Goal: Task Accomplishment & Management: Manage account settings

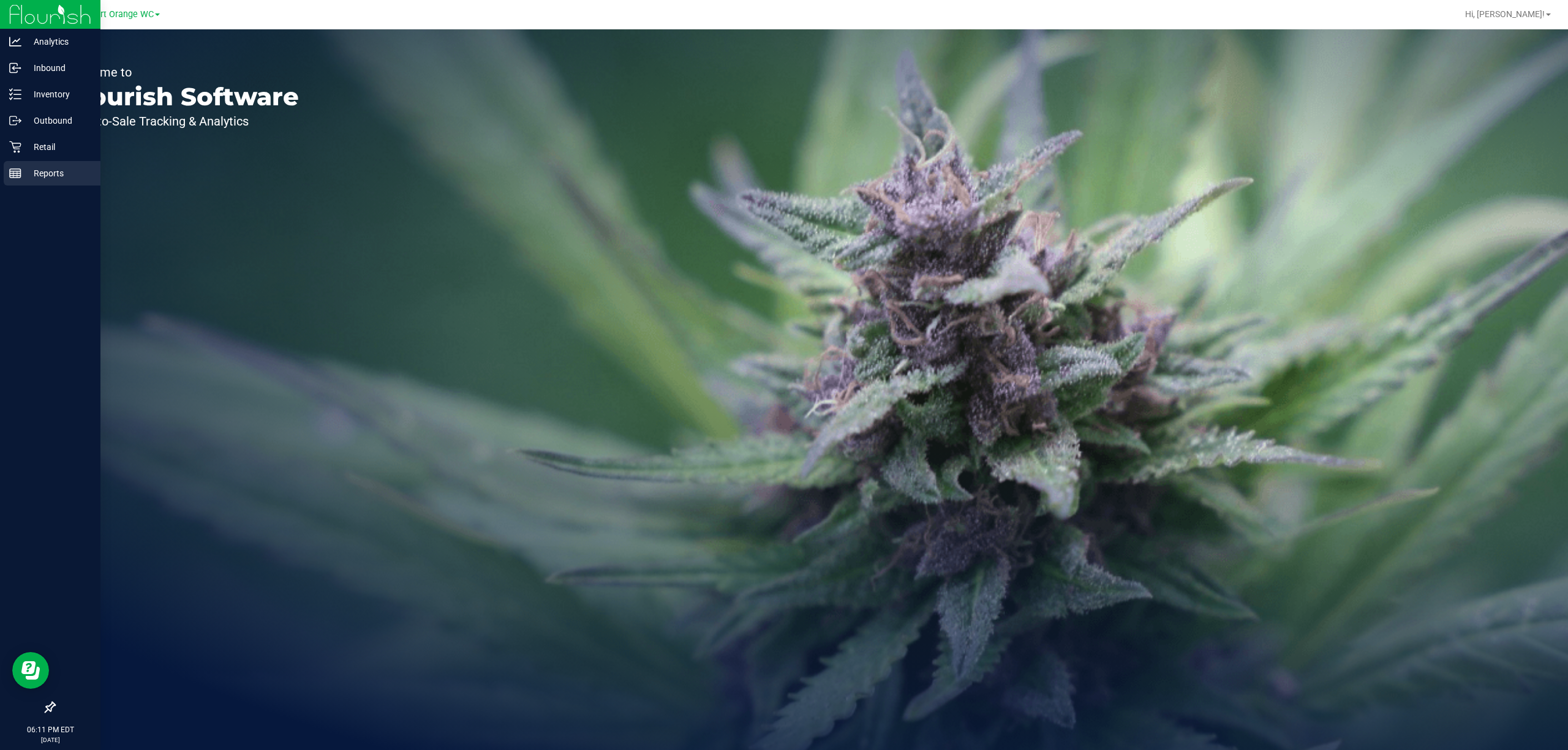
click at [13, 172] on line at bounding box center [15, 172] width 11 height 0
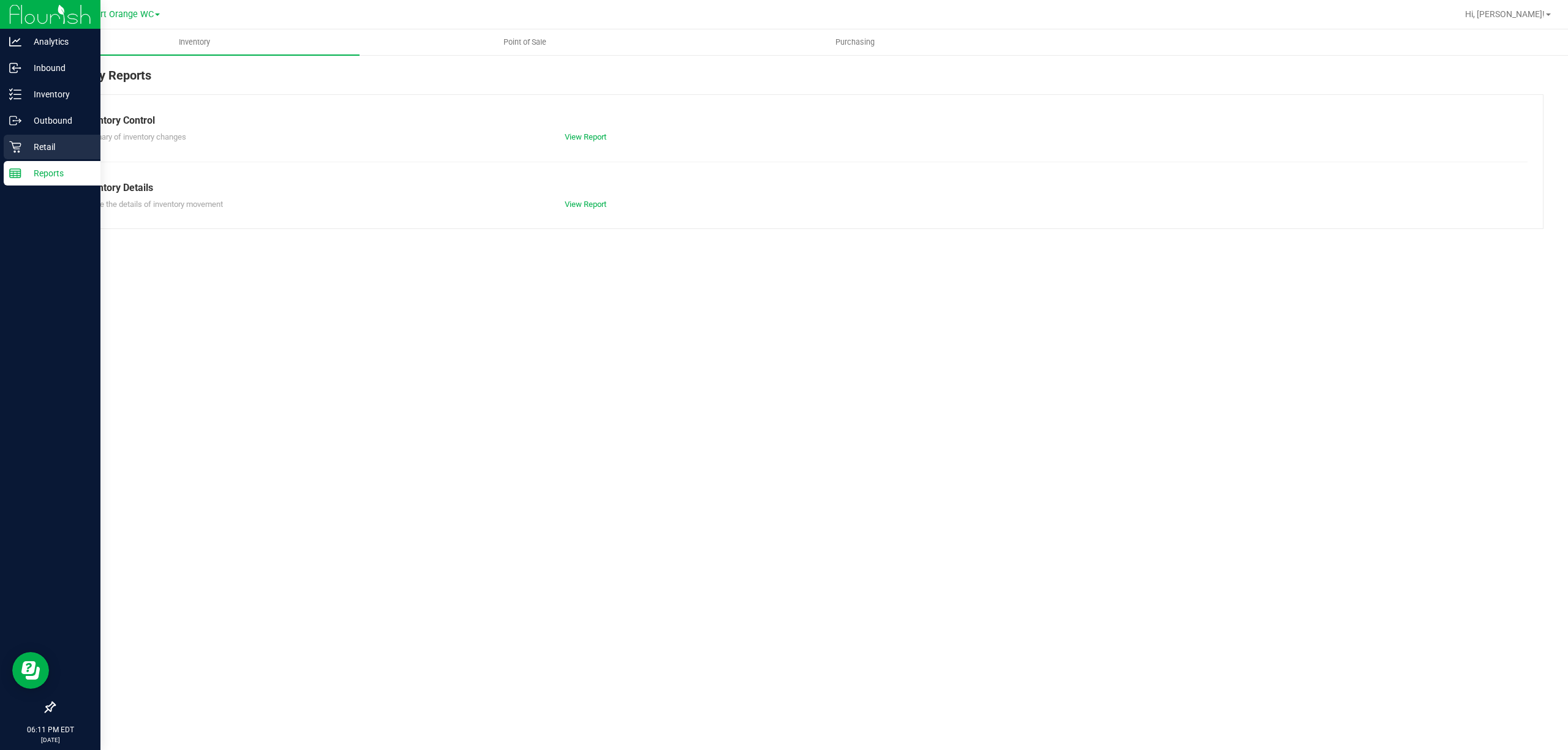
click at [49, 145] on p "Retail" at bounding box center [58, 147] width 74 height 15
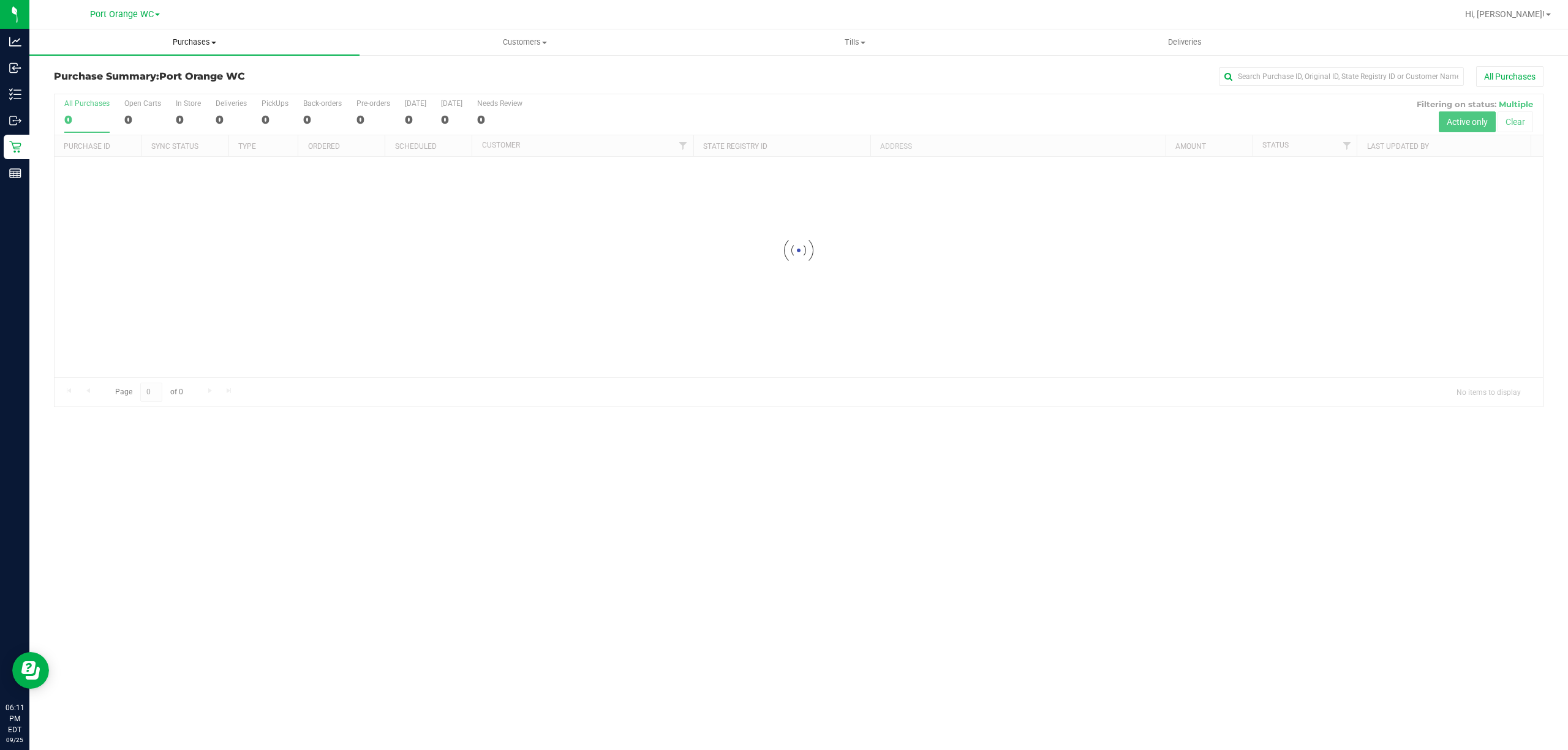
click at [197, 40] on span "Purchases" at bounding box center [194, 42] width 330 height 11
click at [70, 88] on span "Fulfillment" at bounding box center [67, 88] width 76 height 10
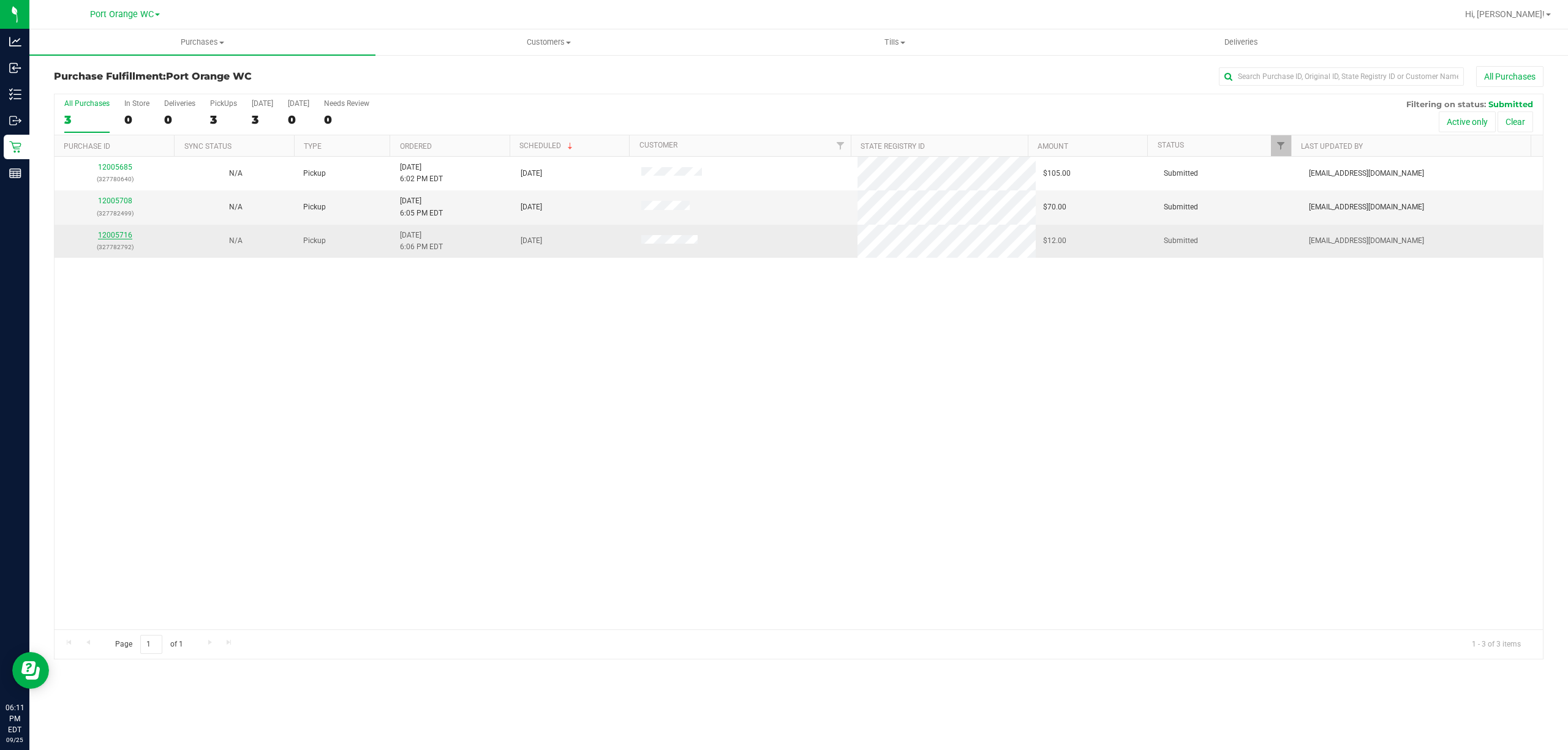
click at [118, 234] on link "12005716" at bounding box center [115, 235] width 34 height 8
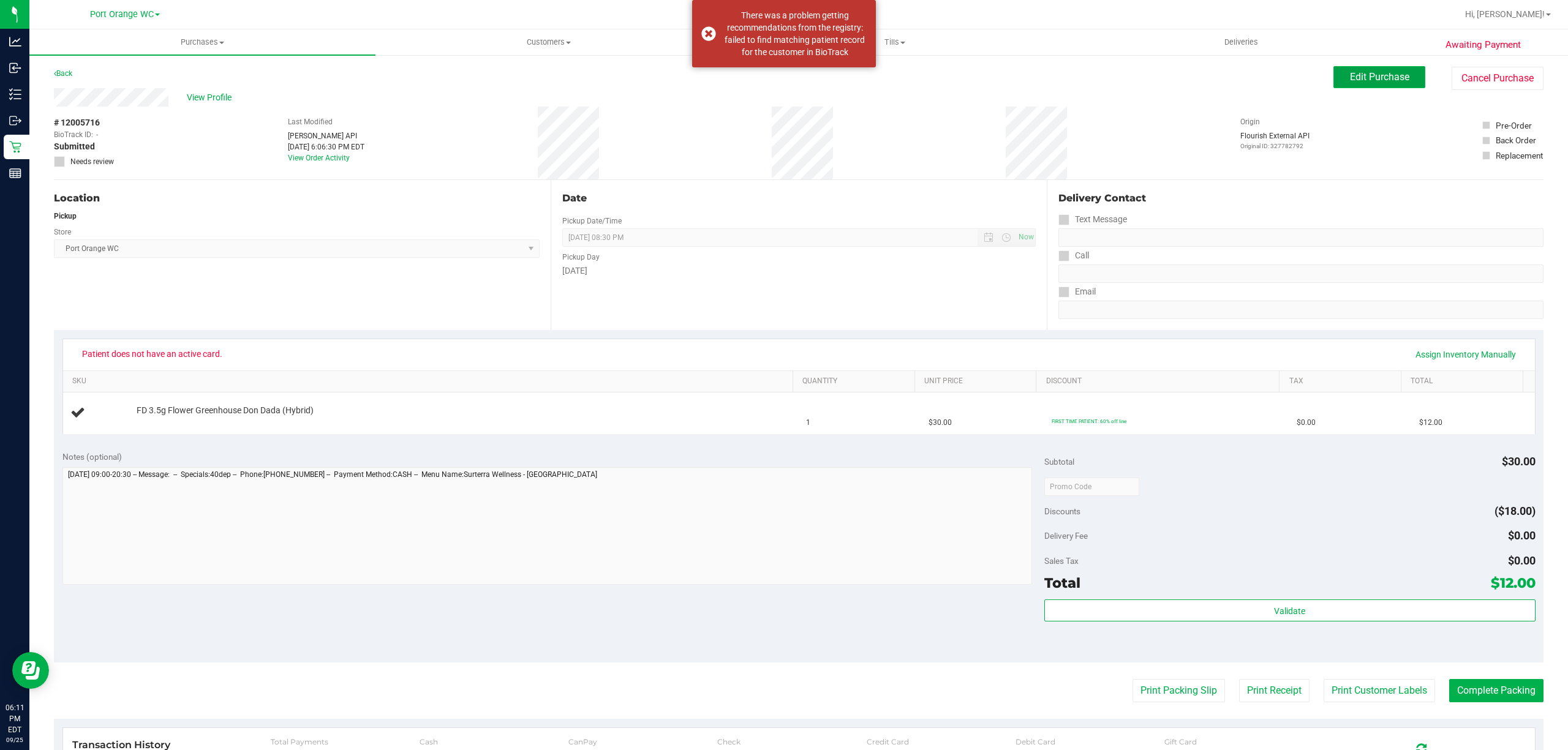
click at [1354, 77] on span "Edit Purchase" at bounding box center [1379, 77] width 59 height 12
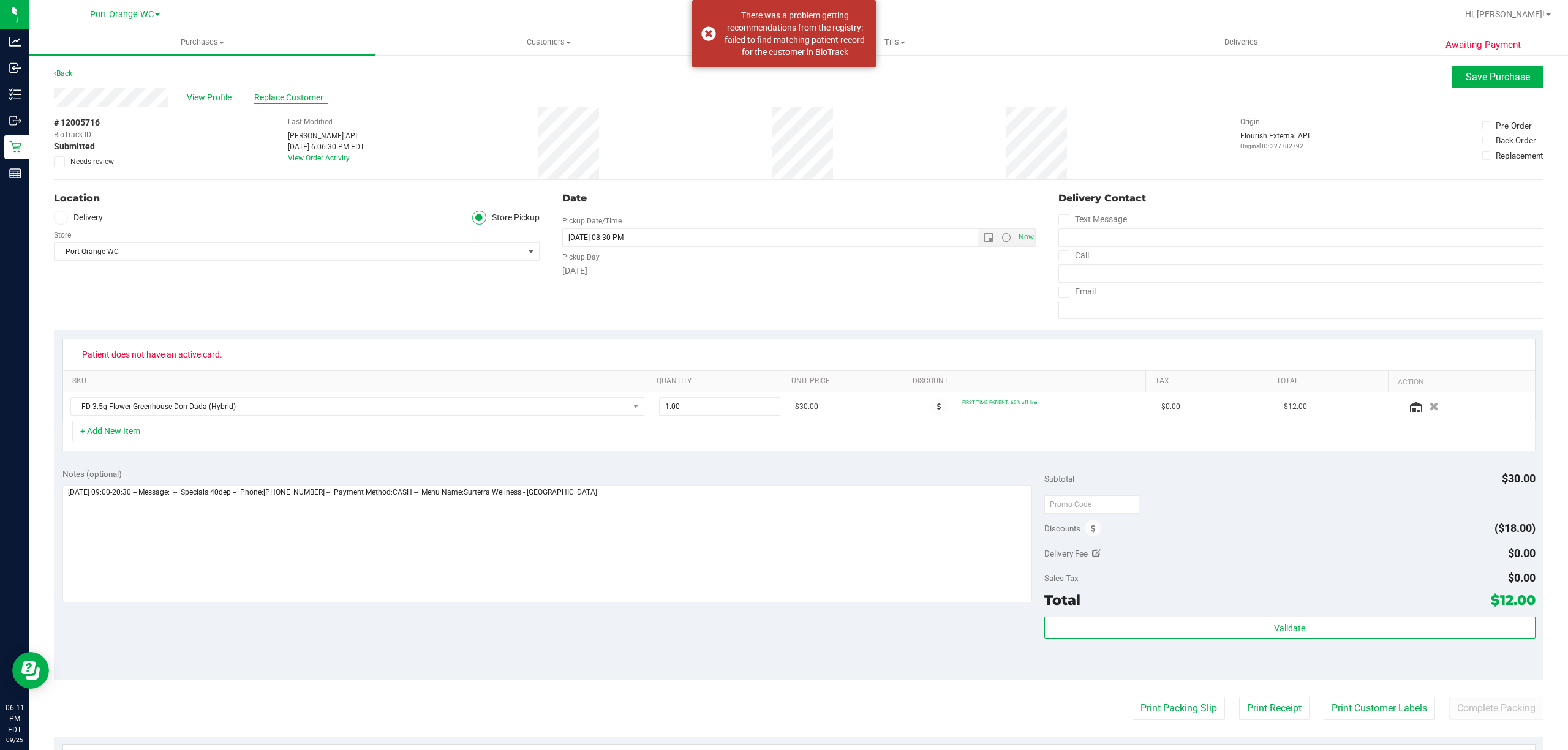
click at [282, 99] on span "Replace Customer" at bounding box center [291, 97] width 74 height 13
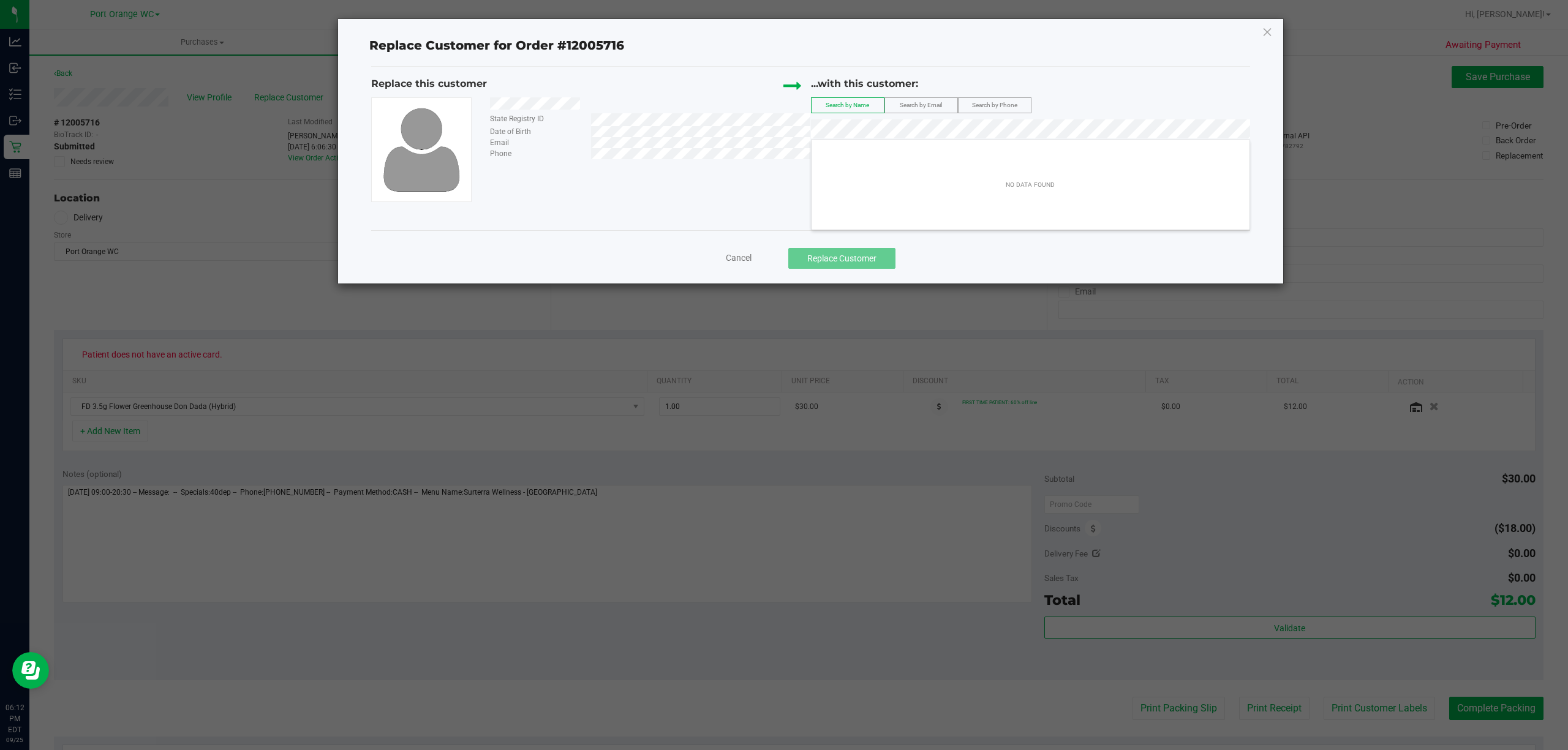
click at [734, 259] on span "Cancel" at bounding box center [738, 258] width 26 height 10
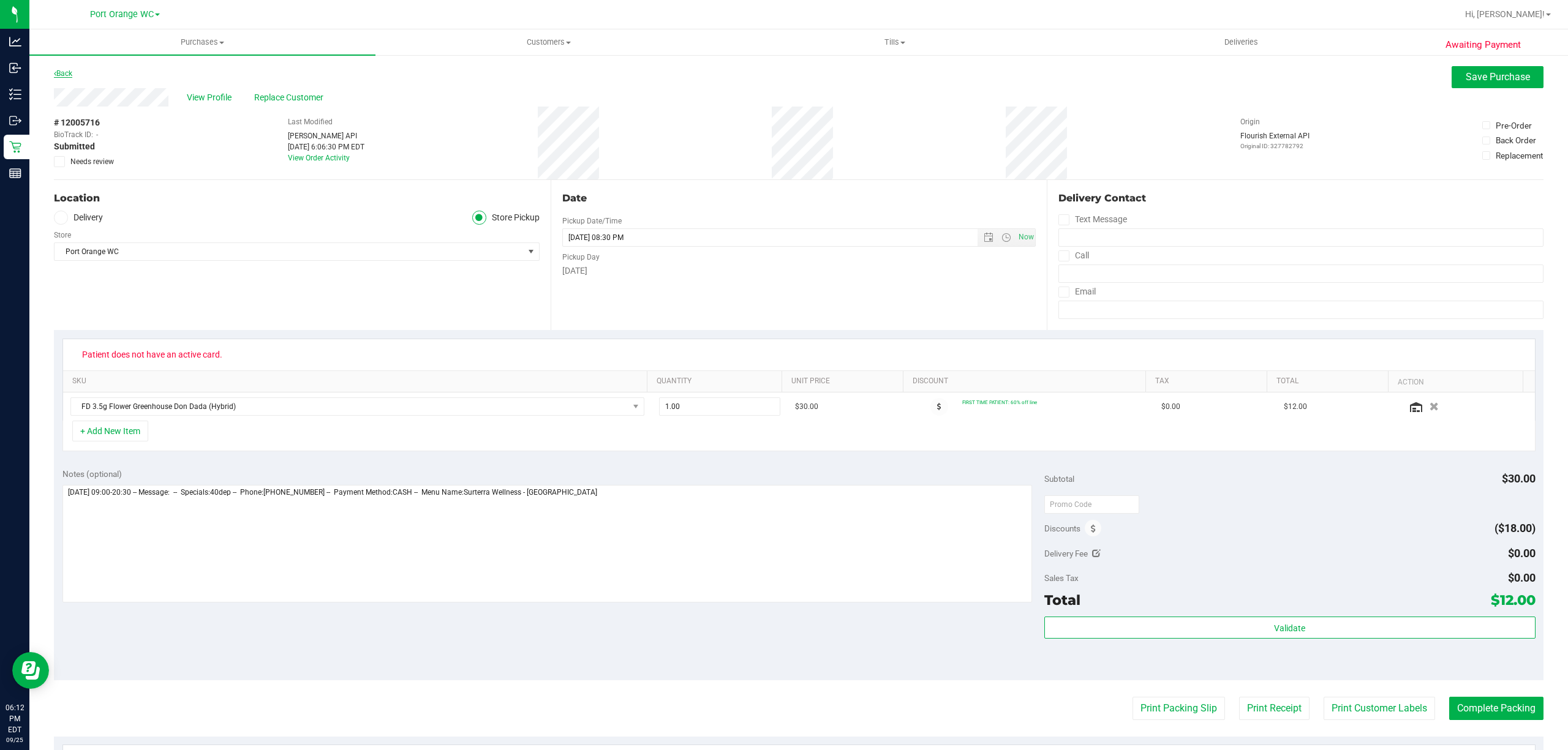
click at [65, 71] on link "Back" at bounding box center [63, 73] width 18 height 8
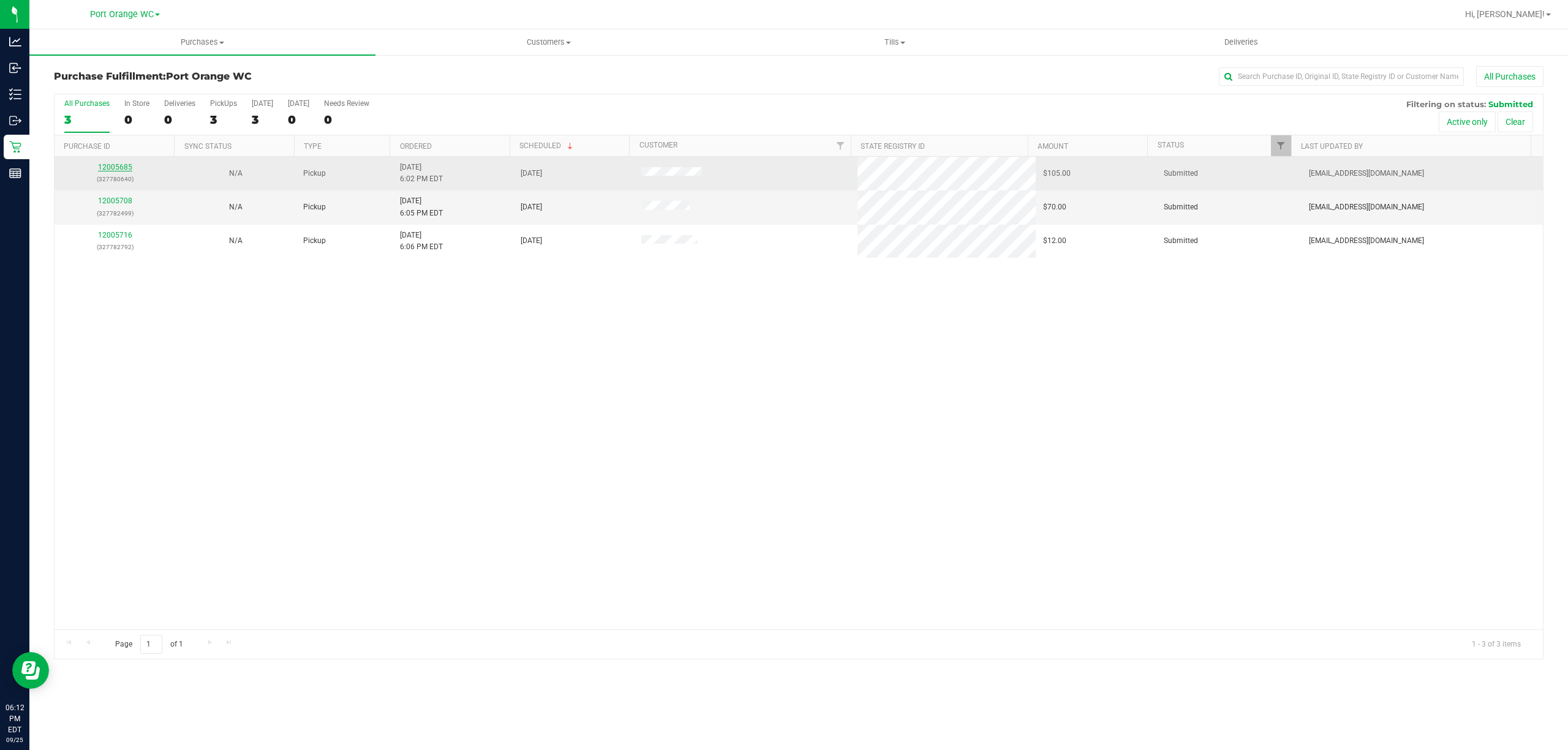
click at [118, 168] on link "12005685" at bounding box center [115, 167] width 34 height 8
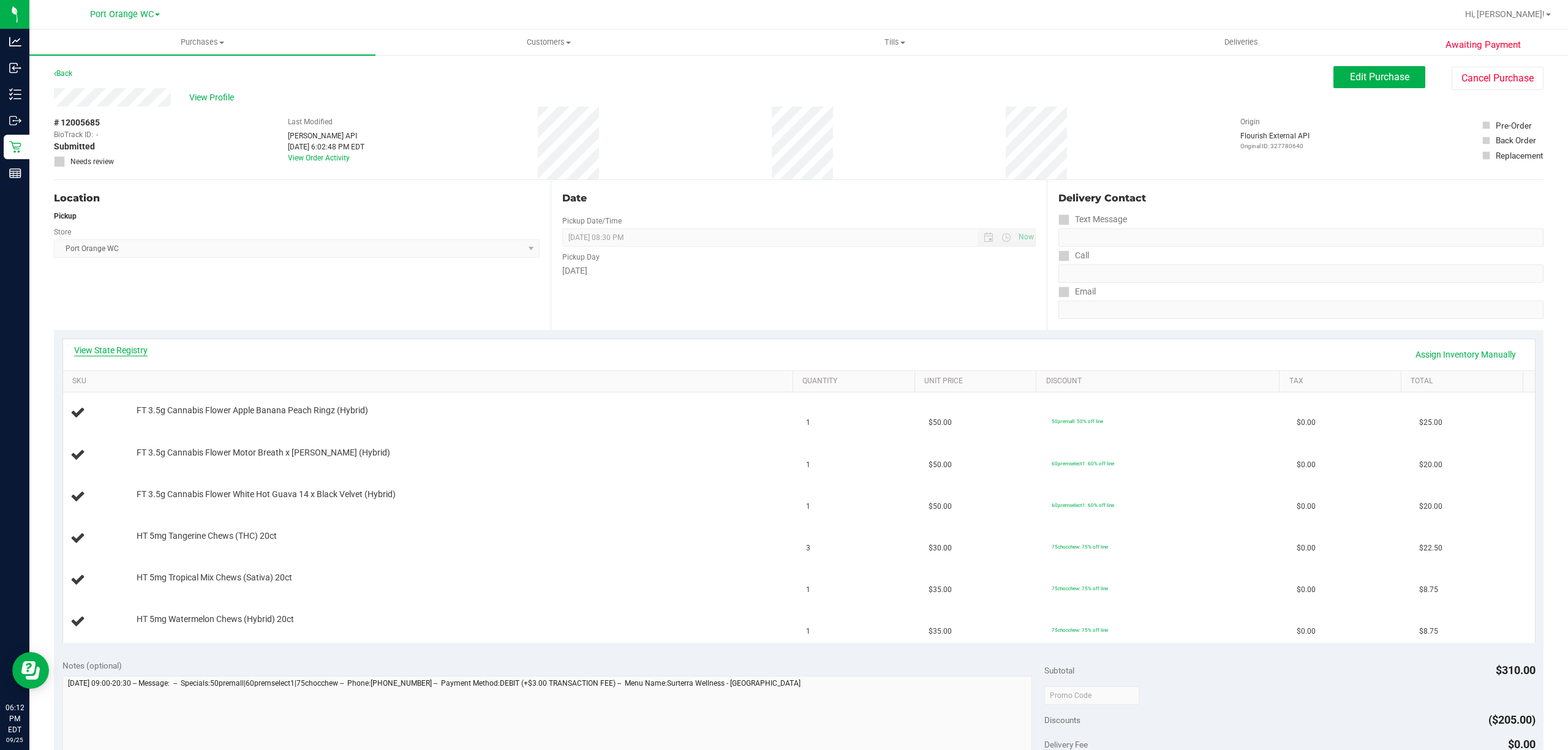
click at [105, 344] on link "View State Registry" at bounding box center [111, 351] width 74 height 13
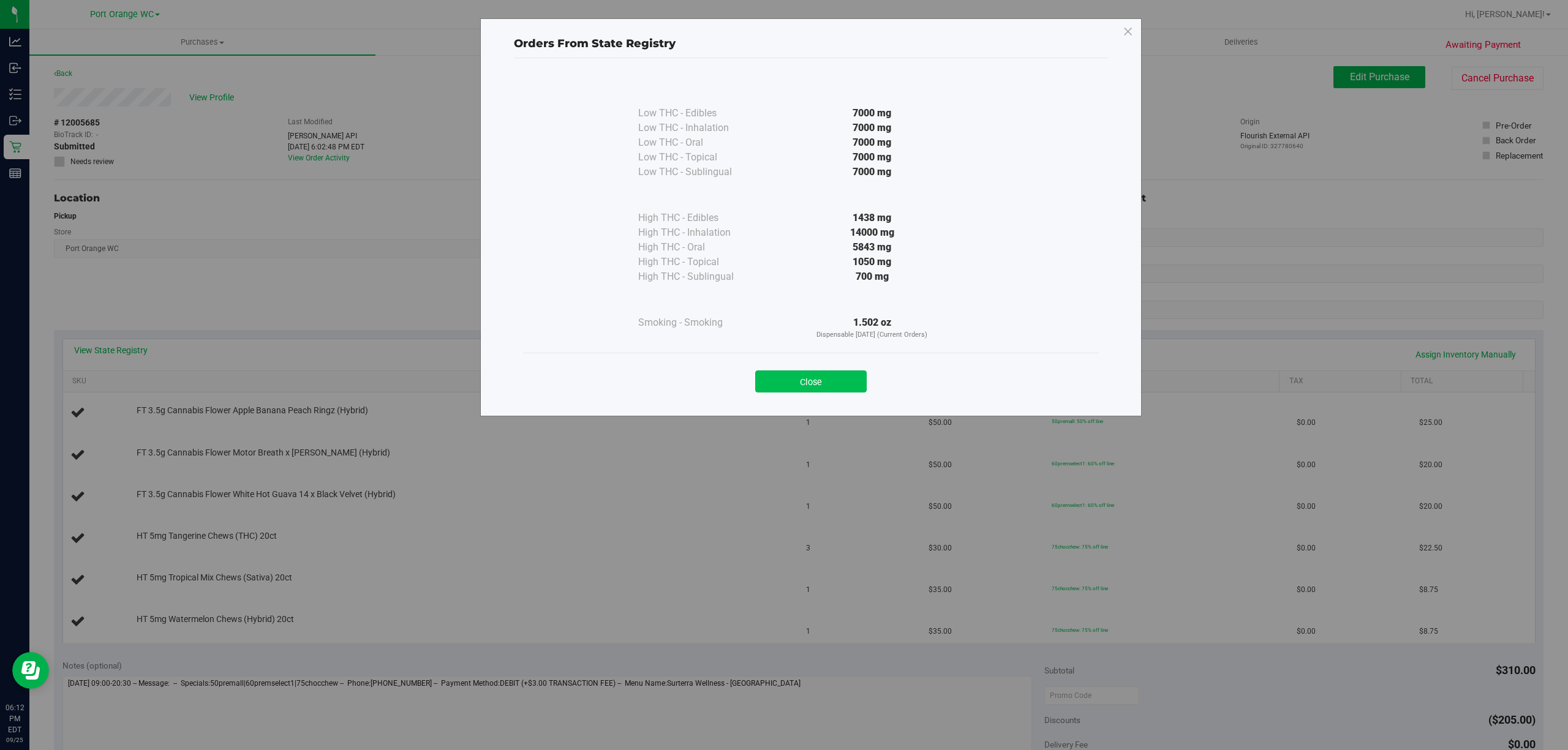
click at [826, 376] on button "Close" at bounding box center [811, 382] width 111 height 22
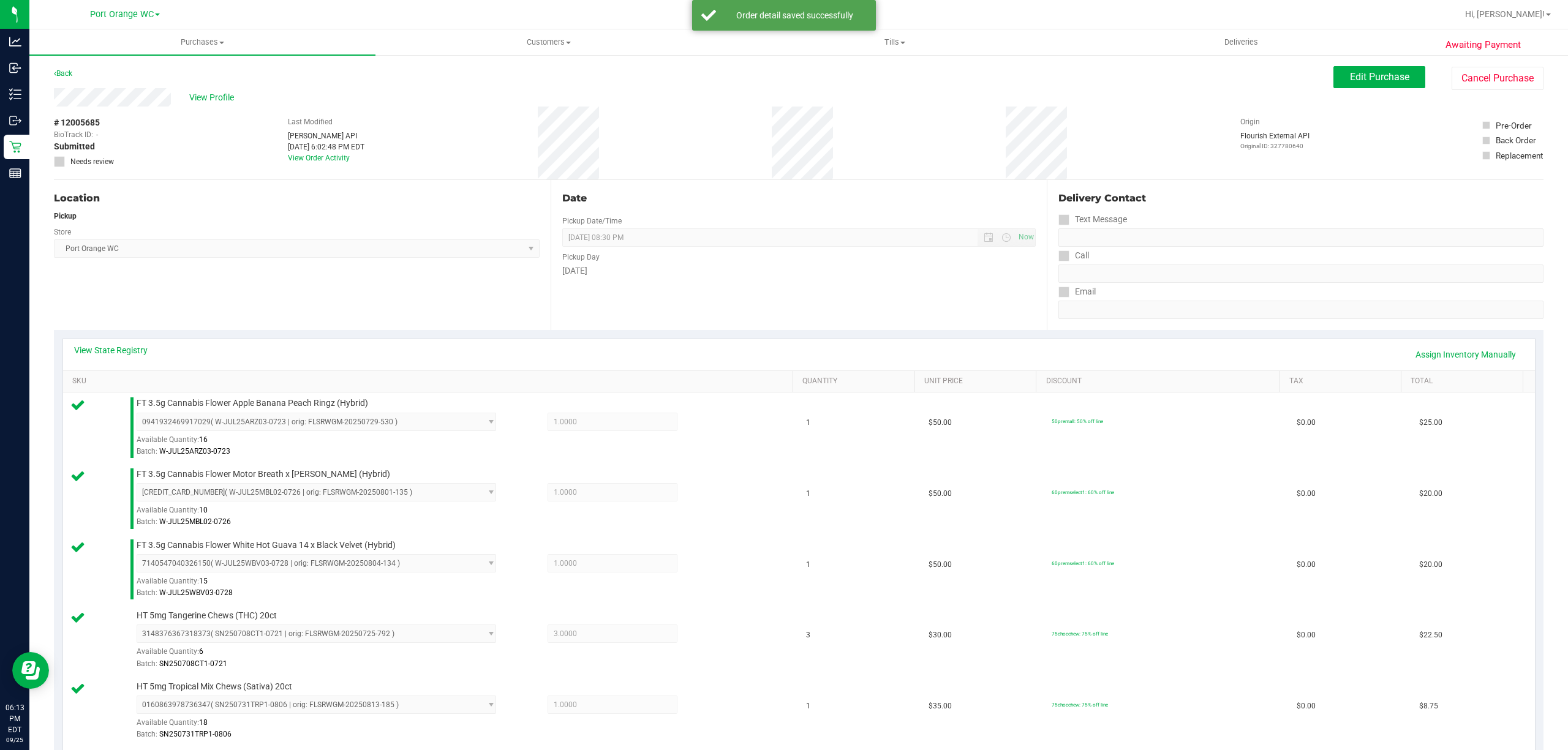
scroll to position [610, 0]
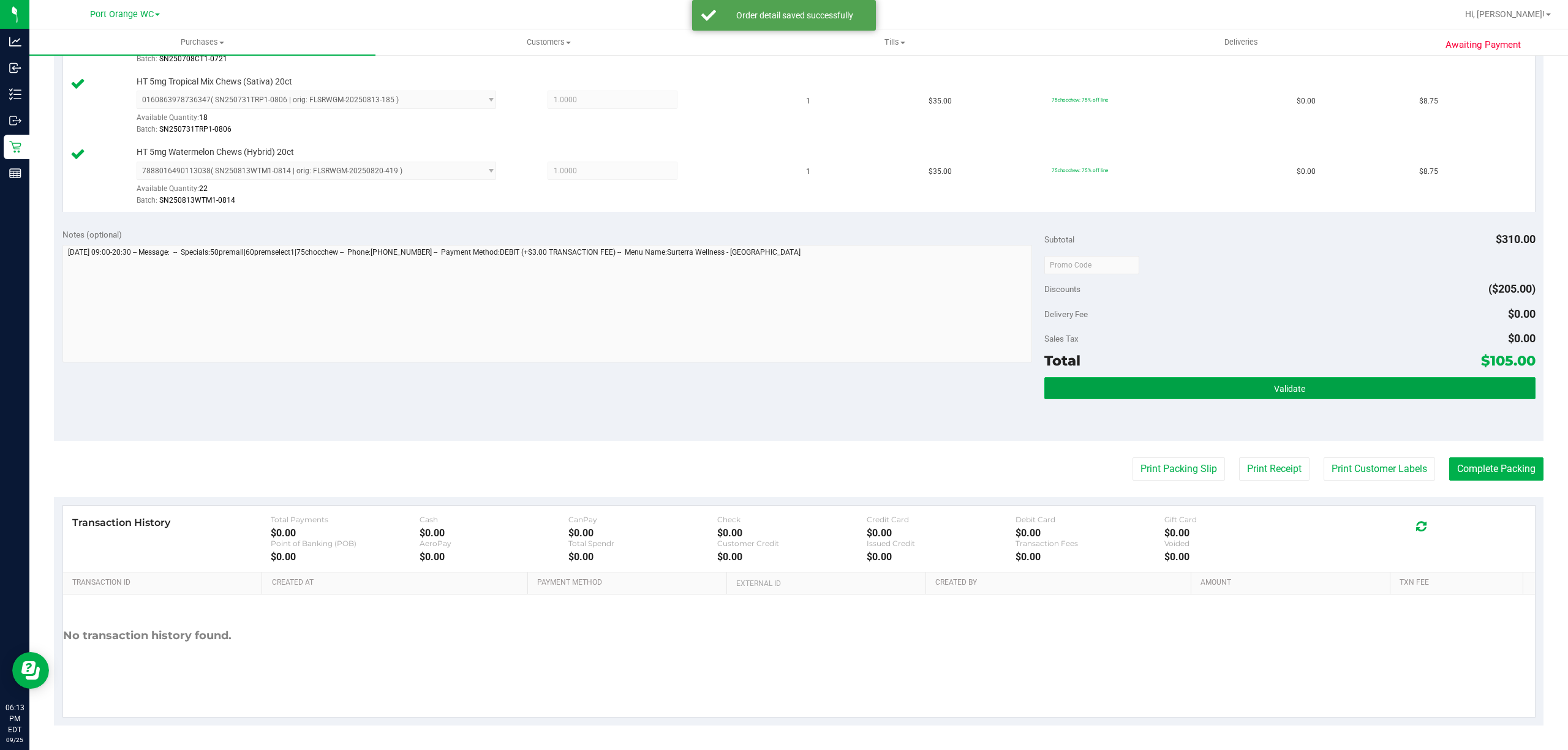
click at [1414, 377] on button "Validate" at bounding box center [1290, 388] width 491 height 22
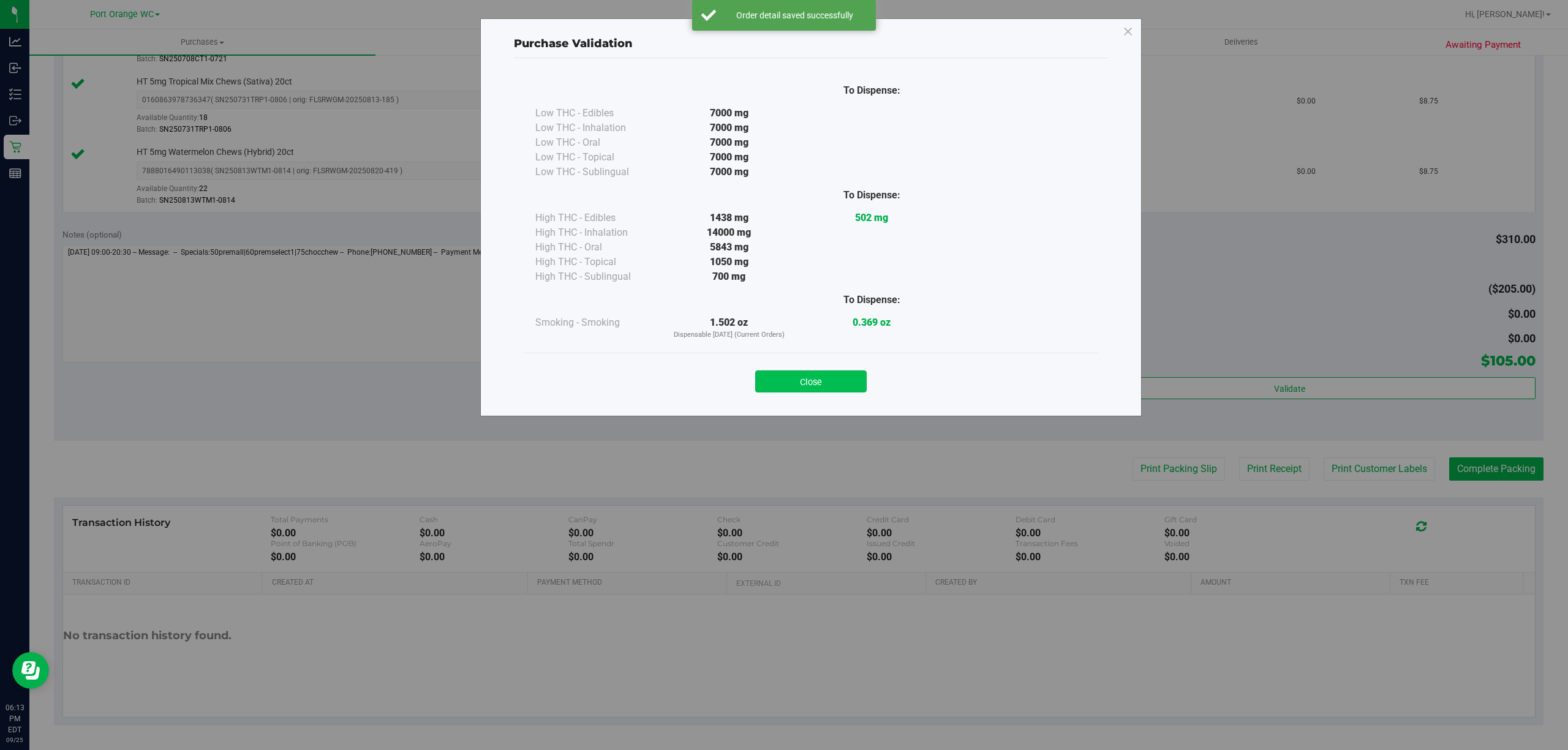
click at [841, 385] on button "Close" at bounding box center [811, 382] width 111 height 22
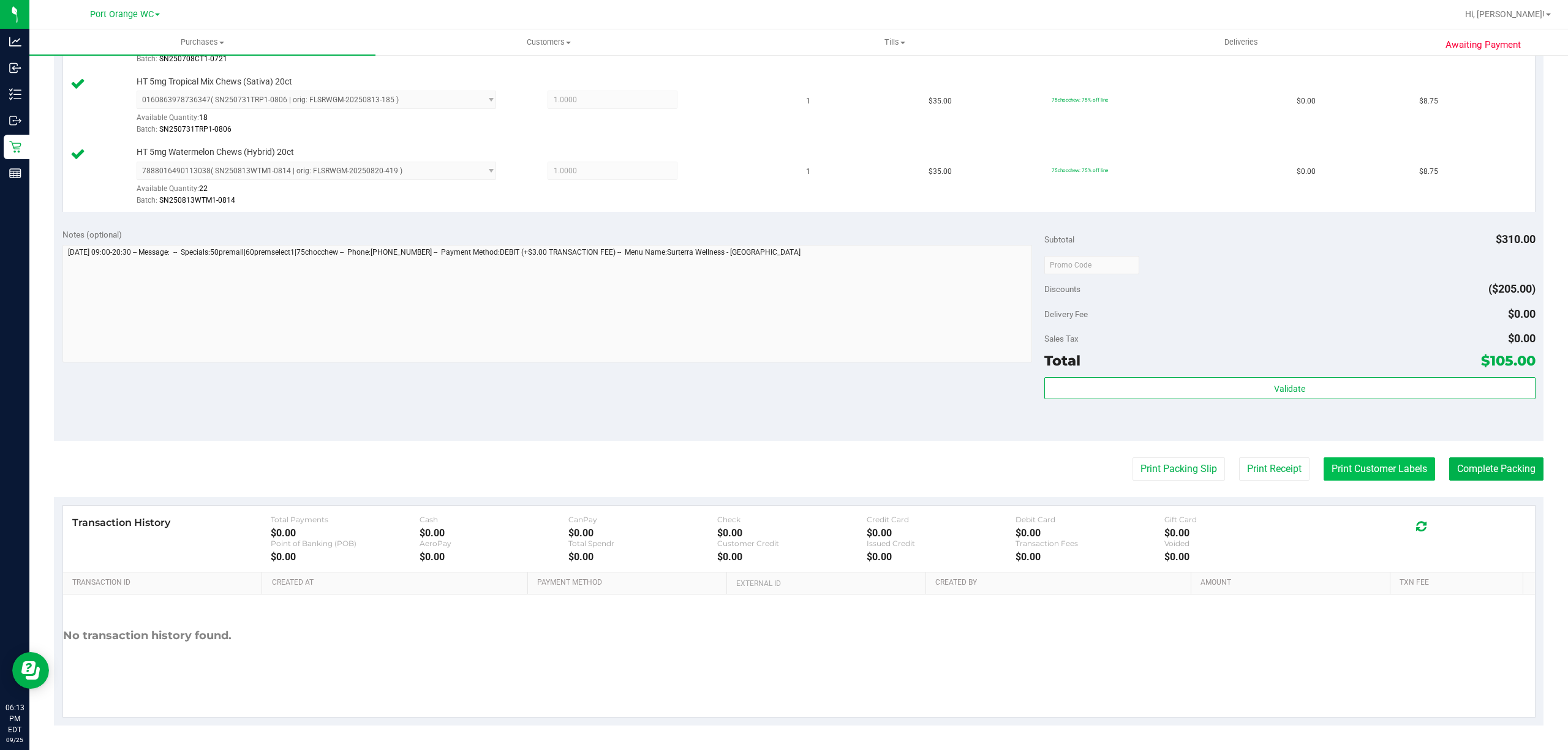
click at [1336, 468] on button "Print Customer Labels" at bounding box center [1379, 469] width 111 height 23
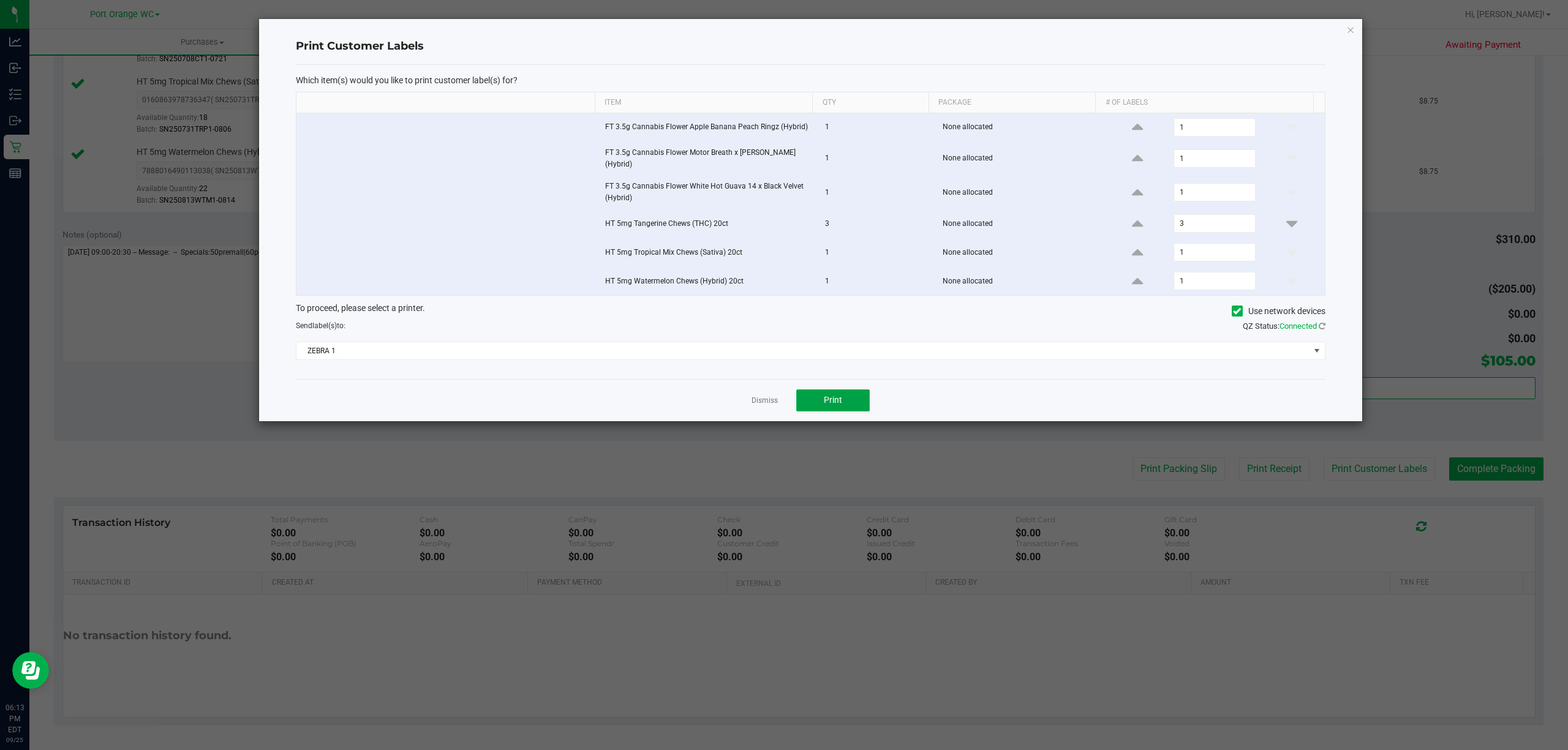
click at [827, 412] on button "Print" at bounding box center [833, 401] width 74 height 22
click at [663, 351] on span "ZEBRA 1" at bounding box center [803, 351] width 1013 height 17
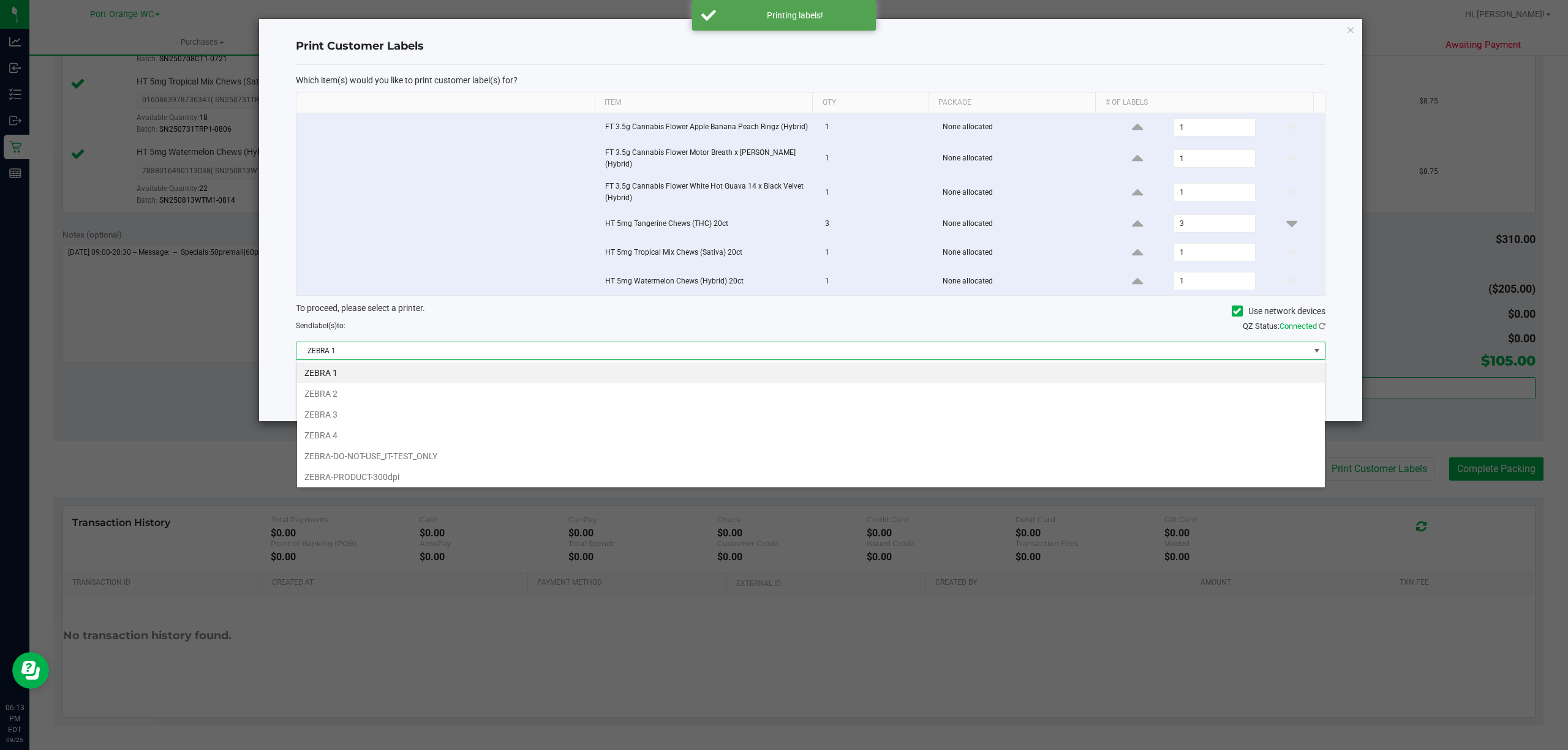
scroll to position [18, 1029]
click at [324, 394] on li "ZEBRA 2" at bounding box center [810, 394] width 1027 height 21
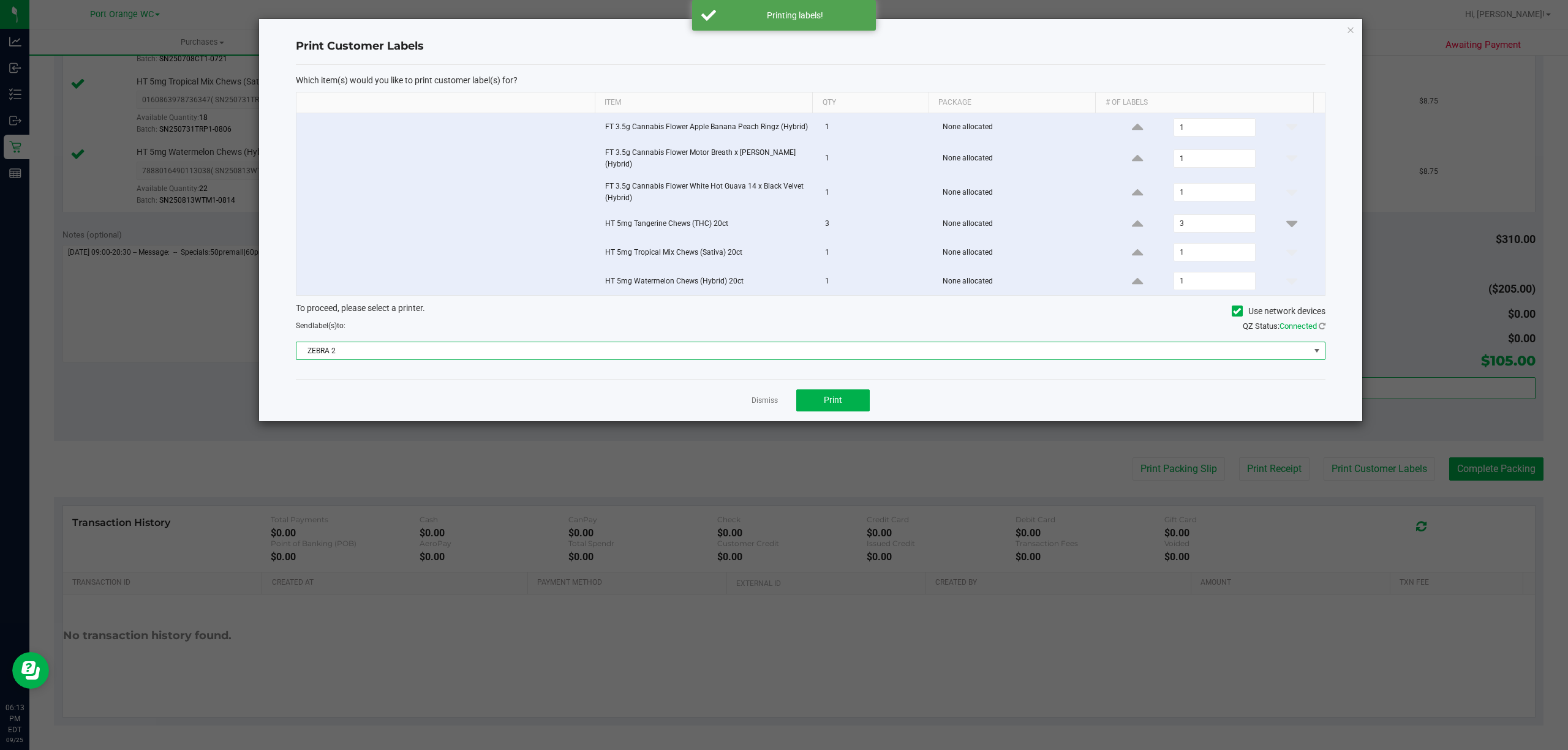
click at [858, 433] on ngb-modal-window "Print Customer Labels Which item(s) would you like to print customer label(s) f…" at bounding box center [788, 375] width 1577 height 750
click at [835, 404] on span "Print" at bounding box center [833, 400] width 18 height 10
click at [755, 401] on link "Dismiss" at bounding box center [765, 401] width 26 height 10
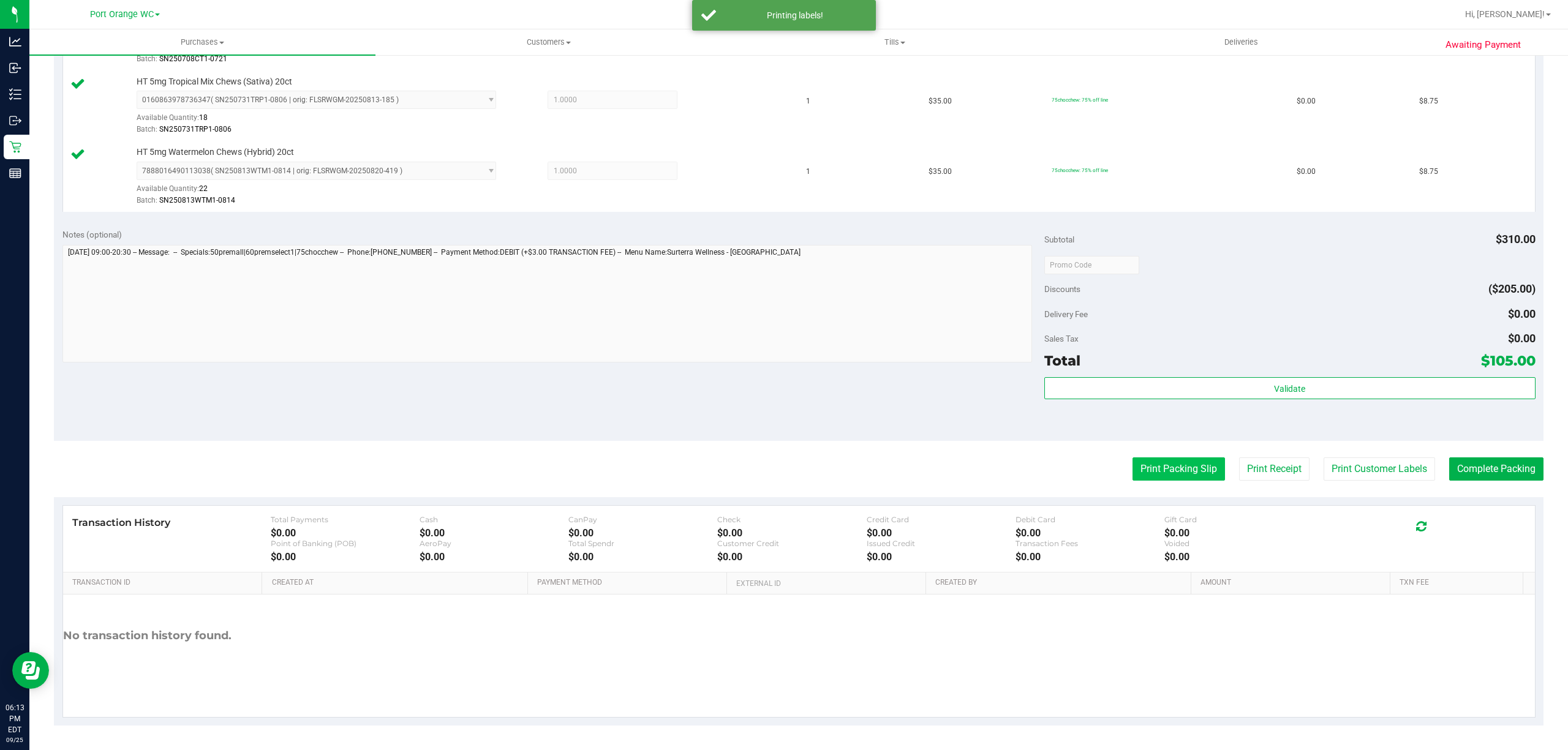
click at [1160, 473] on button "Print Packing Slip" at bounding box center [1178, 469] width 93 height 23
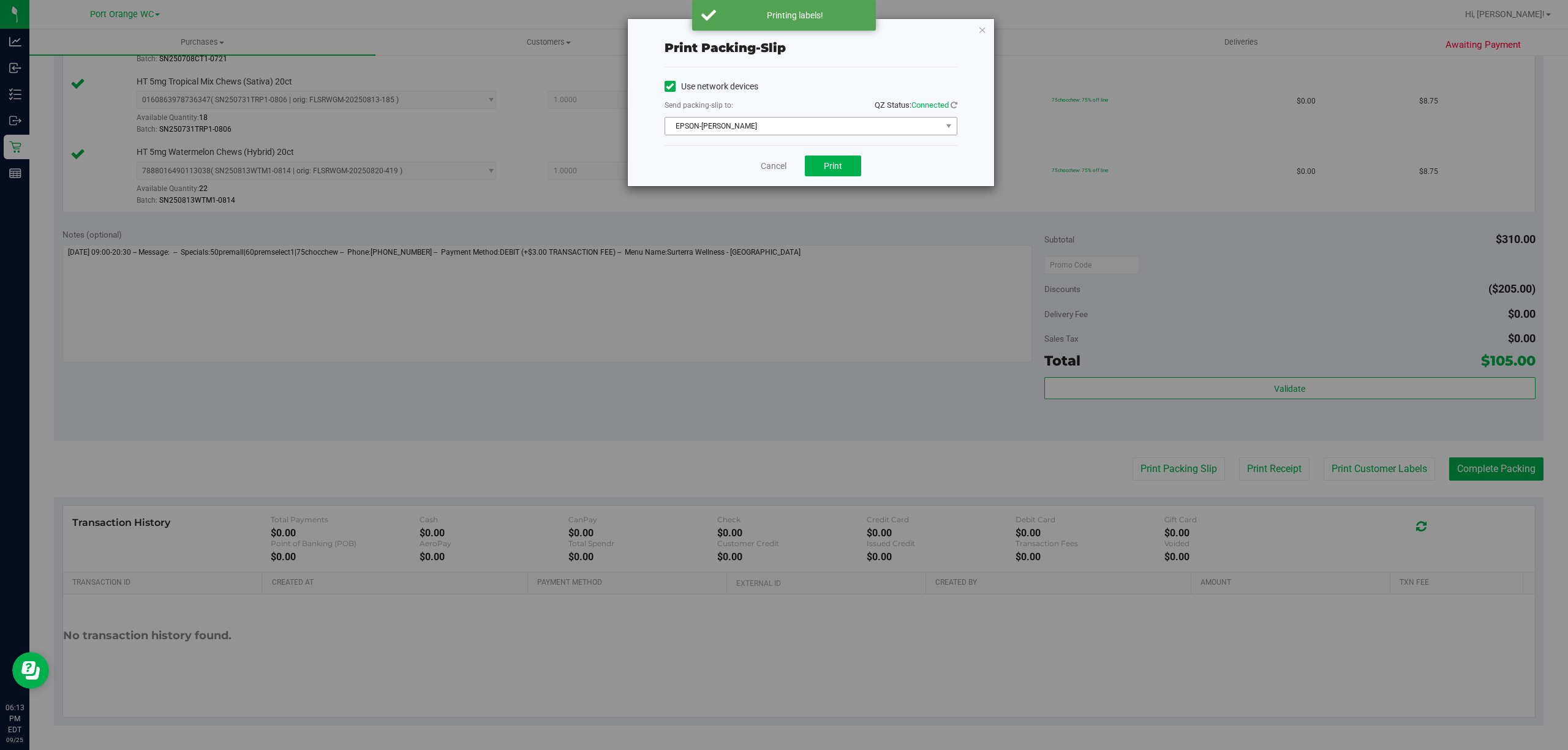
click at [787, 129] on span "EPSON-BOBBIE-GENTRY" at bounding box center [803, 126] width 276 height 17
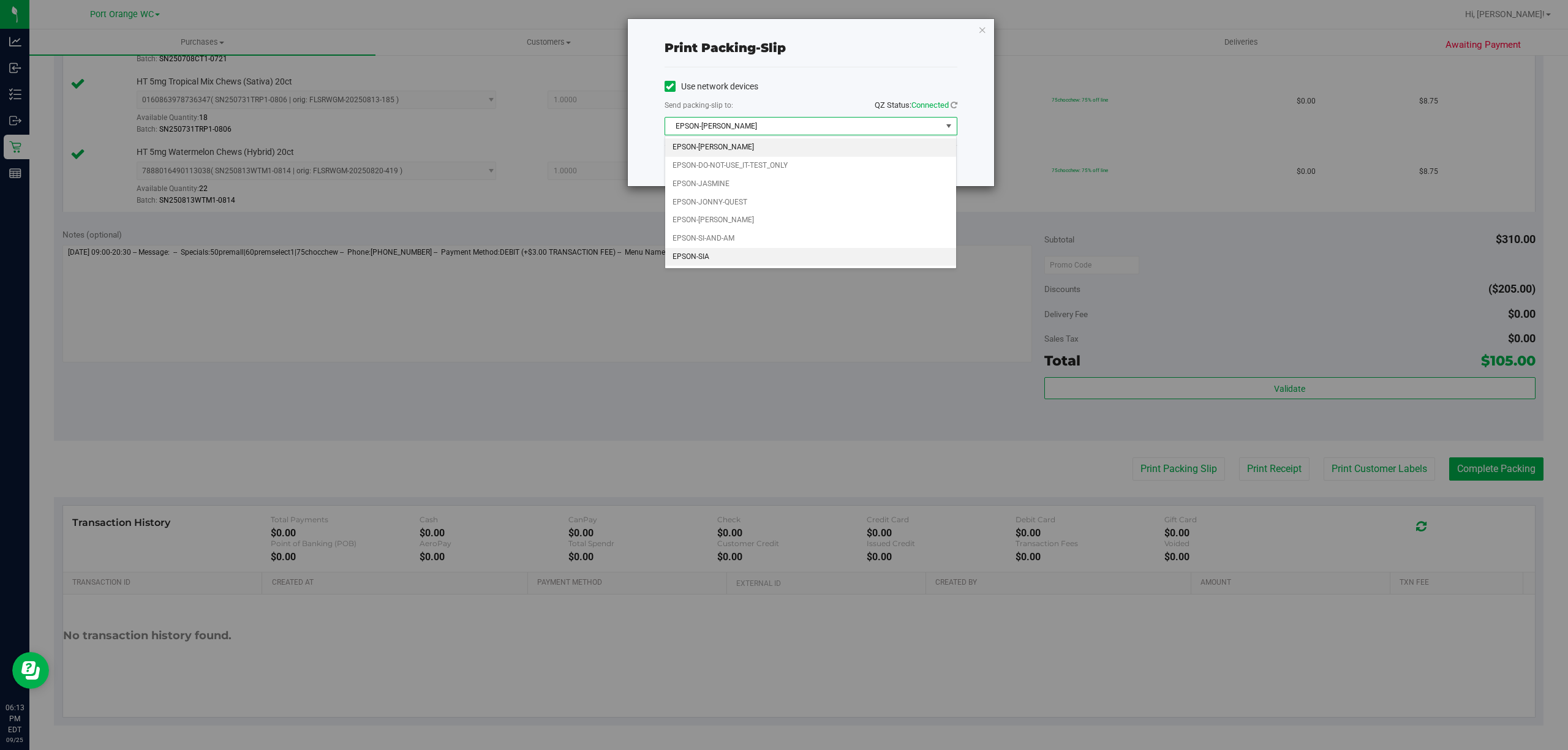
click at [687, 261] on li "EPSON-SIA" at bounding box center [810, 257] width 291 height 18
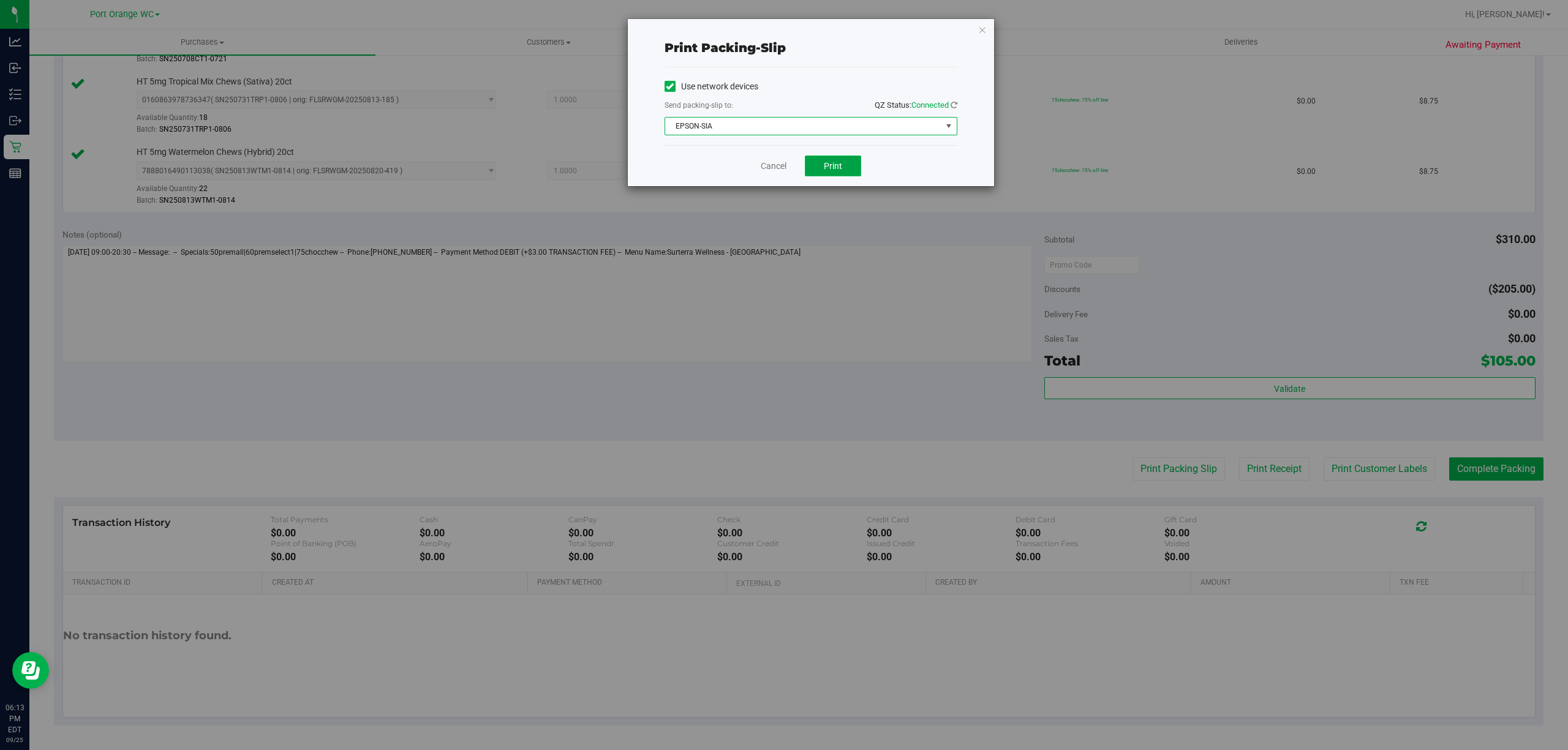
click at [846, 173] on button "Print" at bounding box center [833, 166] width 56 height 21
click at [767, 170] on link "Cancel" at bounding box center [768, 166] width 26 height 13
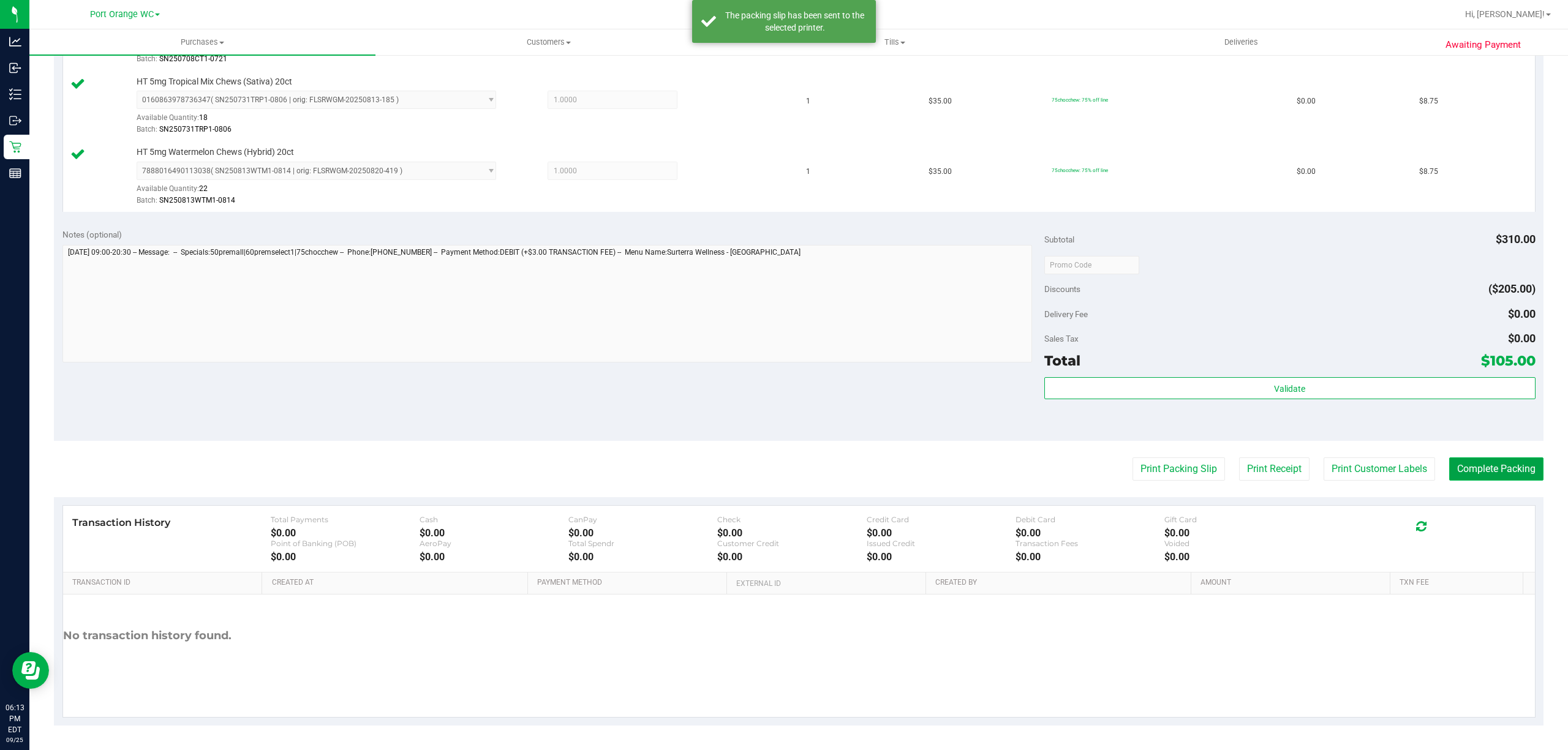
click at [1514, 461] on button "Complete Packing" at bounding box center [1496, 469] width 95 height 23
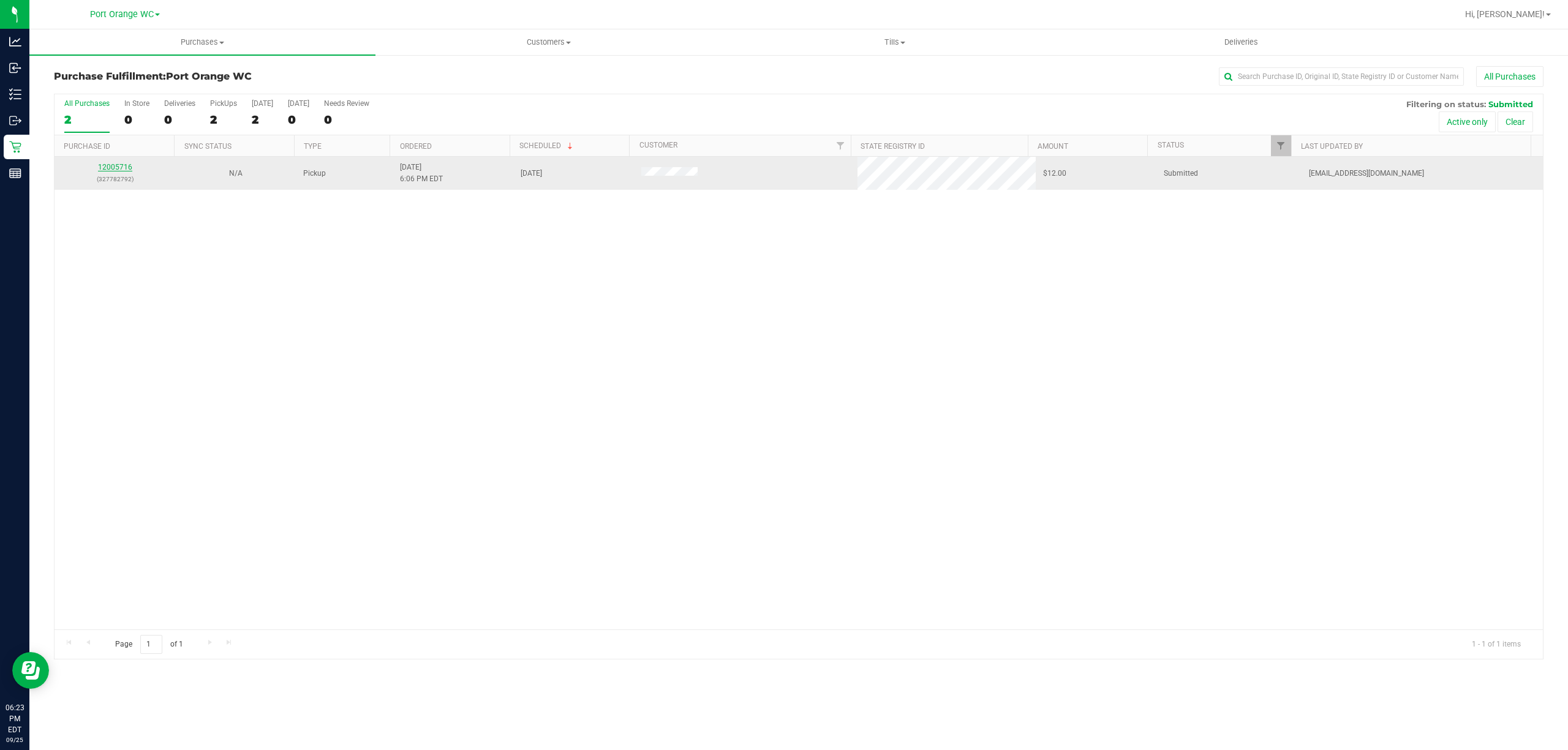
click at [110, 168] on link "12005716" at bounding box center [115, 167] width 34 height 8
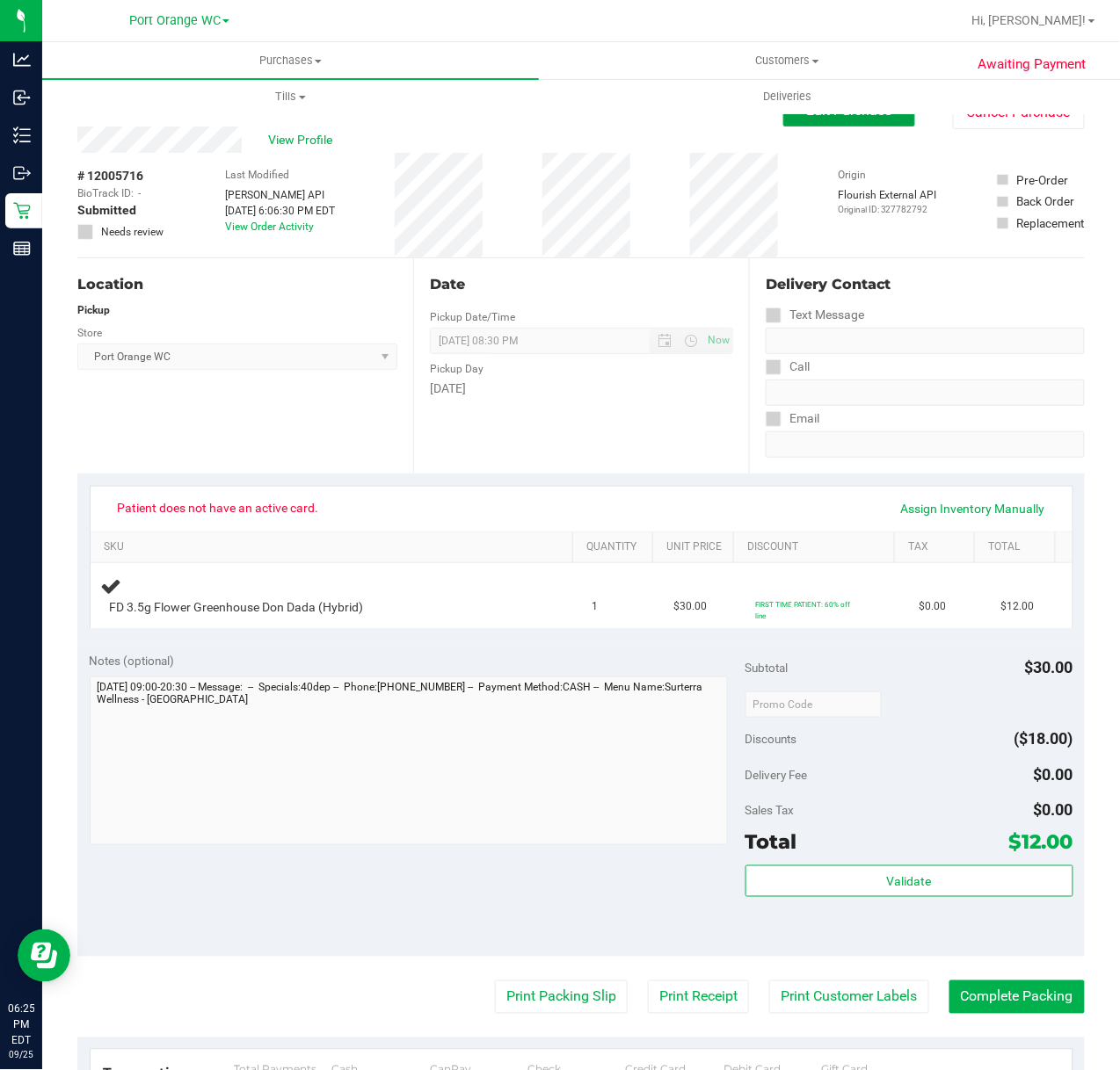
click at [812, 124] on button "Edit Purchase" at bounding box center [848, 111] width 132 height 32
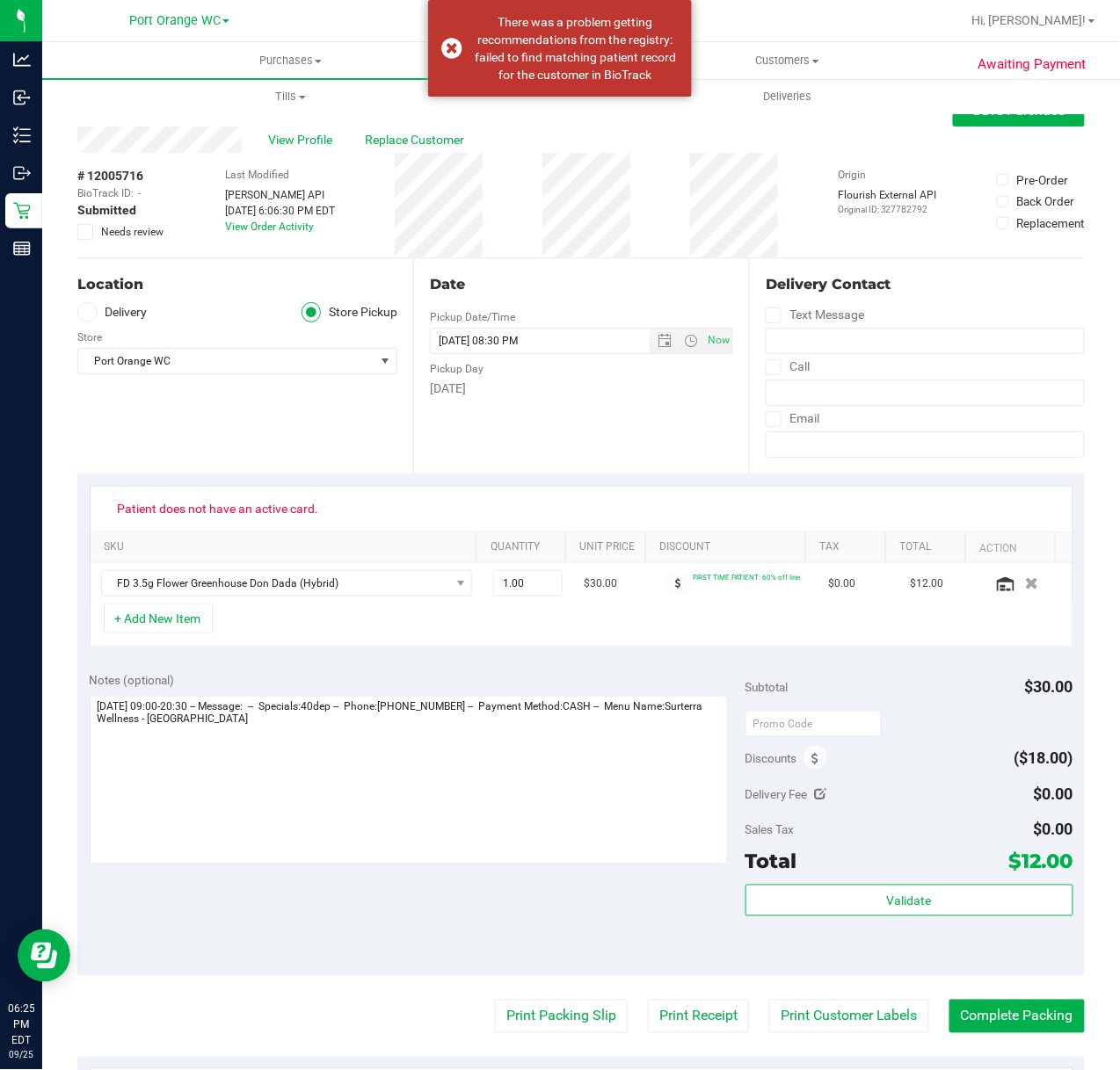
click at [83, 225] on span at bounding box center [85, 233] width 16 height 16
click at [0, 0] on input "Needs review" at bounding box center [0, 0] width 0 height 0
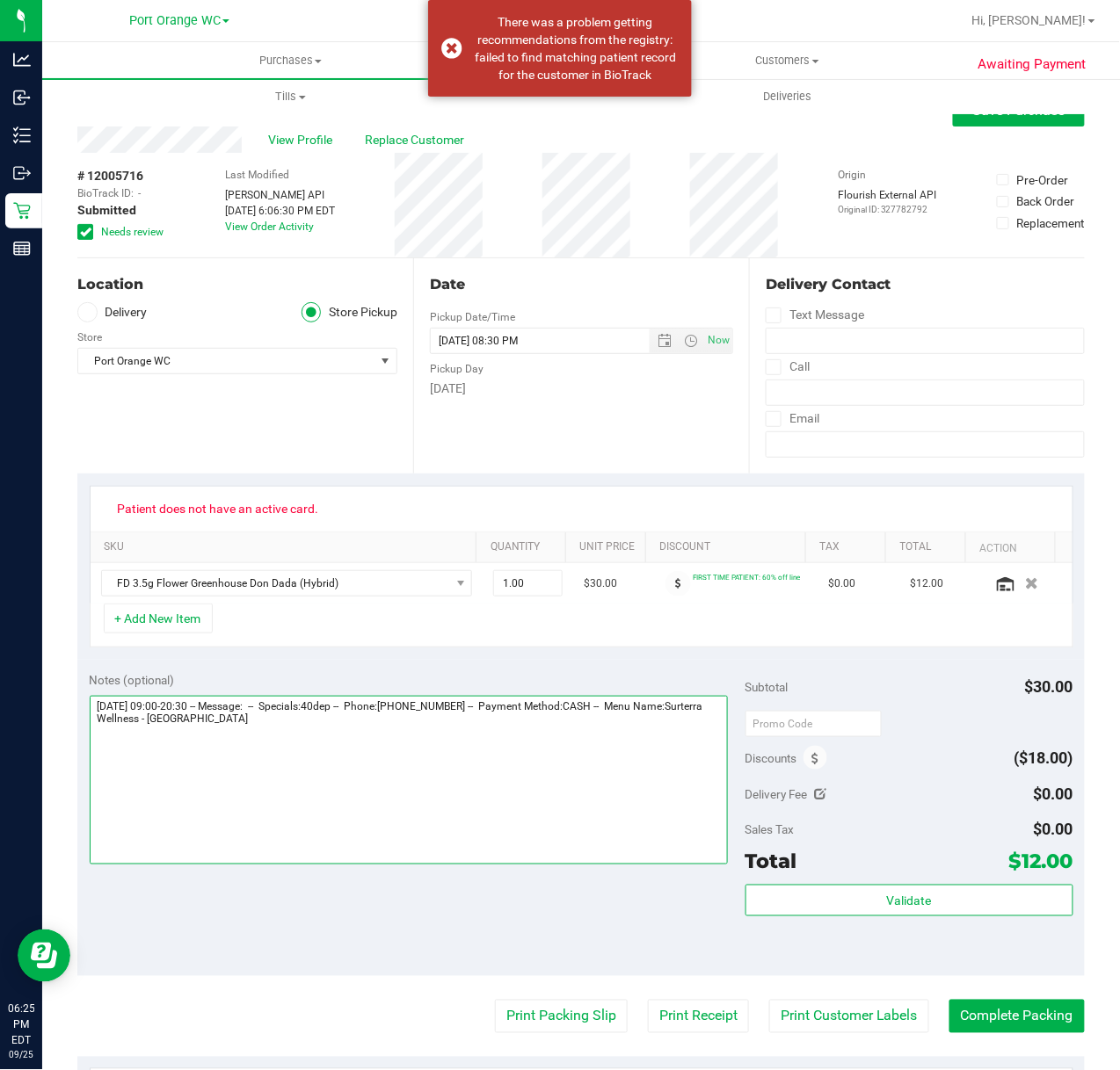
click at [504, 768] on textarea at bounding box center [408, 780] width 638 height 169
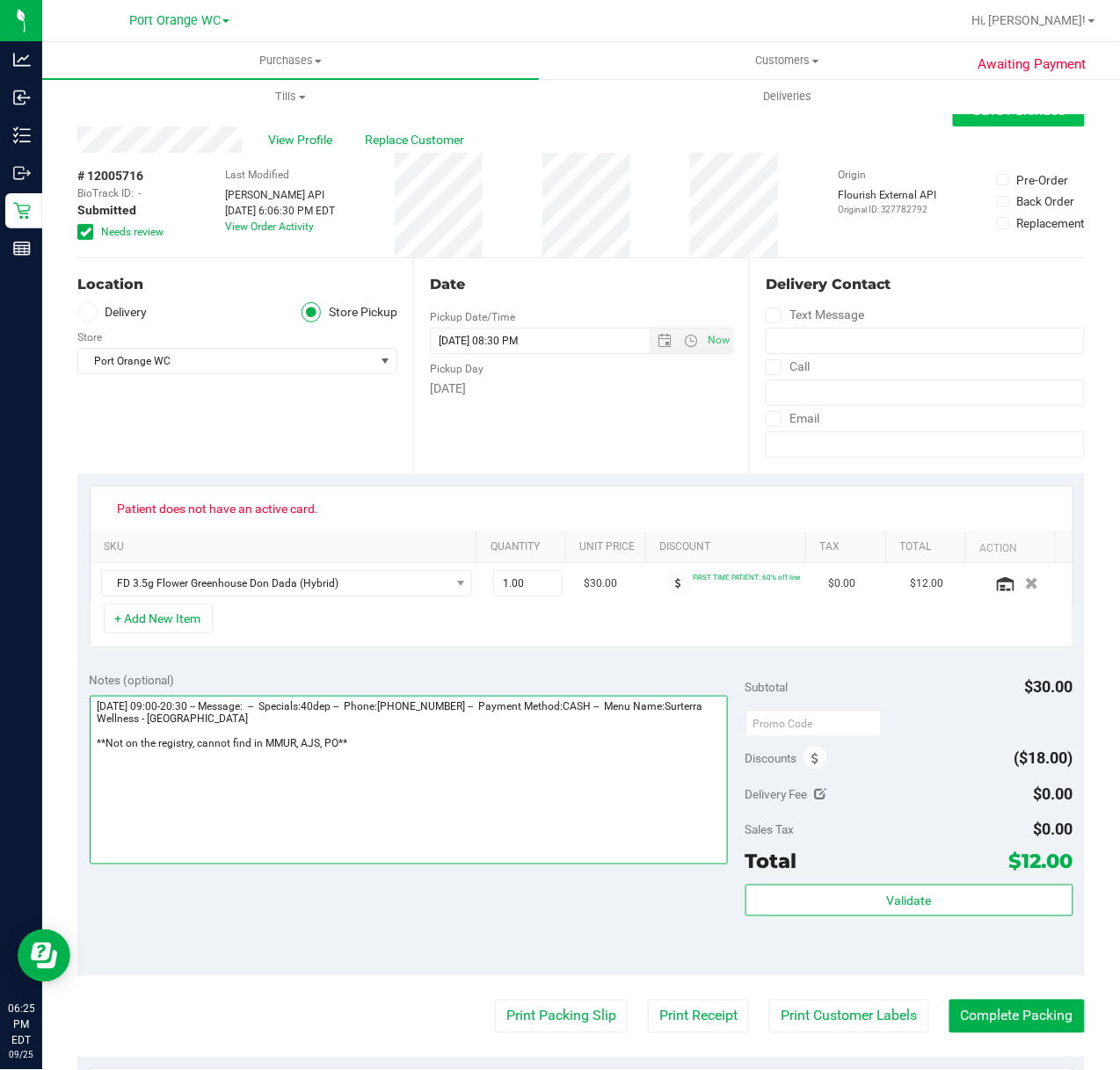
type textarea "[DATE] 09:00-20:30 -- Message: -- Specials:40dep -- Phone:[PHONE_NUMBER] -- Pay…"
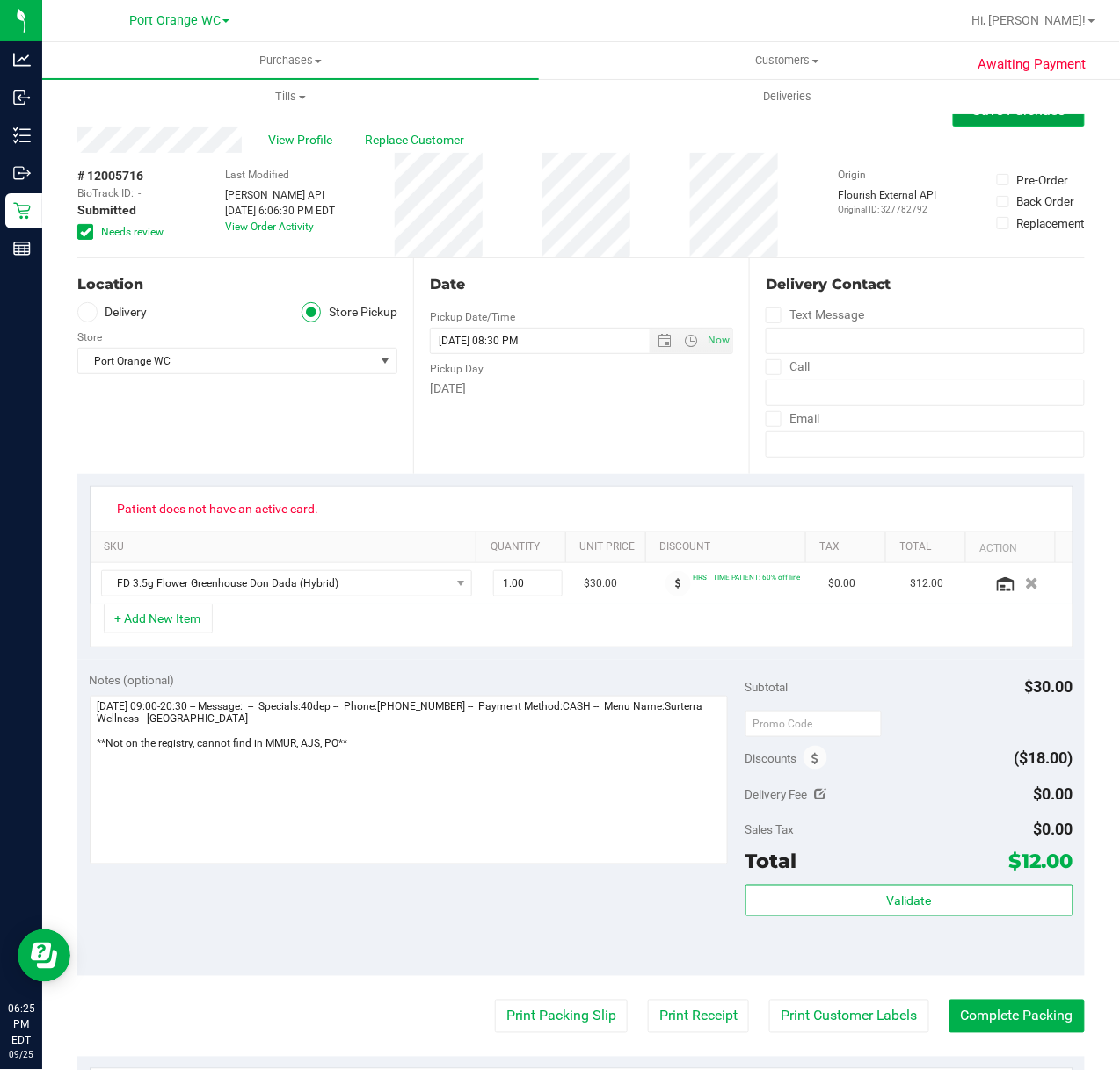
click at [1010, 120] on button "Save Purchase" at bounding box center [1018, 111] width 132 height 32
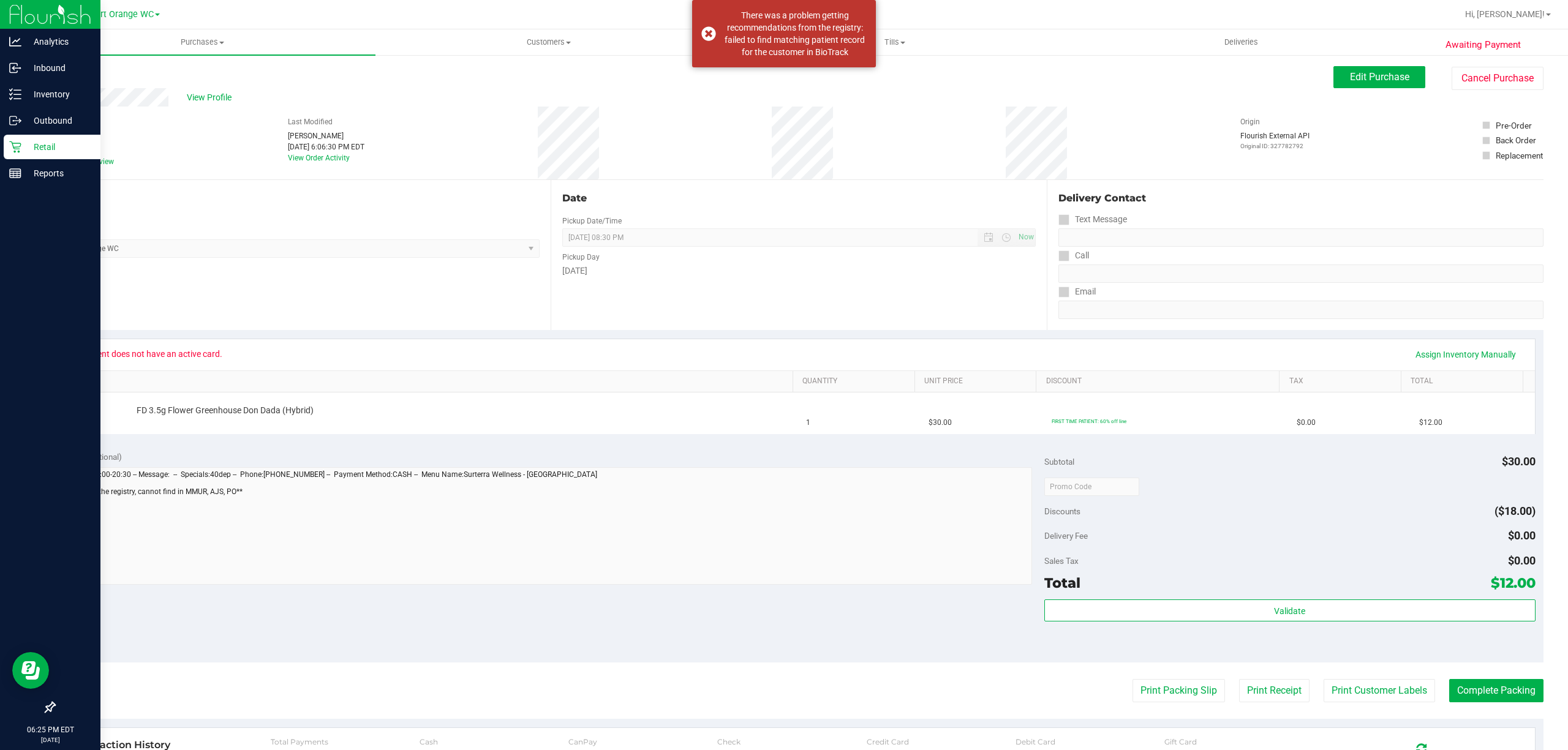
click at [15, 147] on icon at bounding box center [15, 147] width 12 height 12
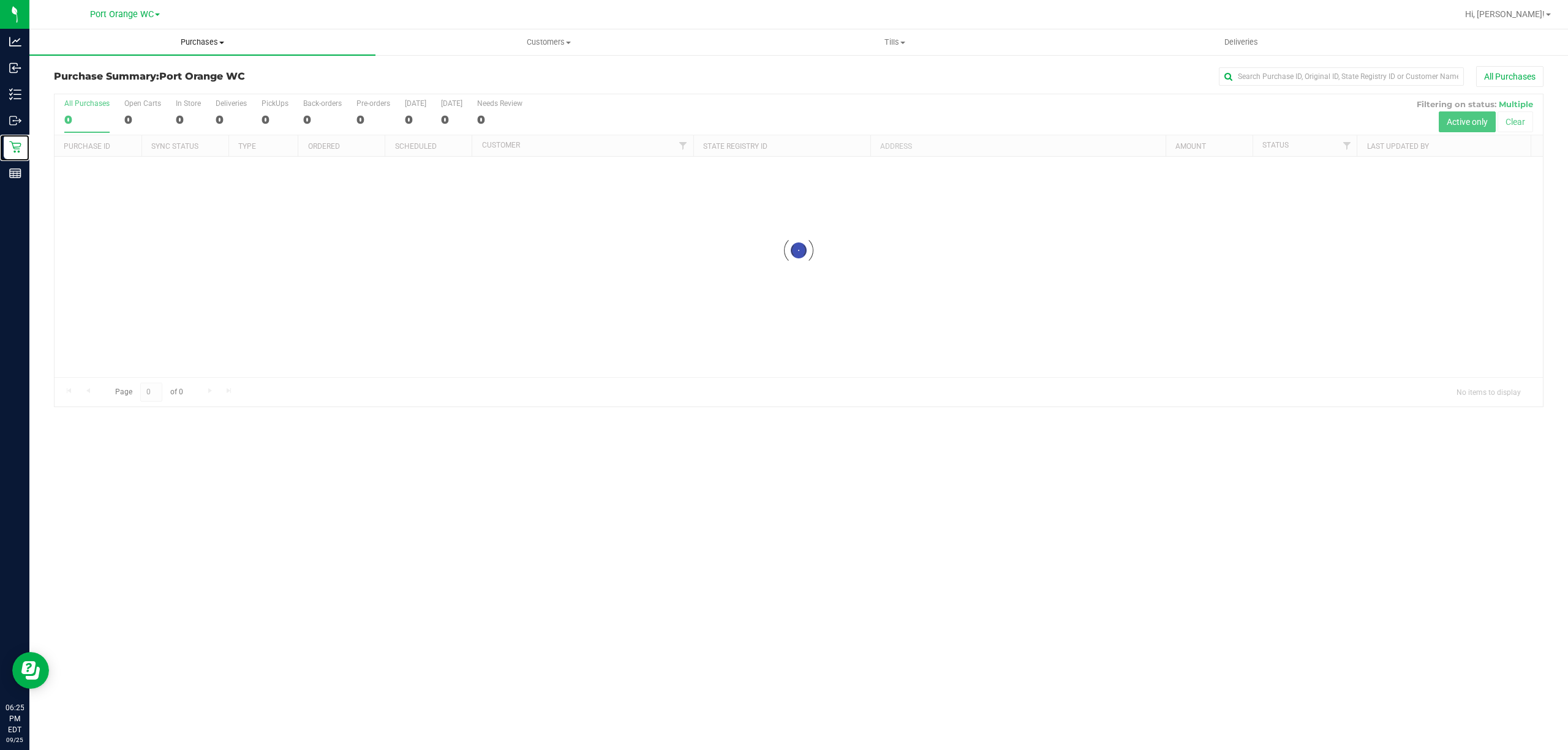
click at [202, 43] on span "Purchases" at bounding box center [202, 42] width 346 height 11
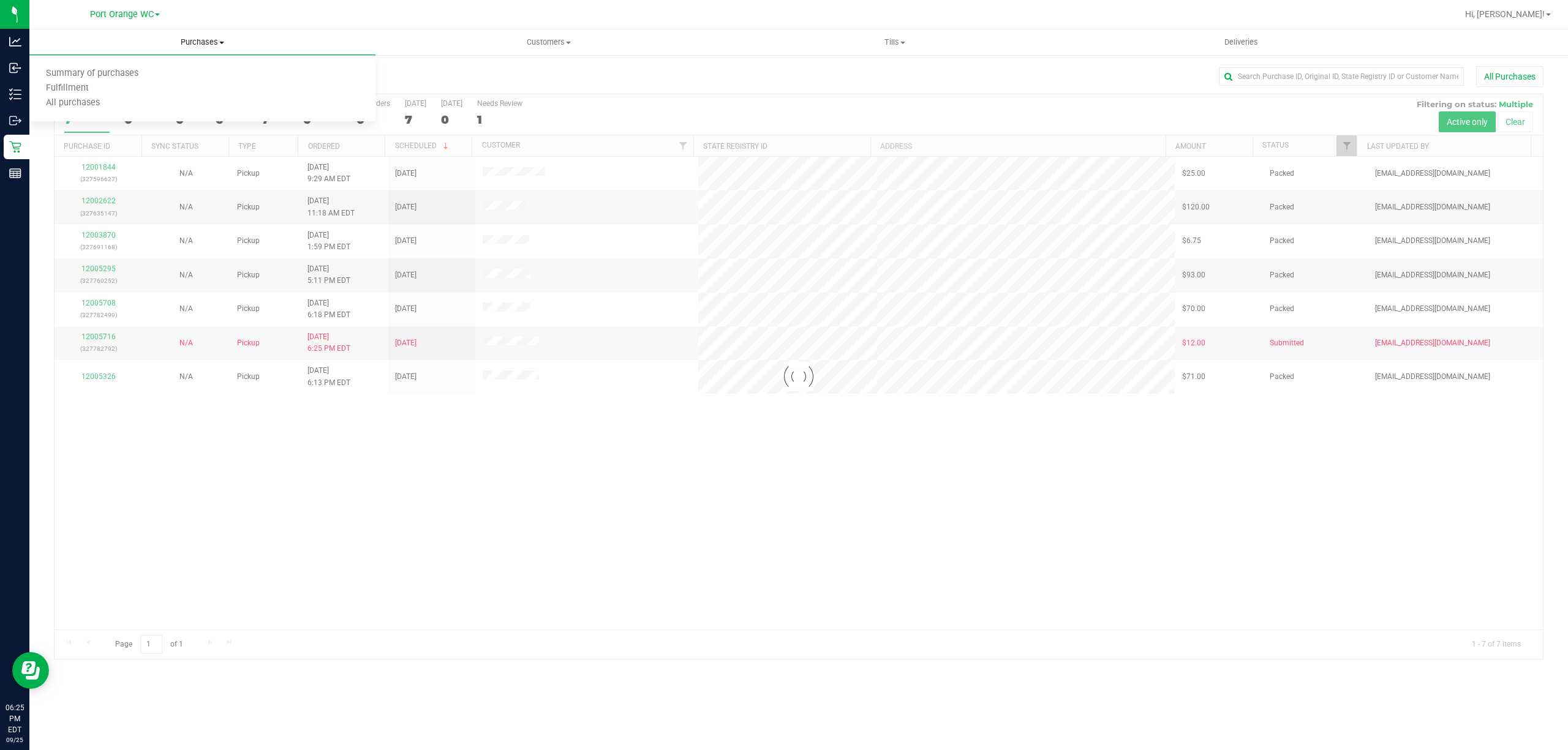
click at [79, 88] on span "Fulfillment" at bounding box center [67, 88] width 76 height 10
click at [79, 84] on span "Fulfillment" at bounding box center [67, 88] width 76 height 10
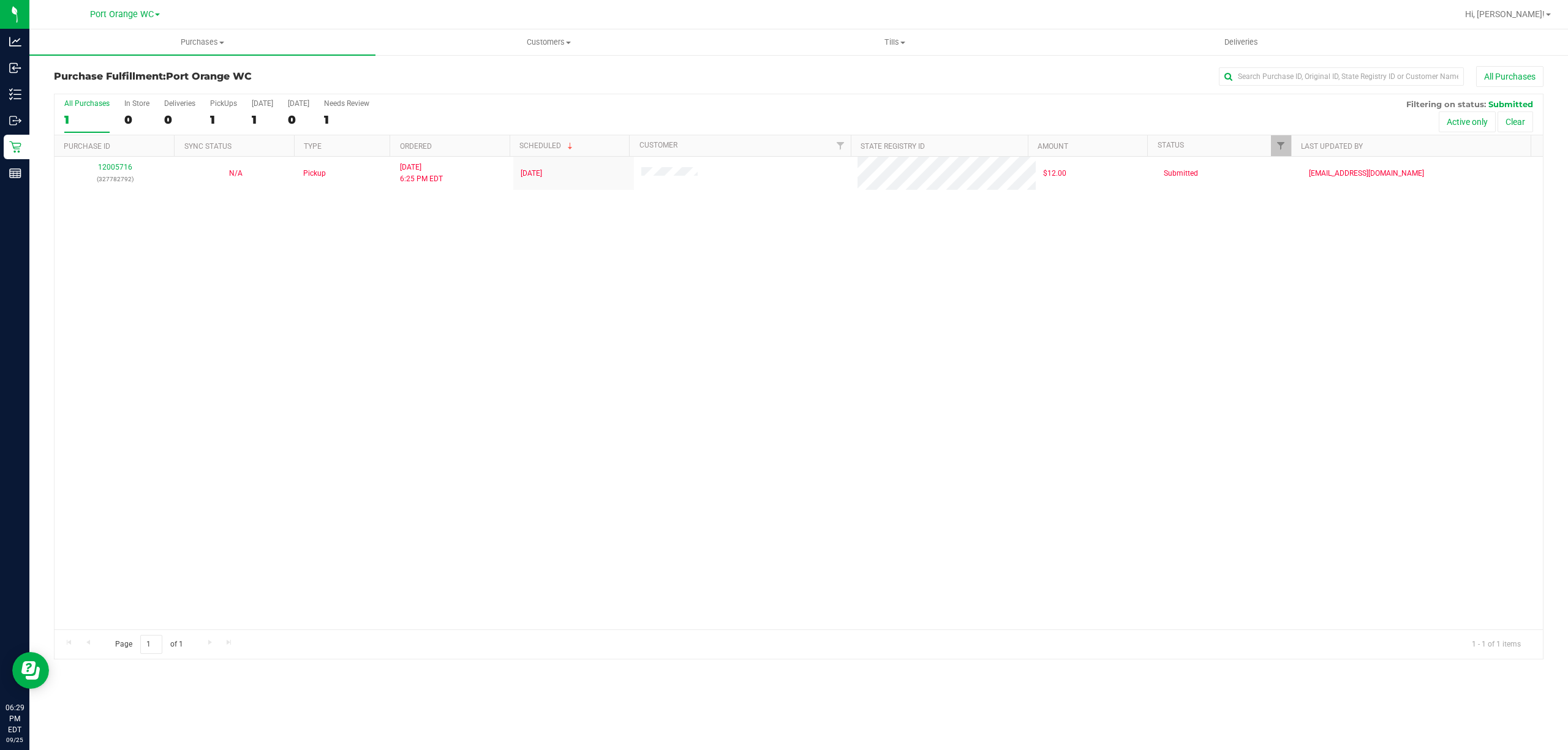
click at [758, 337] on div "12005716 (327782792) N/A Pickup 9/25/2025 6:25 PM EDT 9/25/2025 $12.00 Submitte…" at bounding box center [798, 393] width 1488 height 473
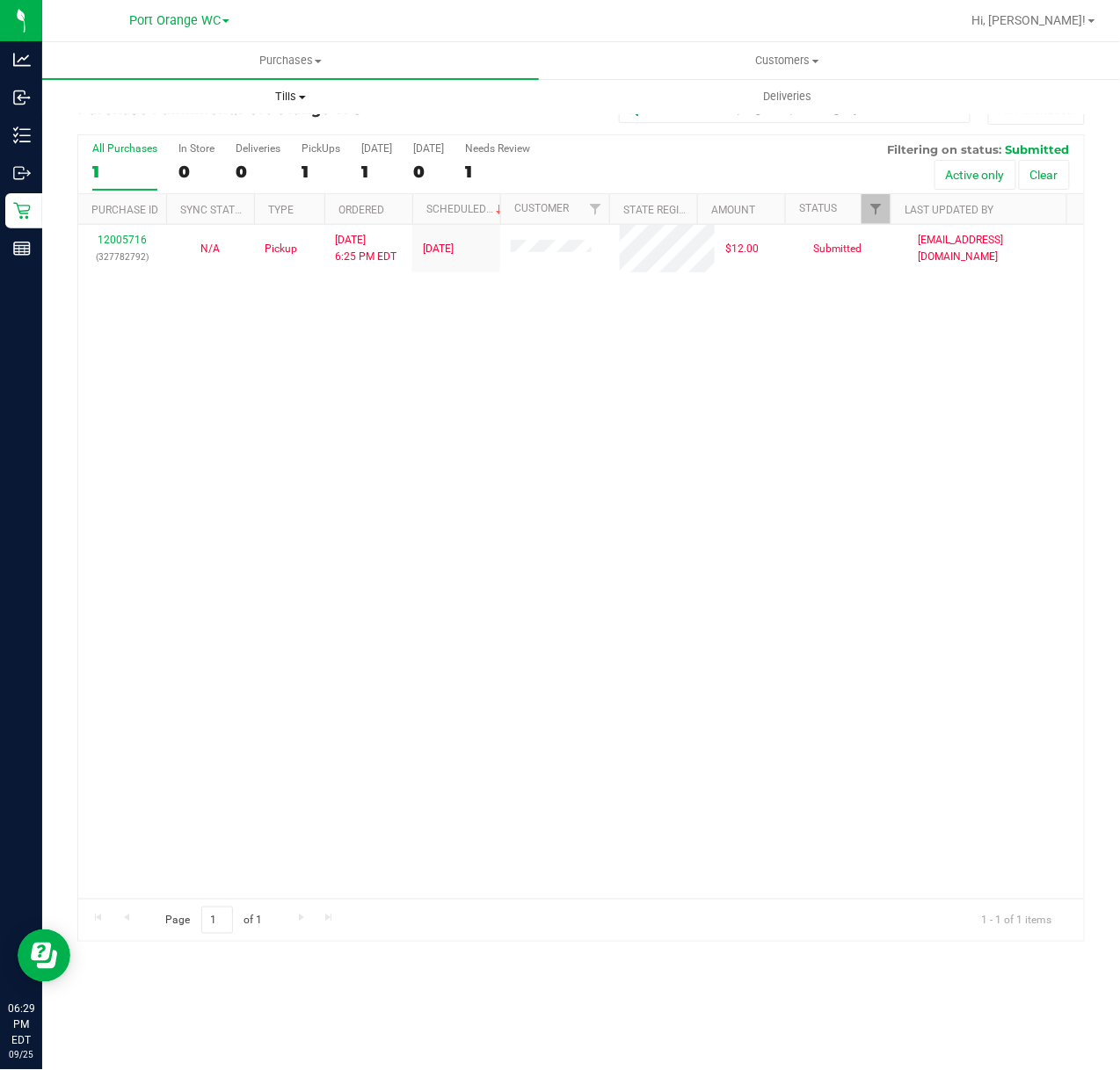
click at [291, 103] on span "Tills" at bounding box center [290, 97] width 495 height 16
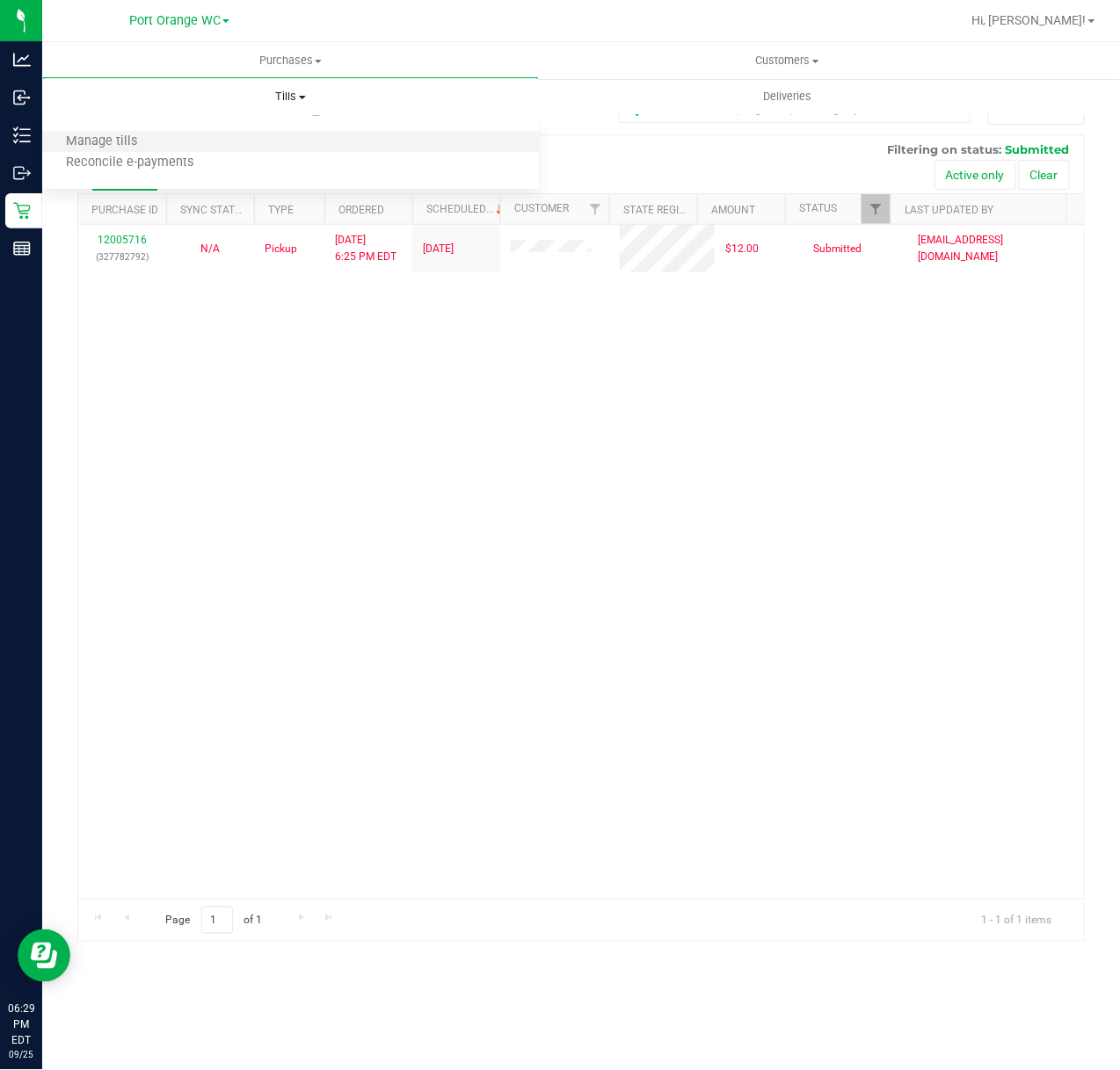
click at [166, 149] on li "Manage tills" at bounding box center [289, 142] width 496 height 21
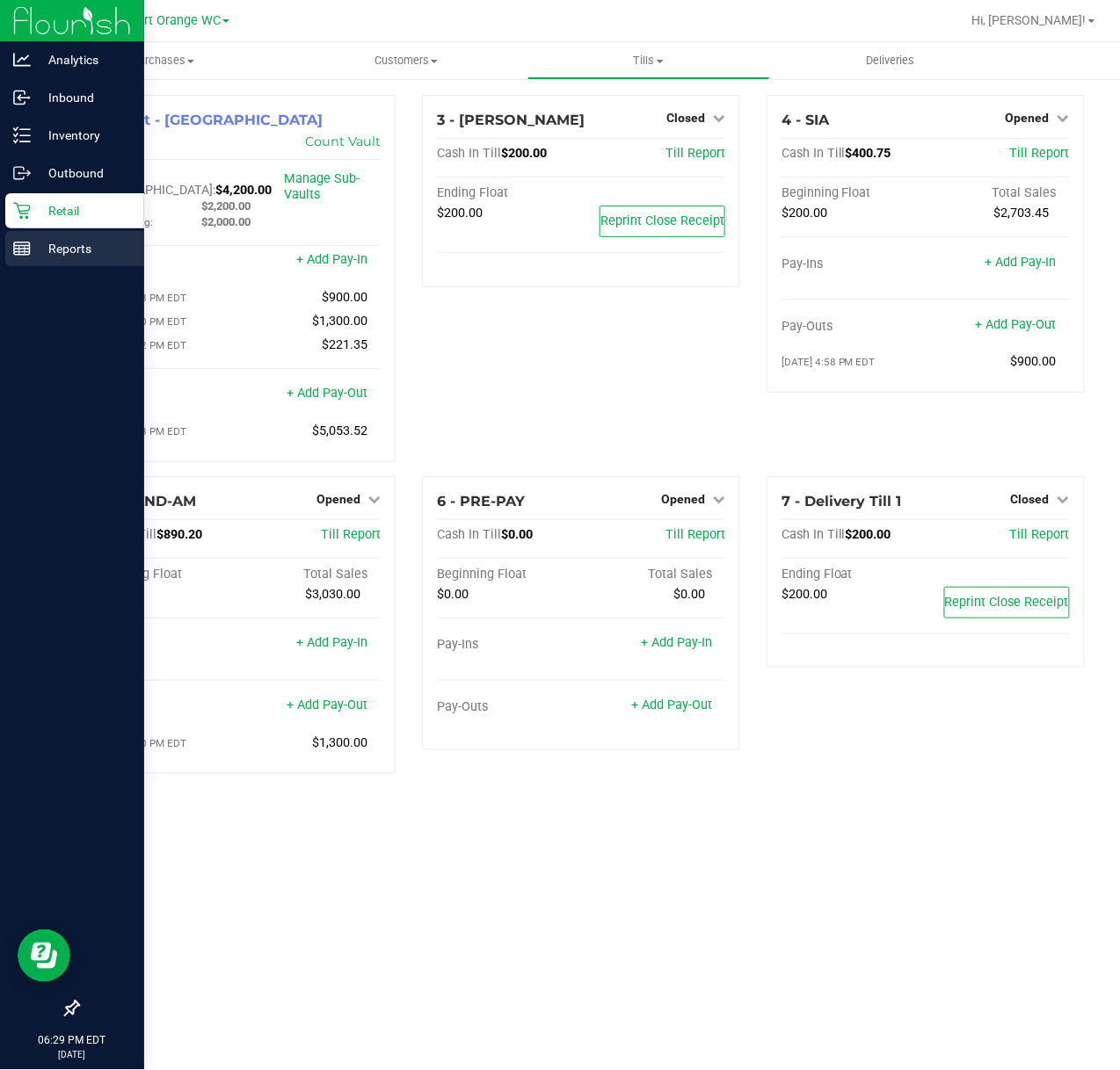
click at [67, 258] on p "Reports" at bounding box center [84, 249] width 106 height 21
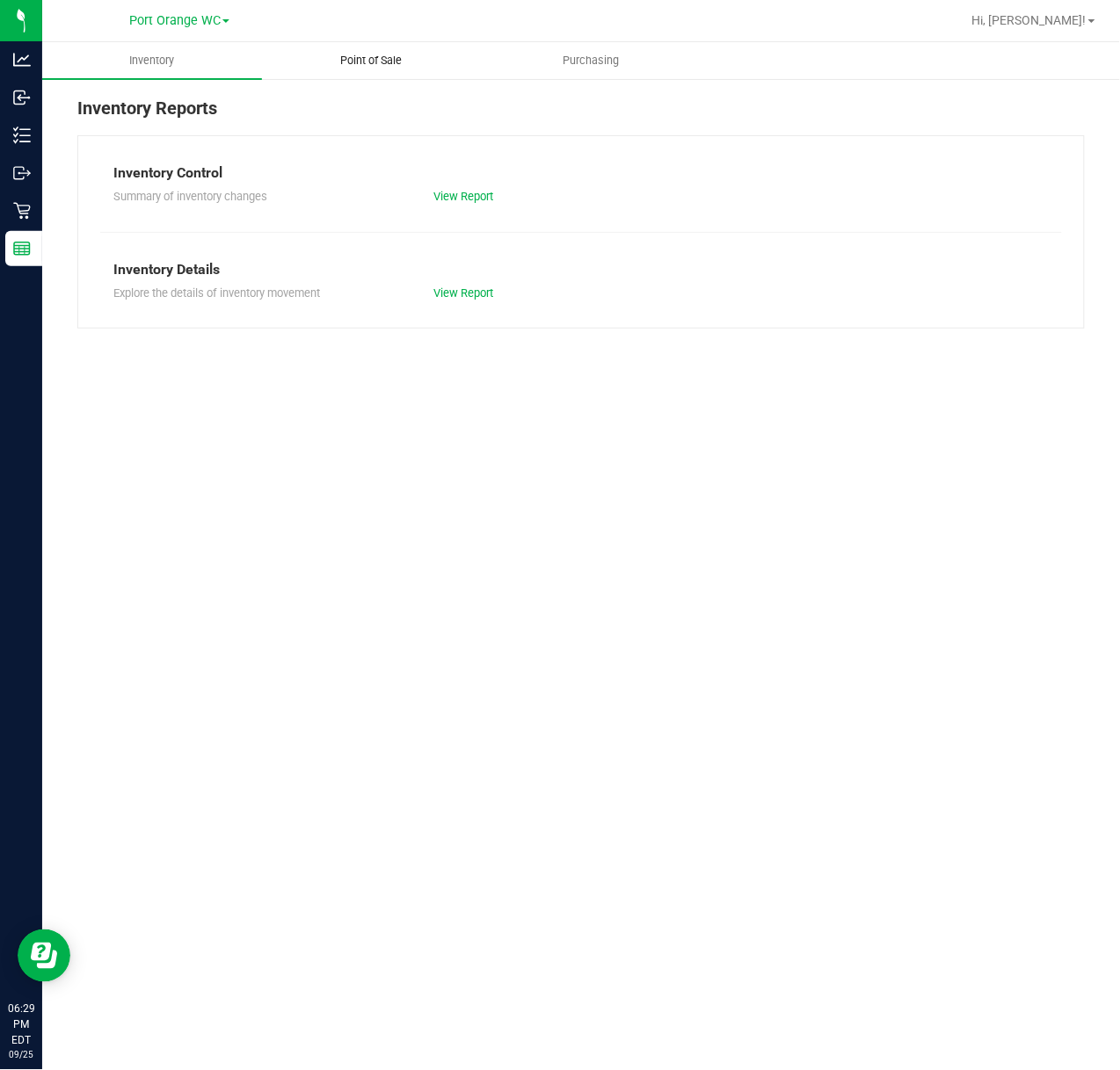
click at [404, 56] on span "Point of Sale" at bounding box center [371, 61] width 109 height 16
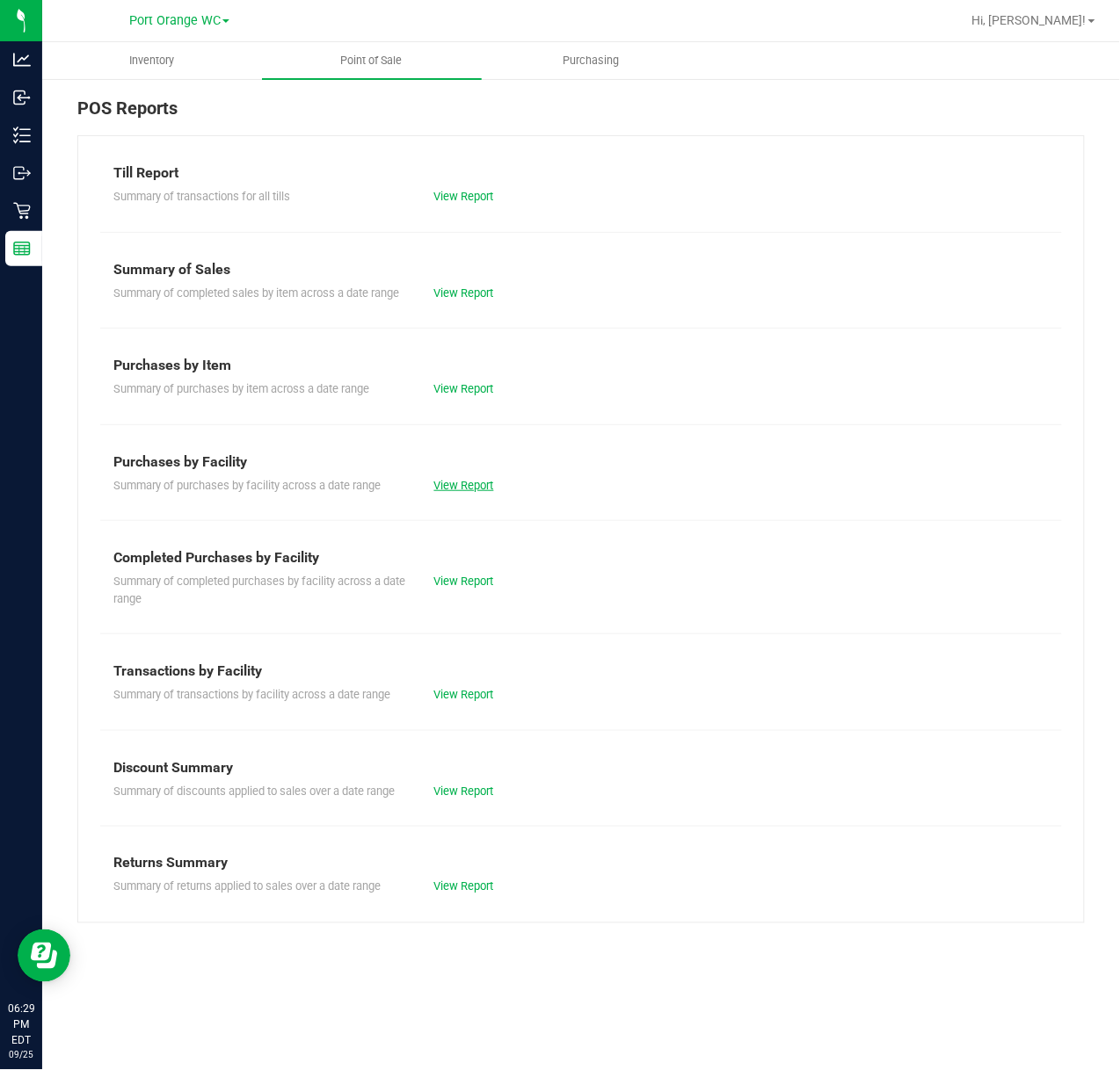
click at [467, 483] on link "View Report" at bounding box center [464, 485] width 60 height 13
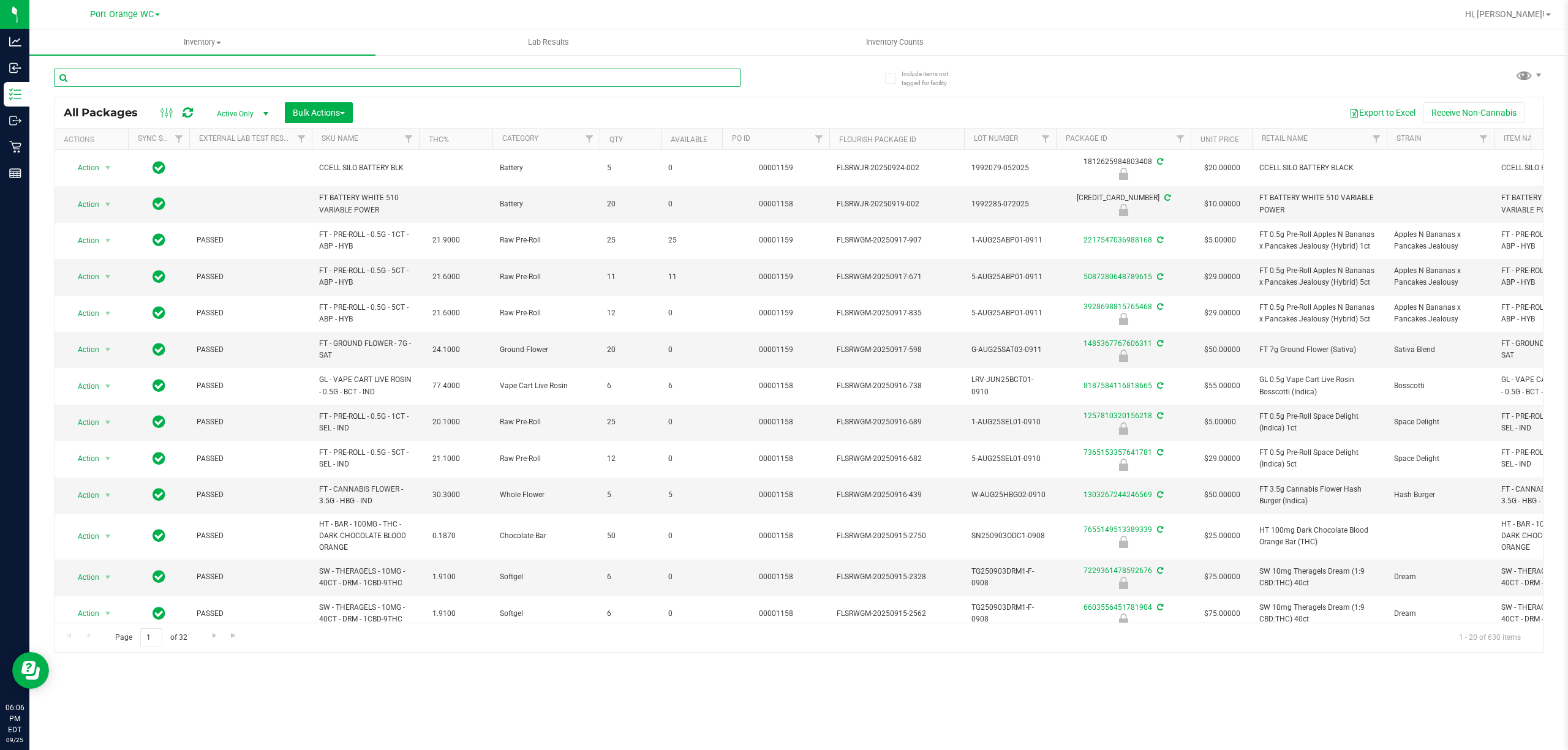
click at [334, 71] on input "text" at bounding box center [397, 78] width 687 height 18
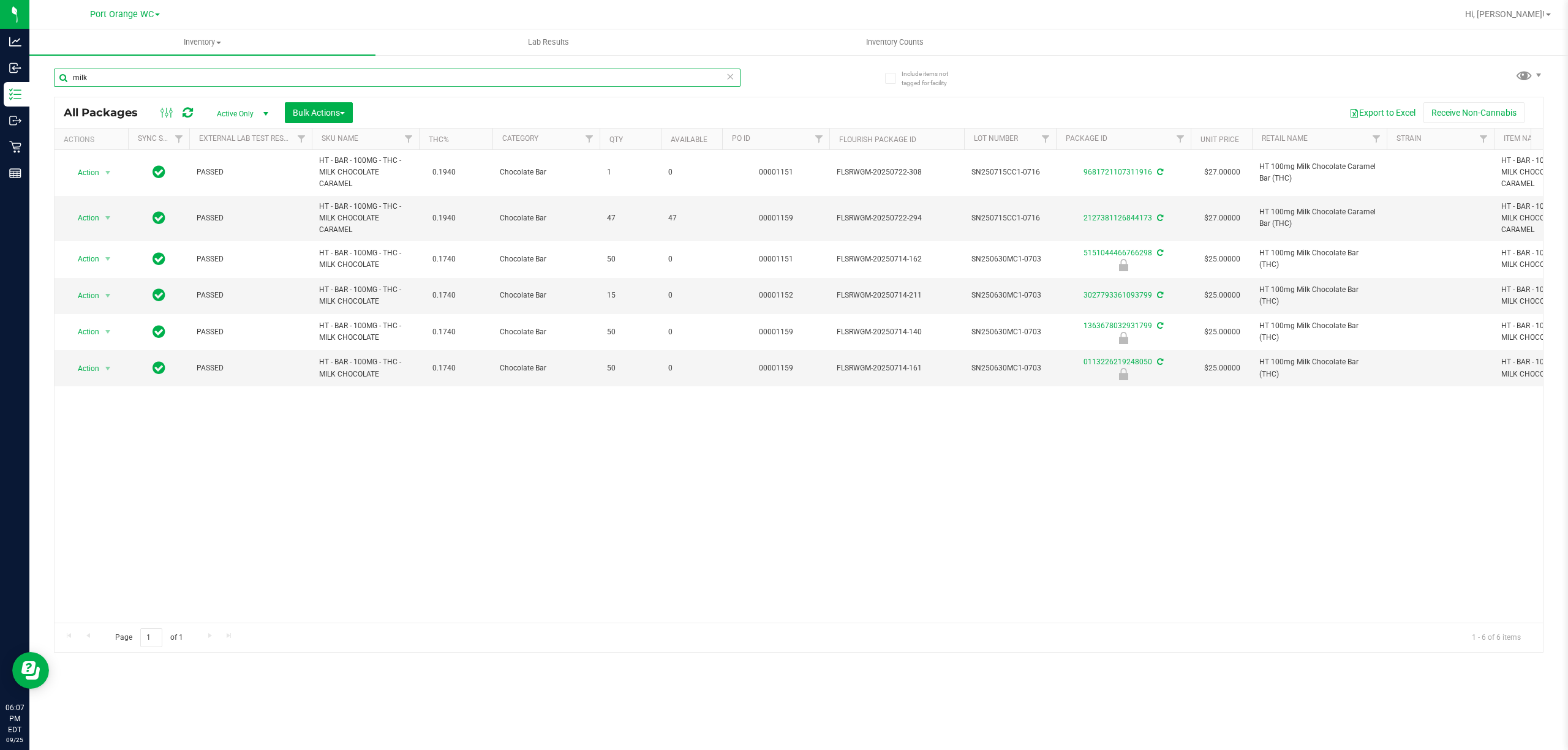
click at [333, 69] on input "milk" at bounding box center [397, 78] width 687 height 18
drag, startPoint x: 333, startPoint y: 69, endPoint x: 361, endPoint y: 62, distance: 28.9
click at [333, 70] on input "milk" at bounding box center [397, 78] width 687 height 18
type input "1363678032931799"
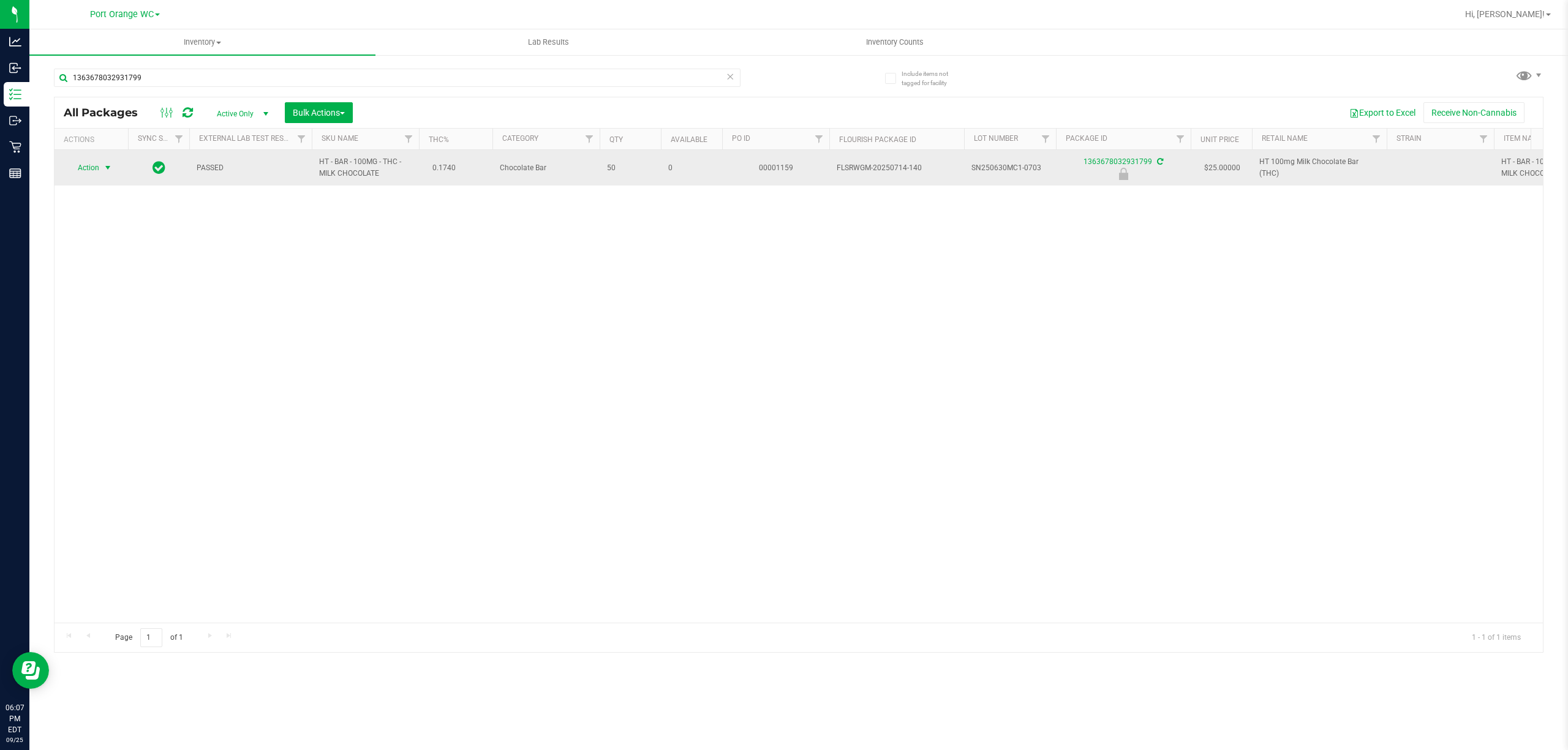
click at [108, 168] on span "select" at bounding box center [108, 168] width 10 height 10
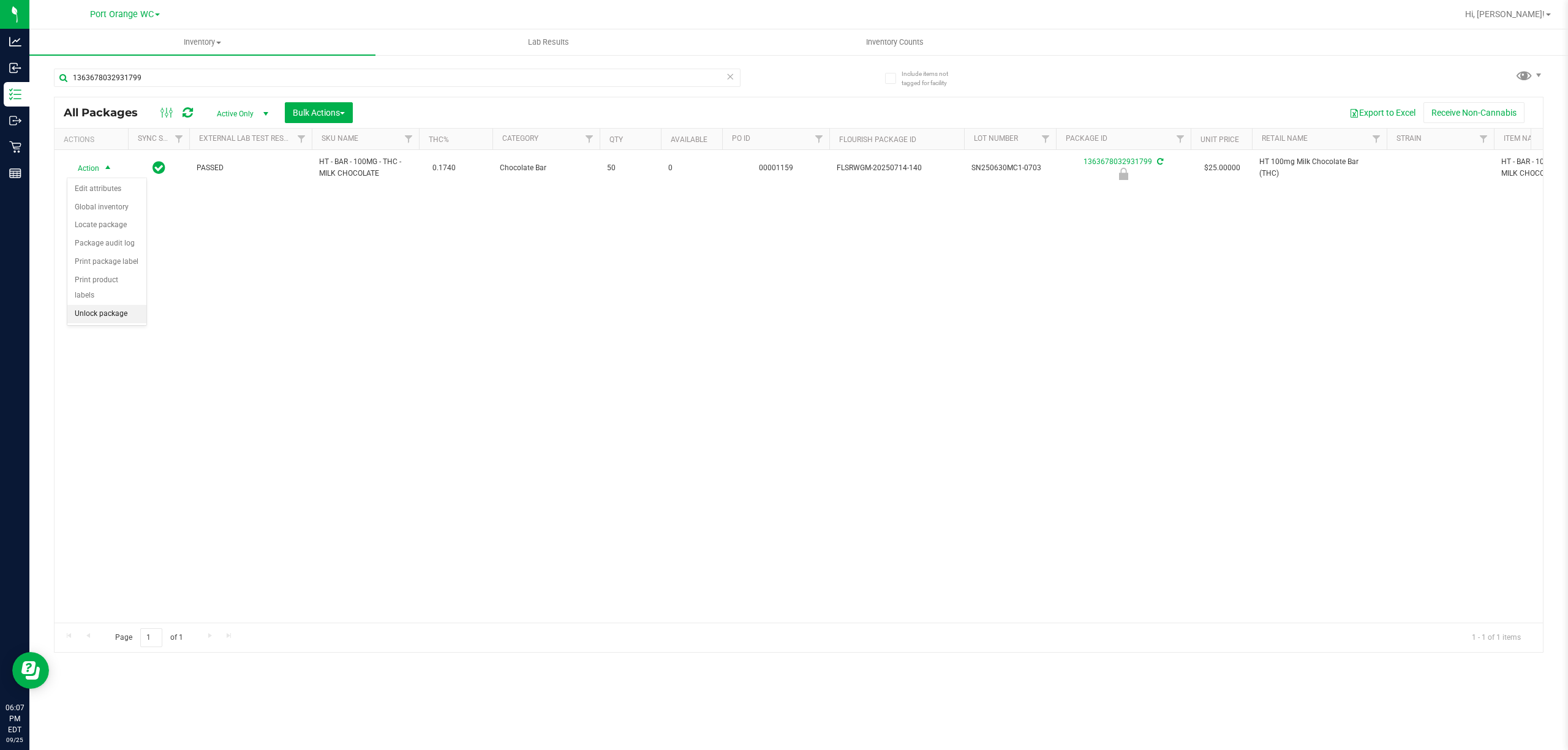
click at [104, 314] on li "Unlock package" at bounding box center [107, 314] width 79 height 18
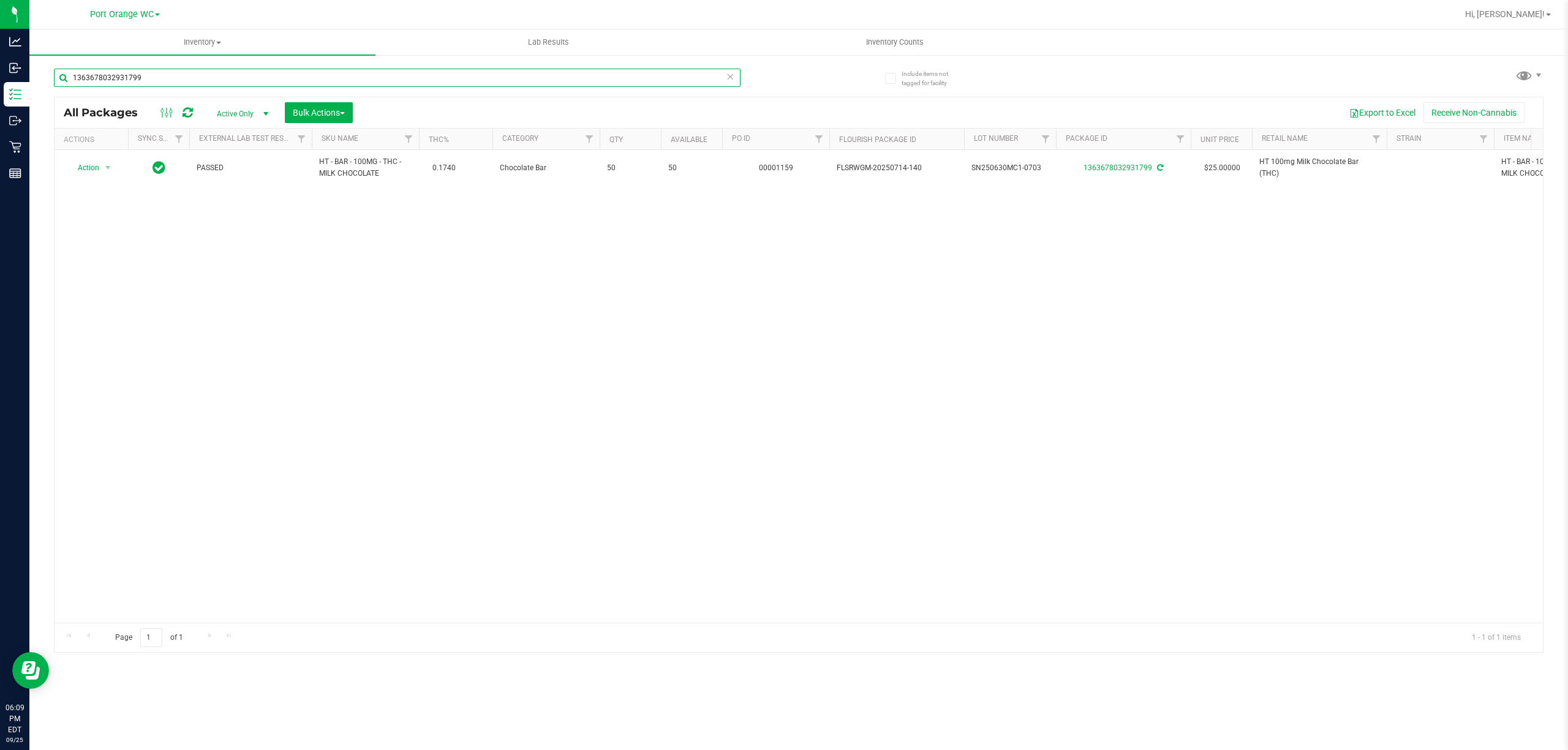
click at [456, 81] on input "1363678032931799" at bounding box center [397, 78] width 687 height 18
type input "1"
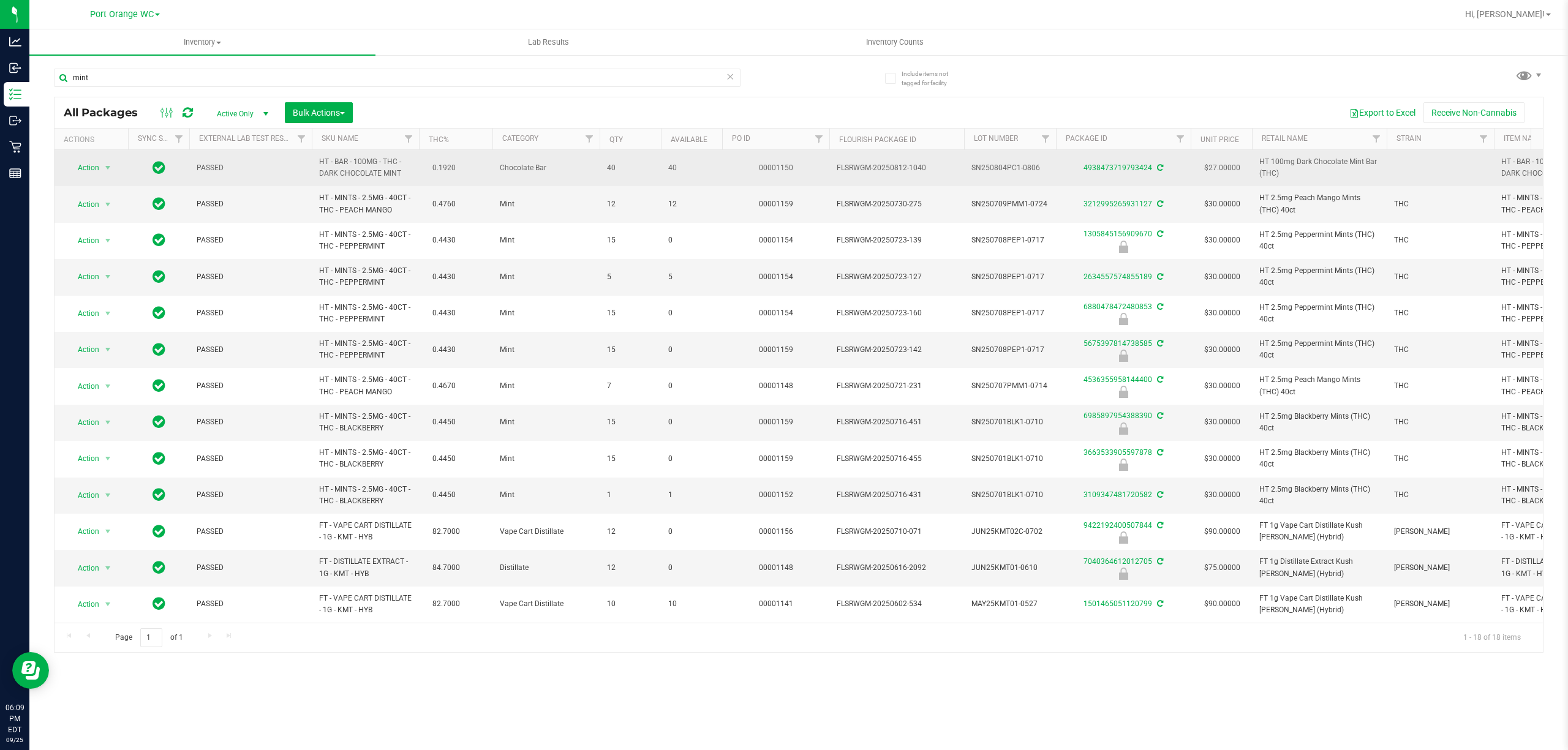
click at [344, 177] on span "HT - BAR - 100MG - THC - DARK CHOCOLATE MINT" at bounding box center [365, 168] width 93 height 23
copy td "HT - BAR - 100MG - THC - DARK CHOCOLATE MINT"
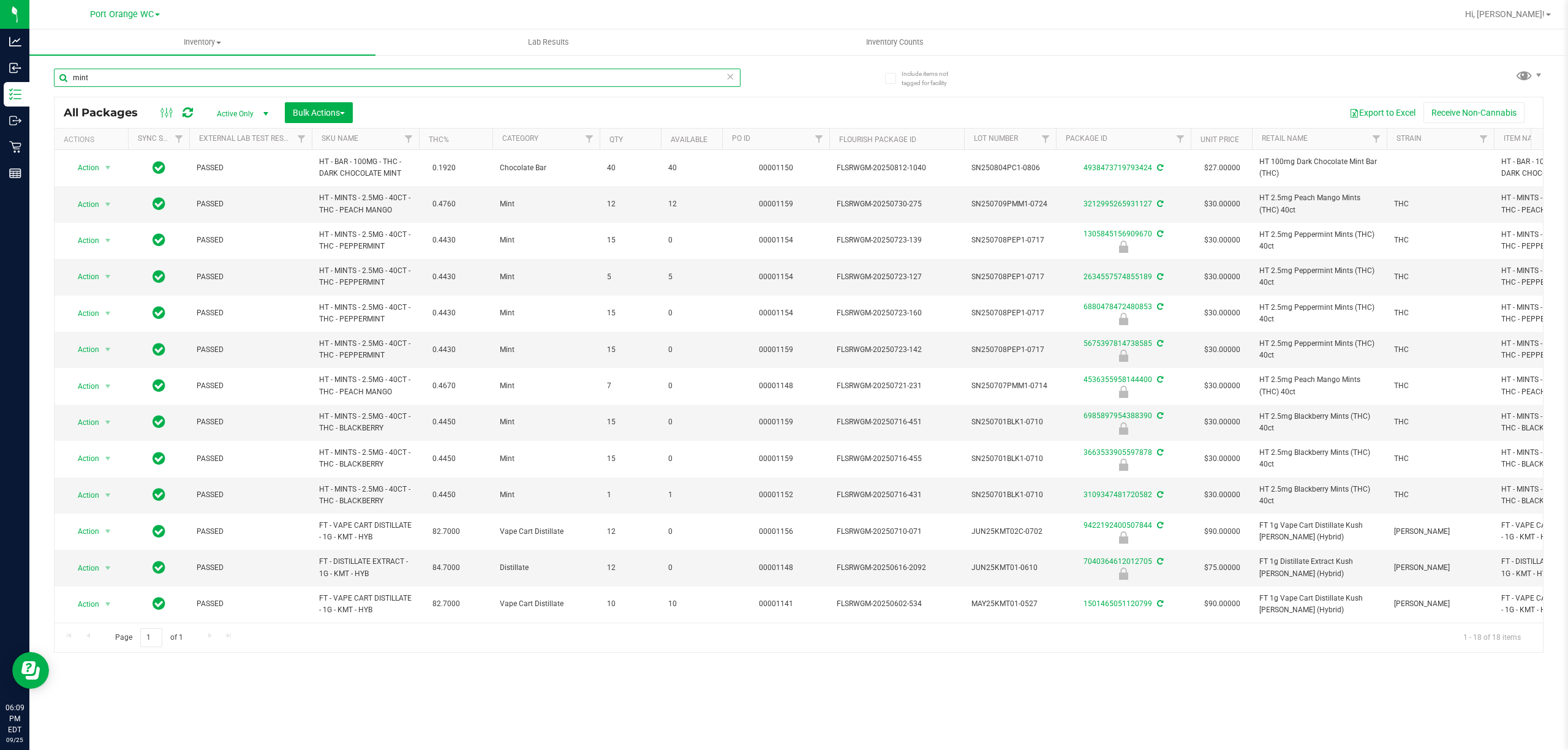
click at [341, 74] on input "mint" at bounding box center [397, 78] width 687 height 18
paste input "HT - BAR - 100MG - THC - DARK CHOCOLATE MINT"
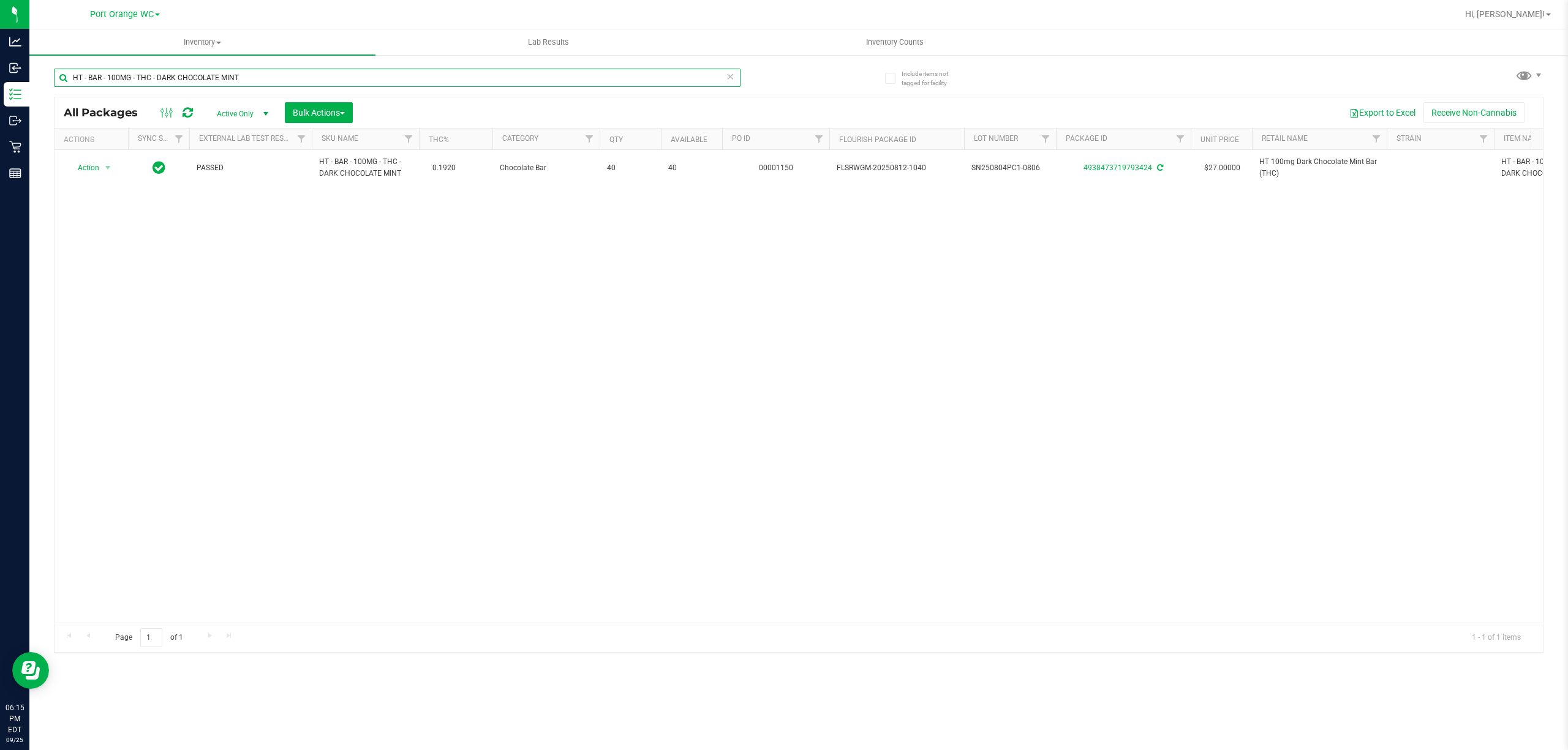
click at [289, 77] on input "HT - BAR - 100MG - THC - DARK CHOCOLATE MINT" at bounding box center [397, 78] width 687 height 18
type input "H"
type input "citrus twist"
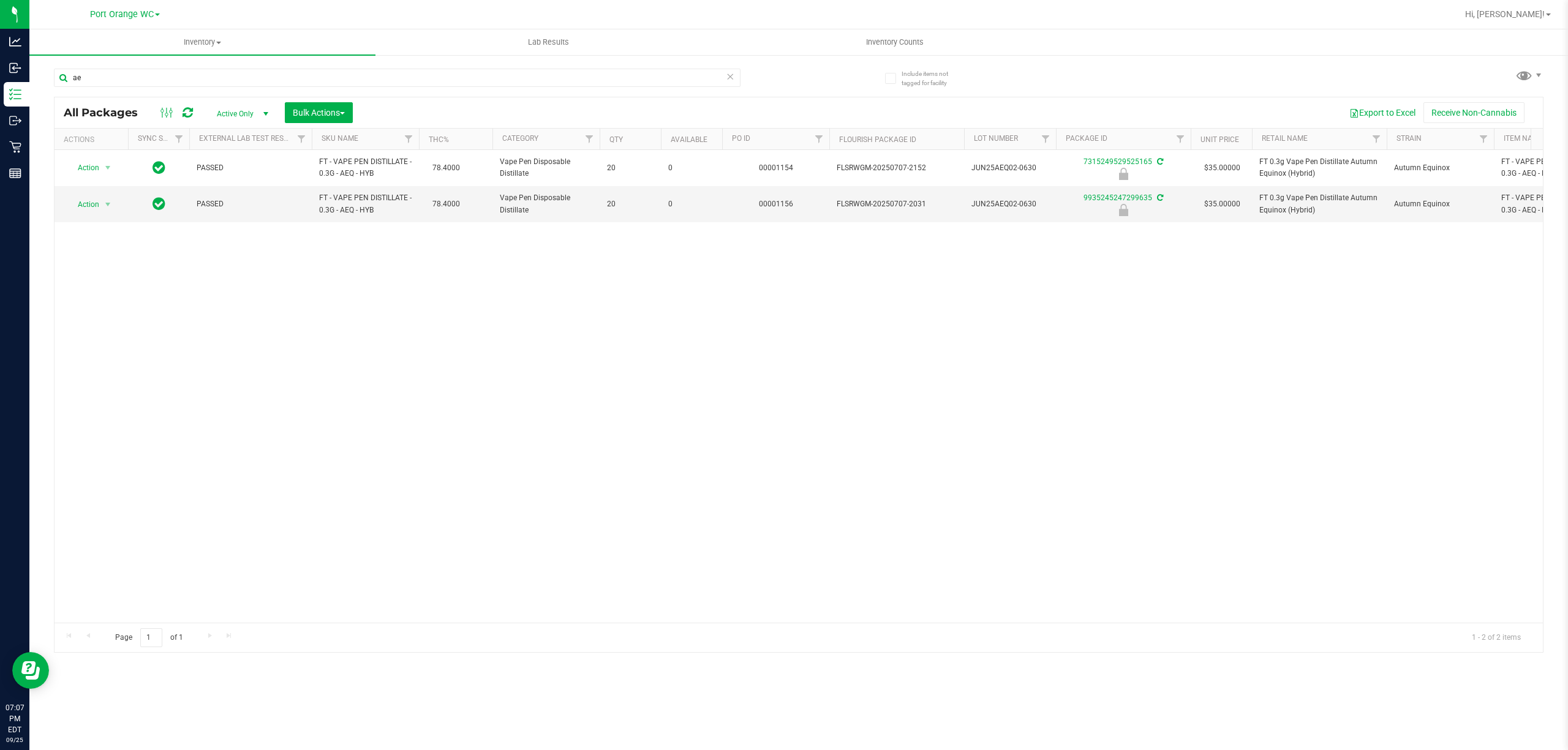
type input "a"
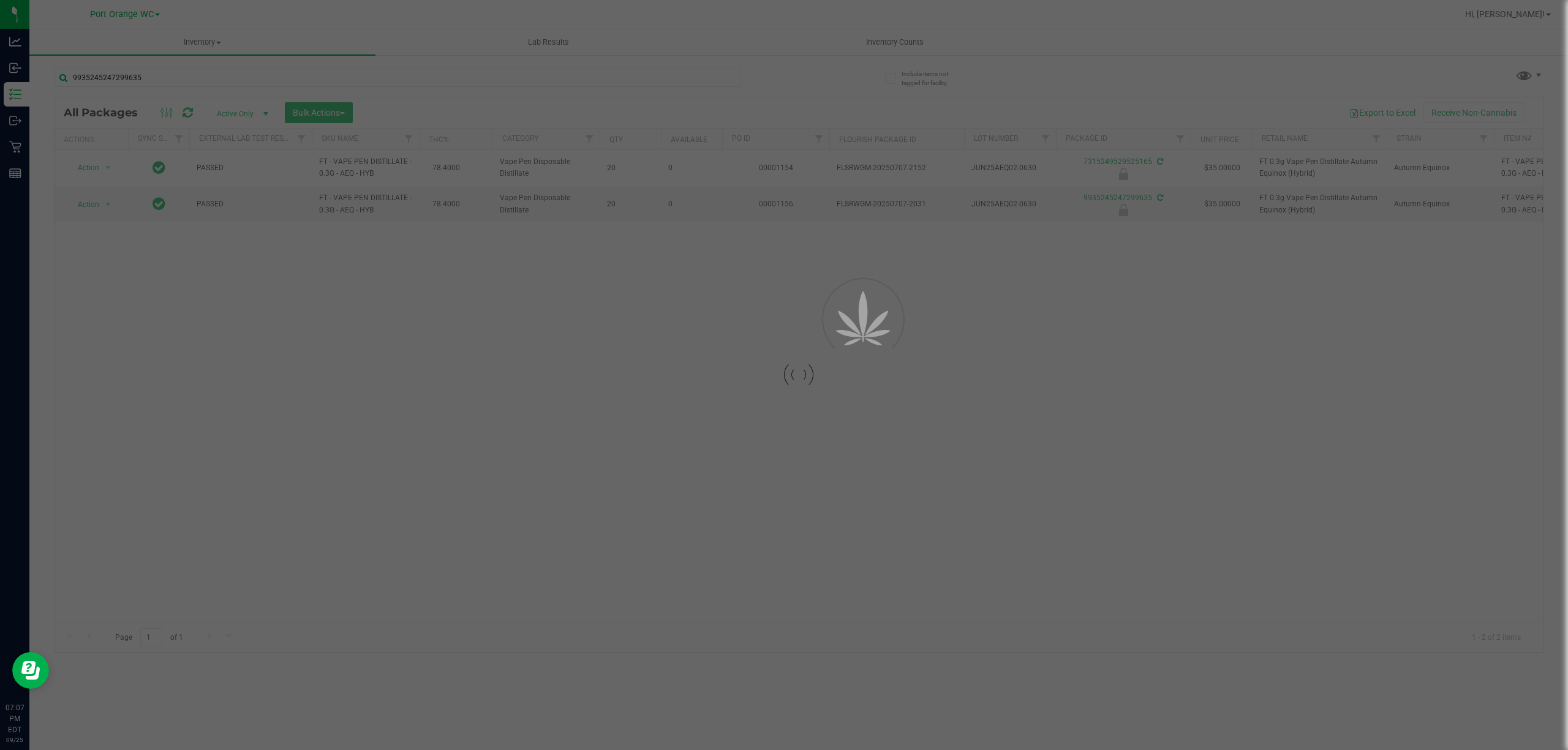
type input "9935245247299635"
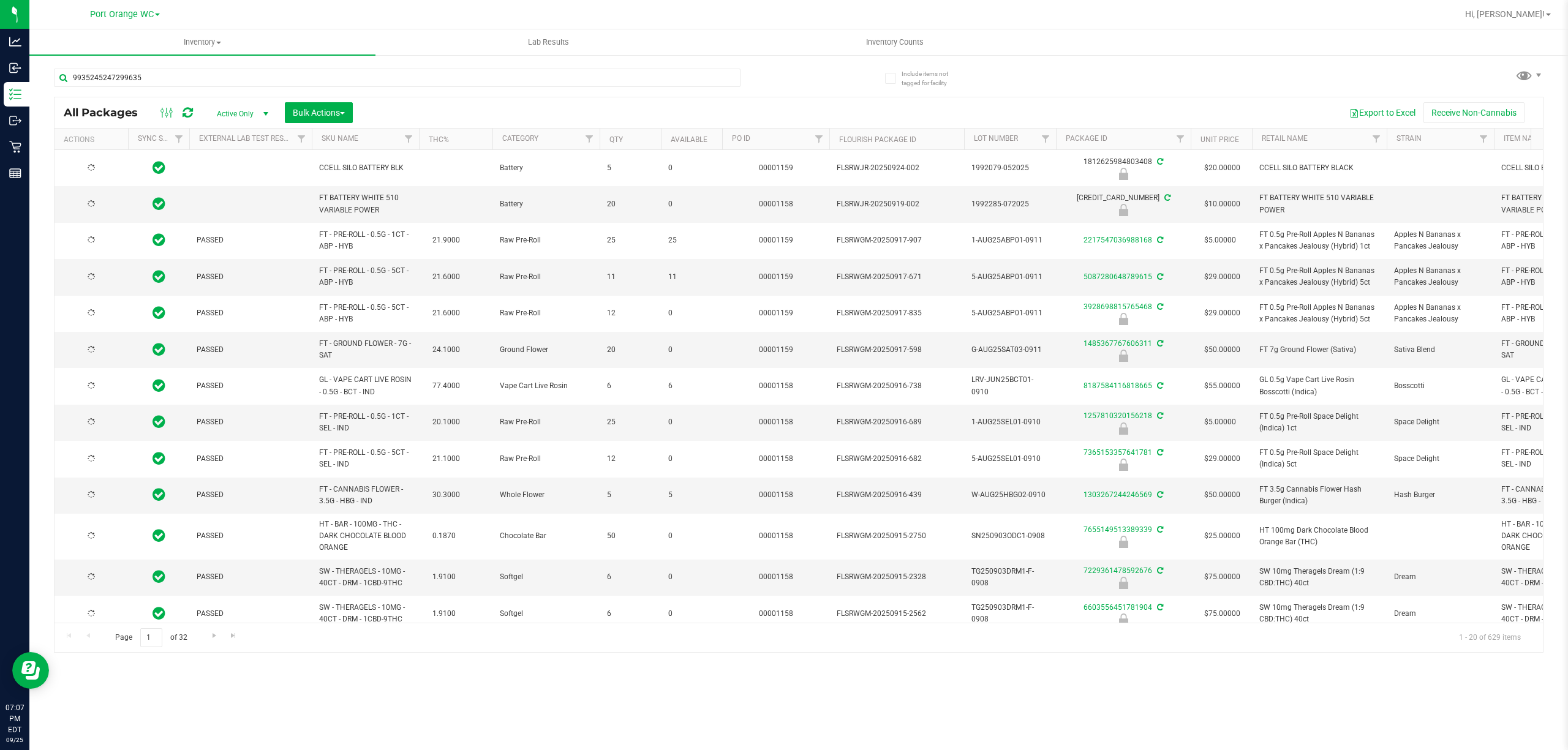
type input "[DATE]"
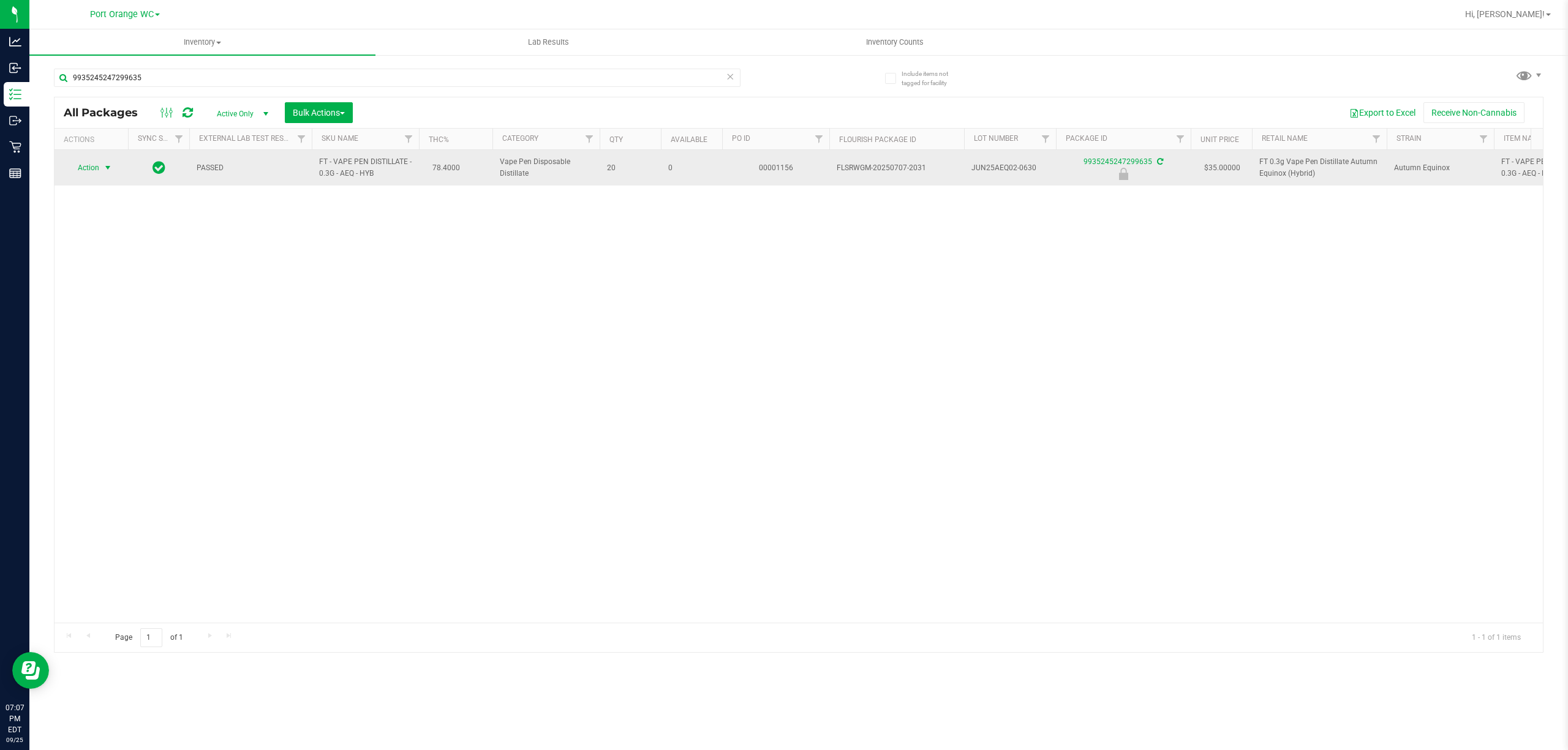
click at [105, 173] on span "select" at bounding box center [108, 168] width 10 height 10
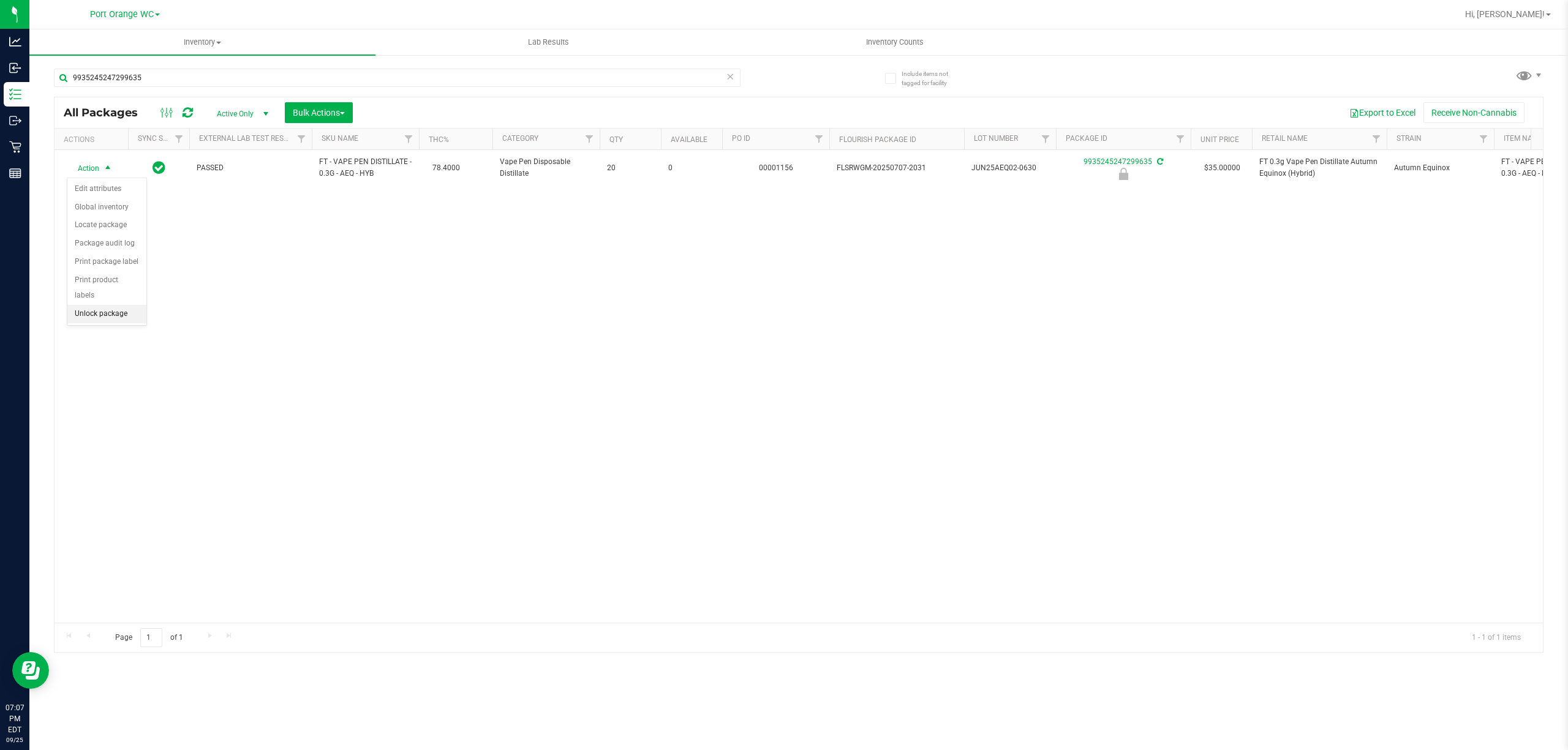
click at [103, 324] on li "Unlock package" at bounding box center [107, 314] width 79 height 18
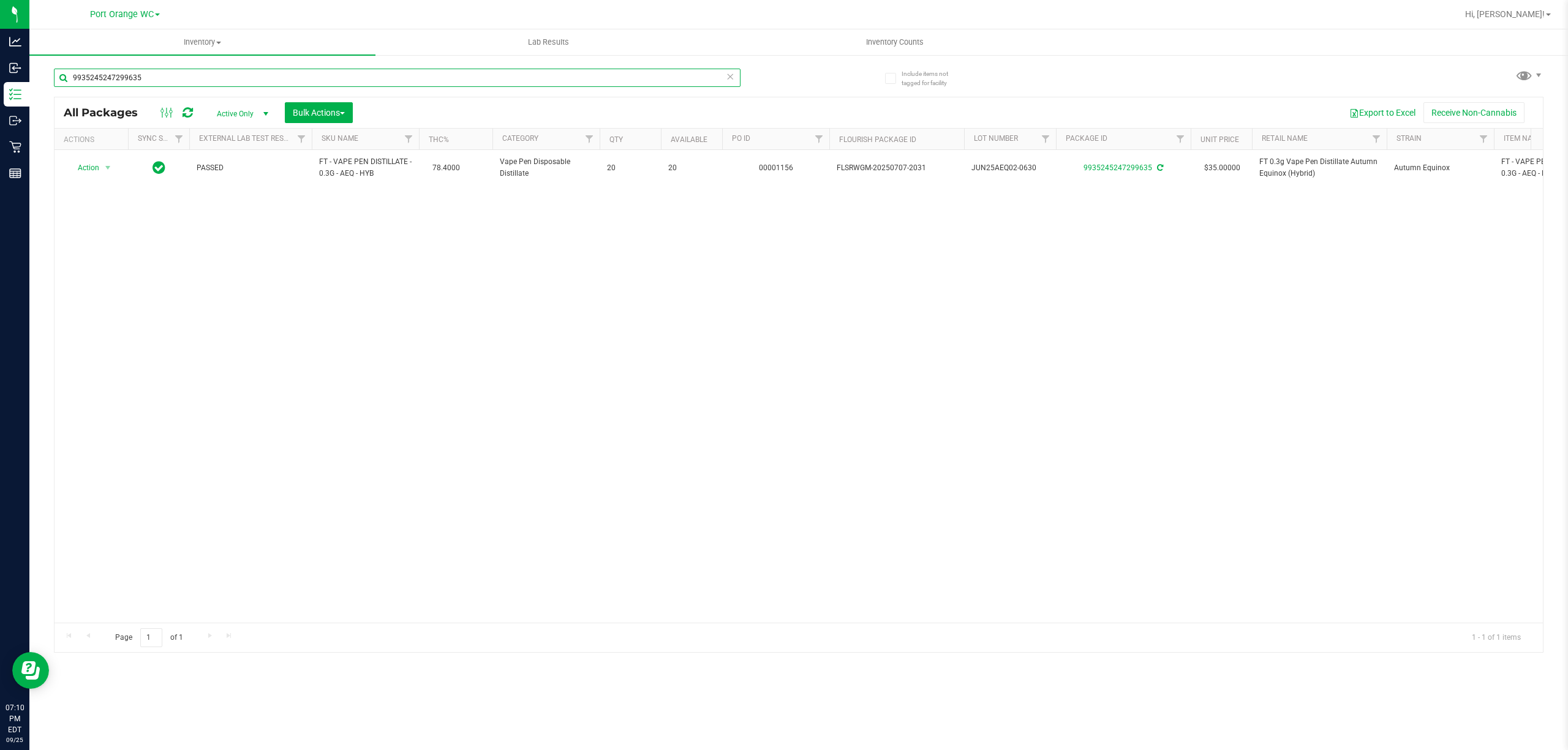
click at [424, 77] on input "9935245247299635" at bounding box center [397, 78] width 687 height 18
type input "9"
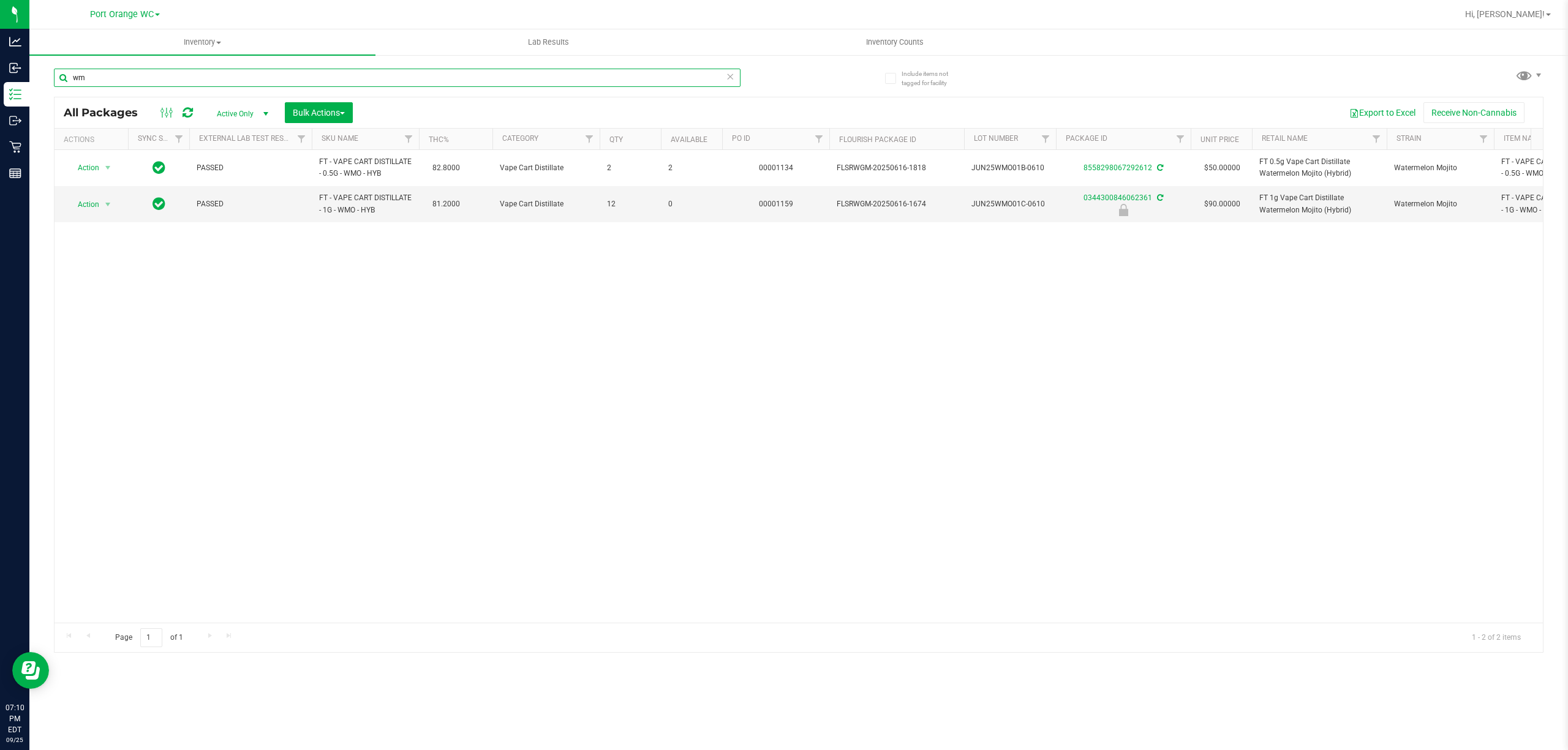
type input "w"
type input "0344300846062361"
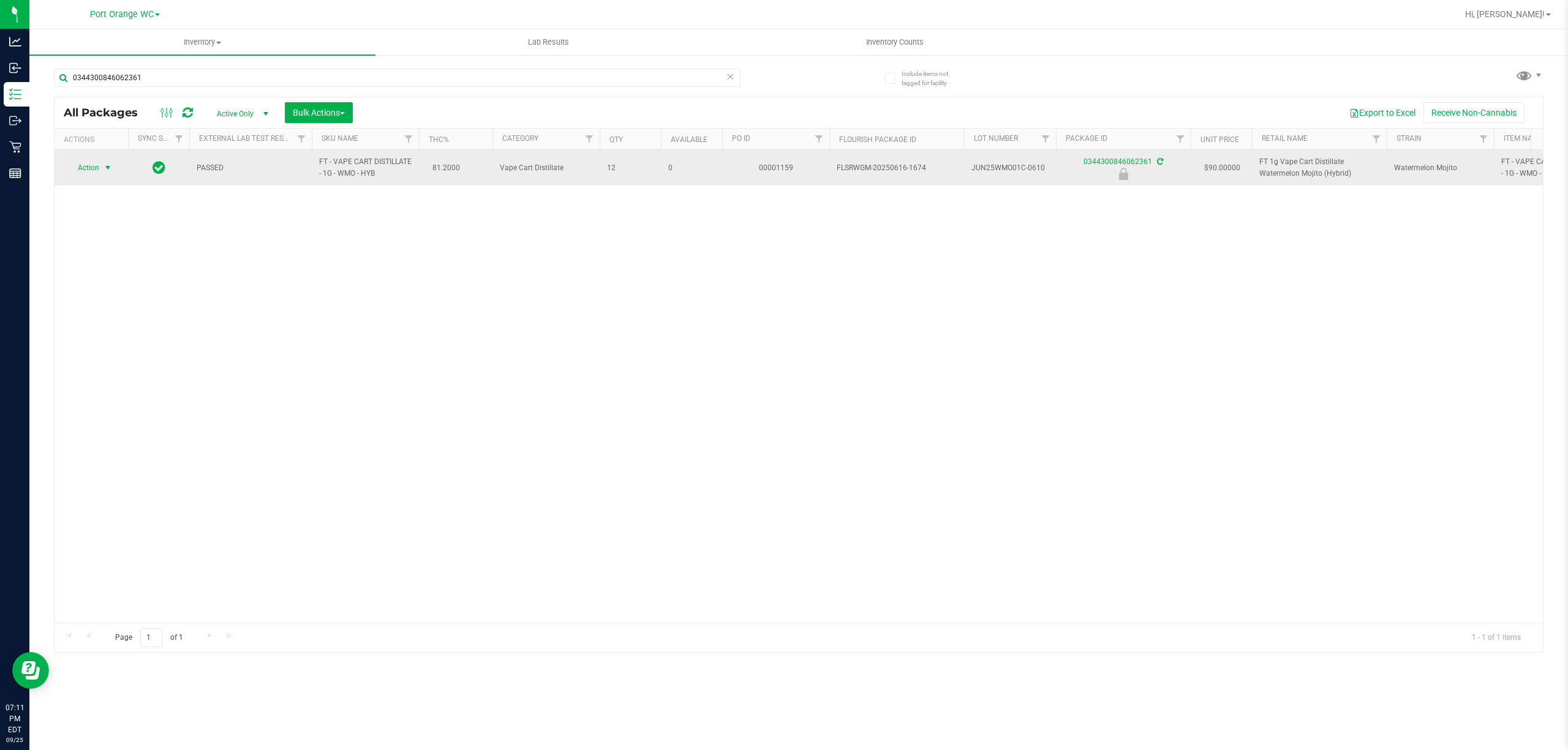
click at [106, 168] on span "select" at bounding box center [108, 168] width 10 height 10
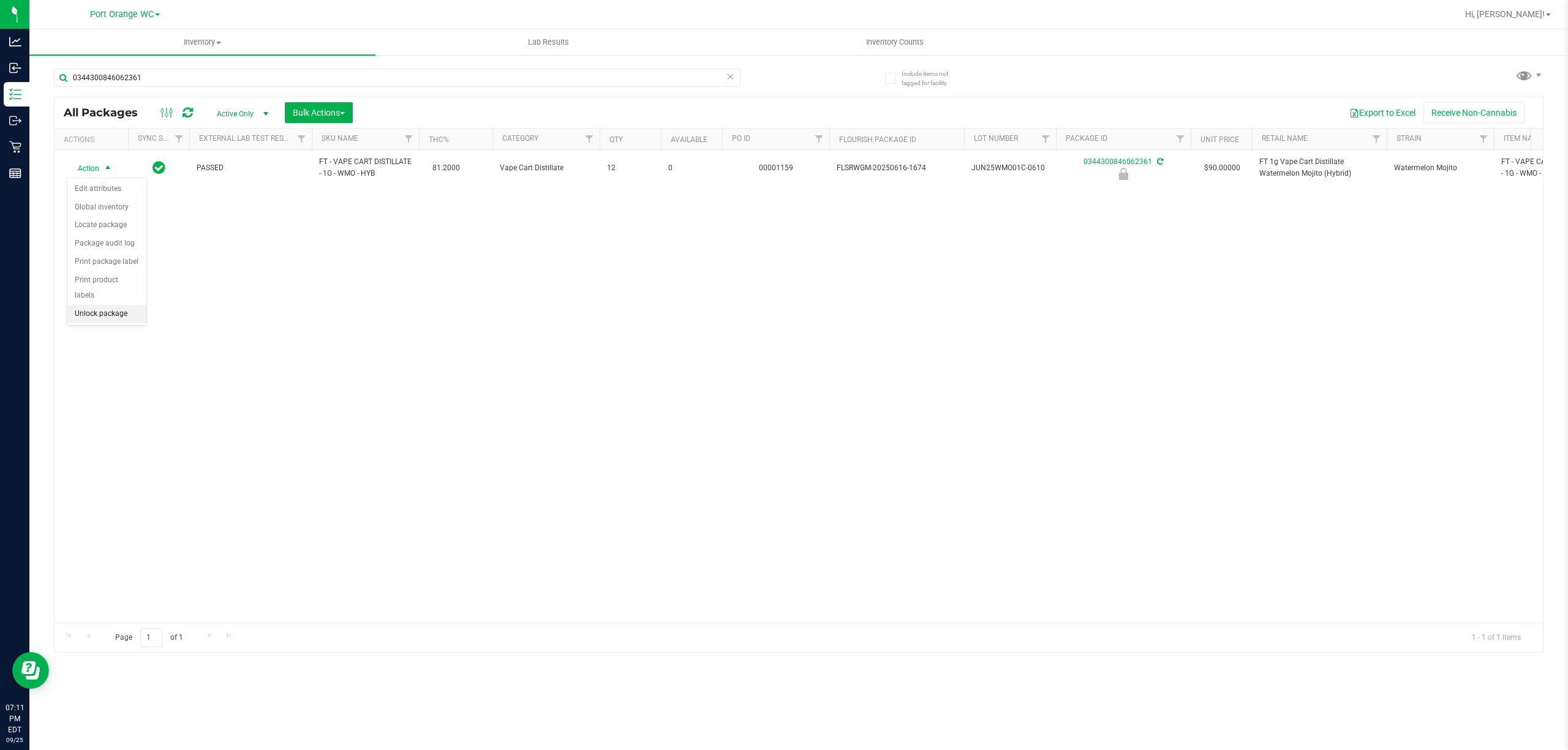
click at [86, 316] on li "Unlock package" at bounding box center [107, 314] width 79 height 18
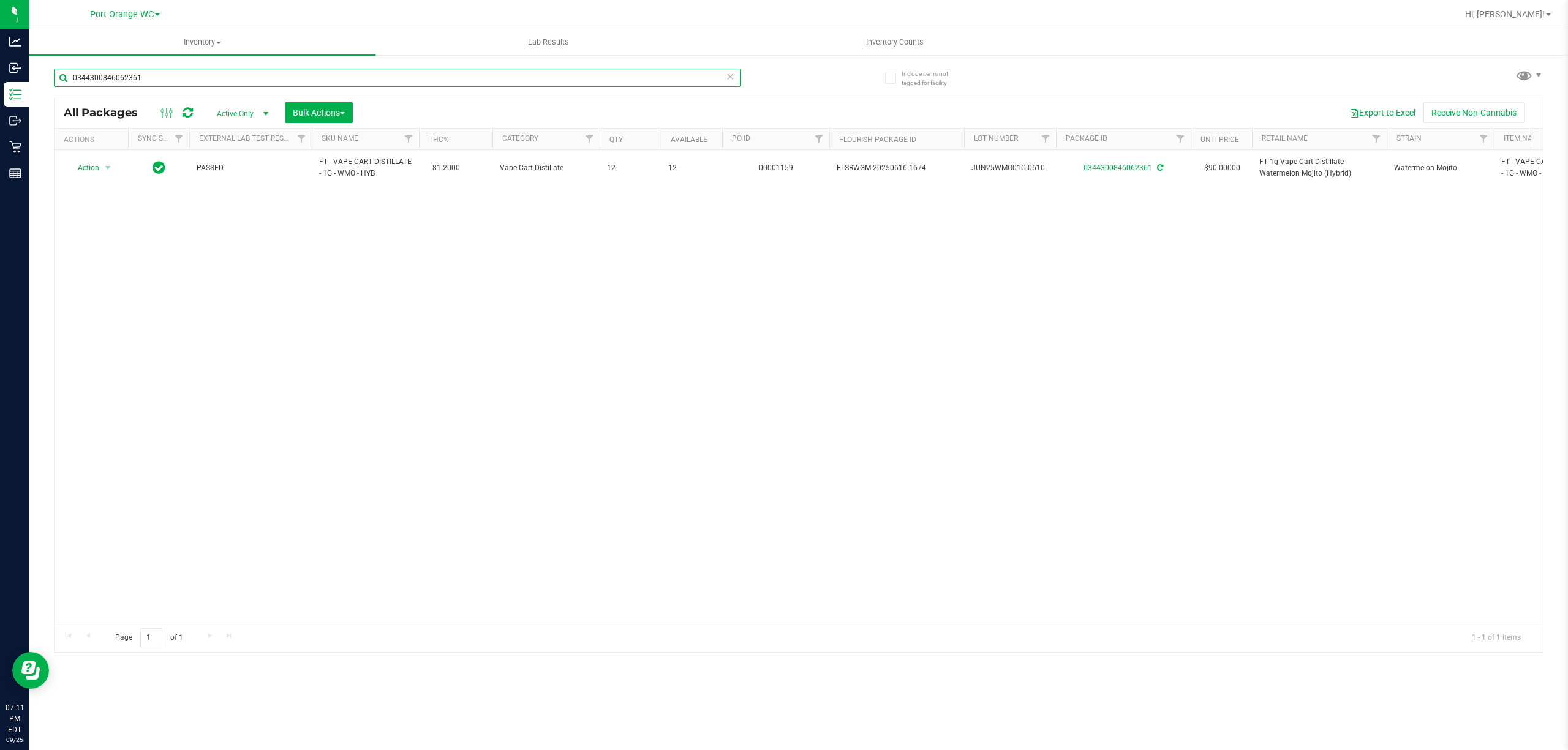
click at [528, 77] on input "0344300846062361" at bounding box center [397, 78] width 687 height 18
type input "0"
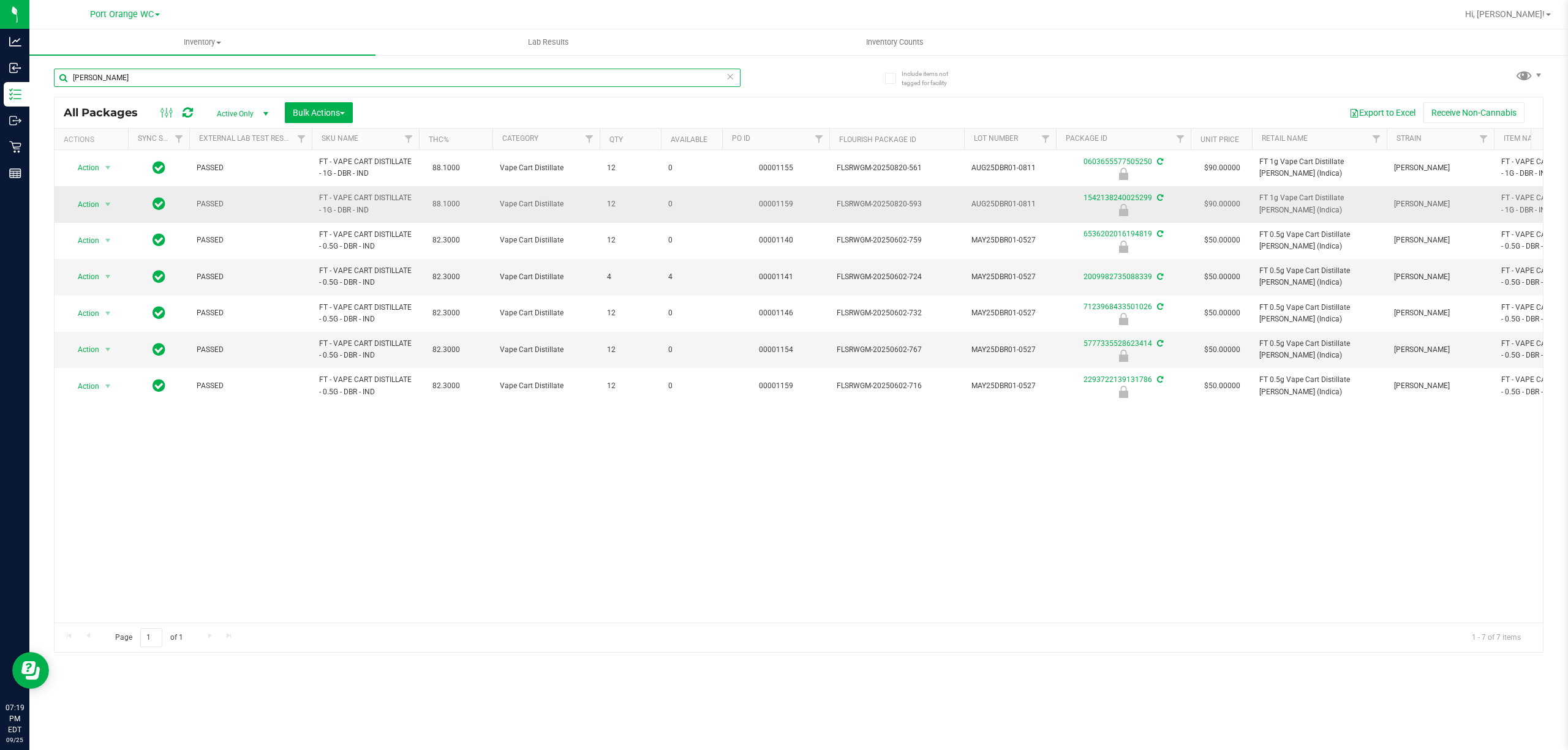
type input "donny"
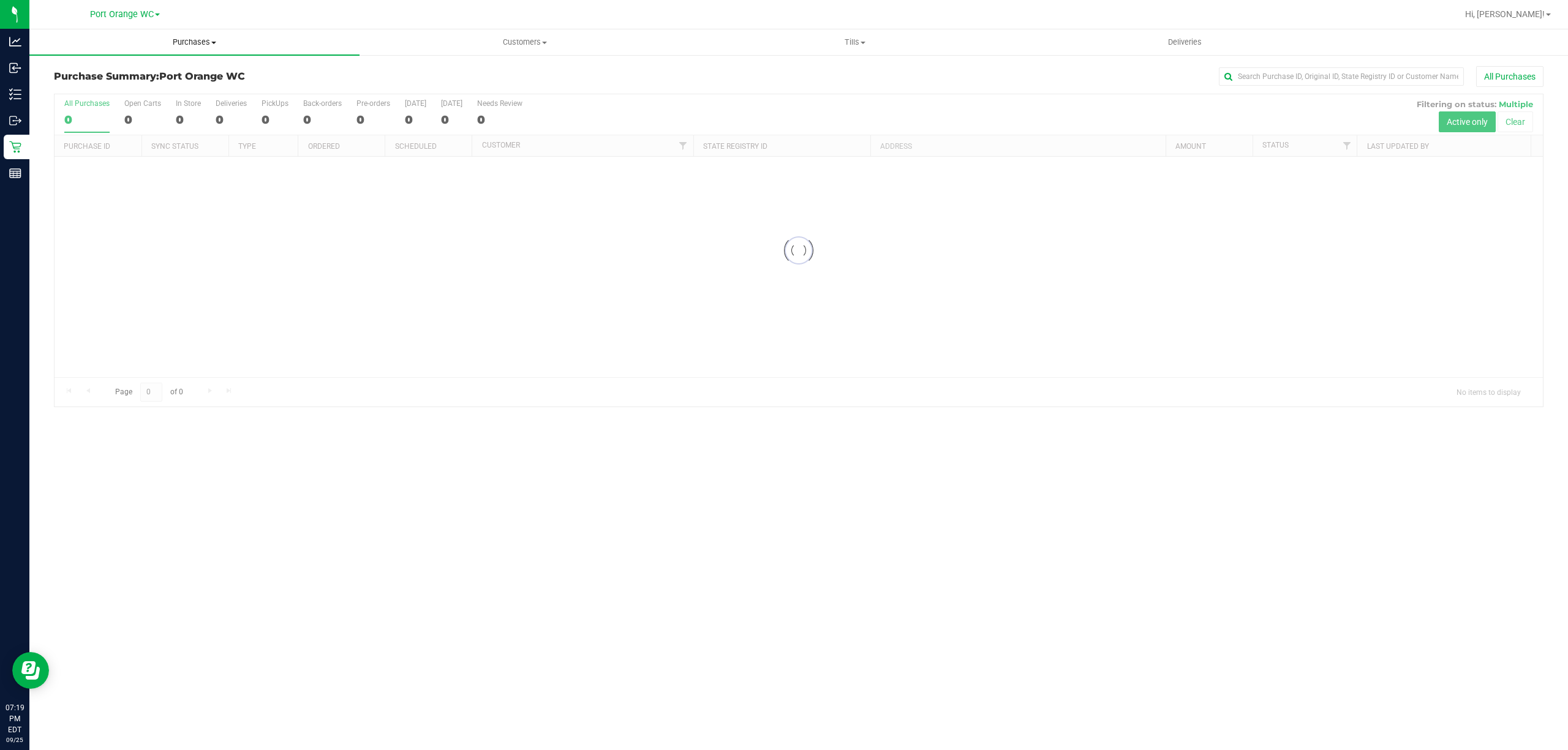
click at [191, 40] on span "Purchases" at bounding box center [194, 42] width 330 height 11
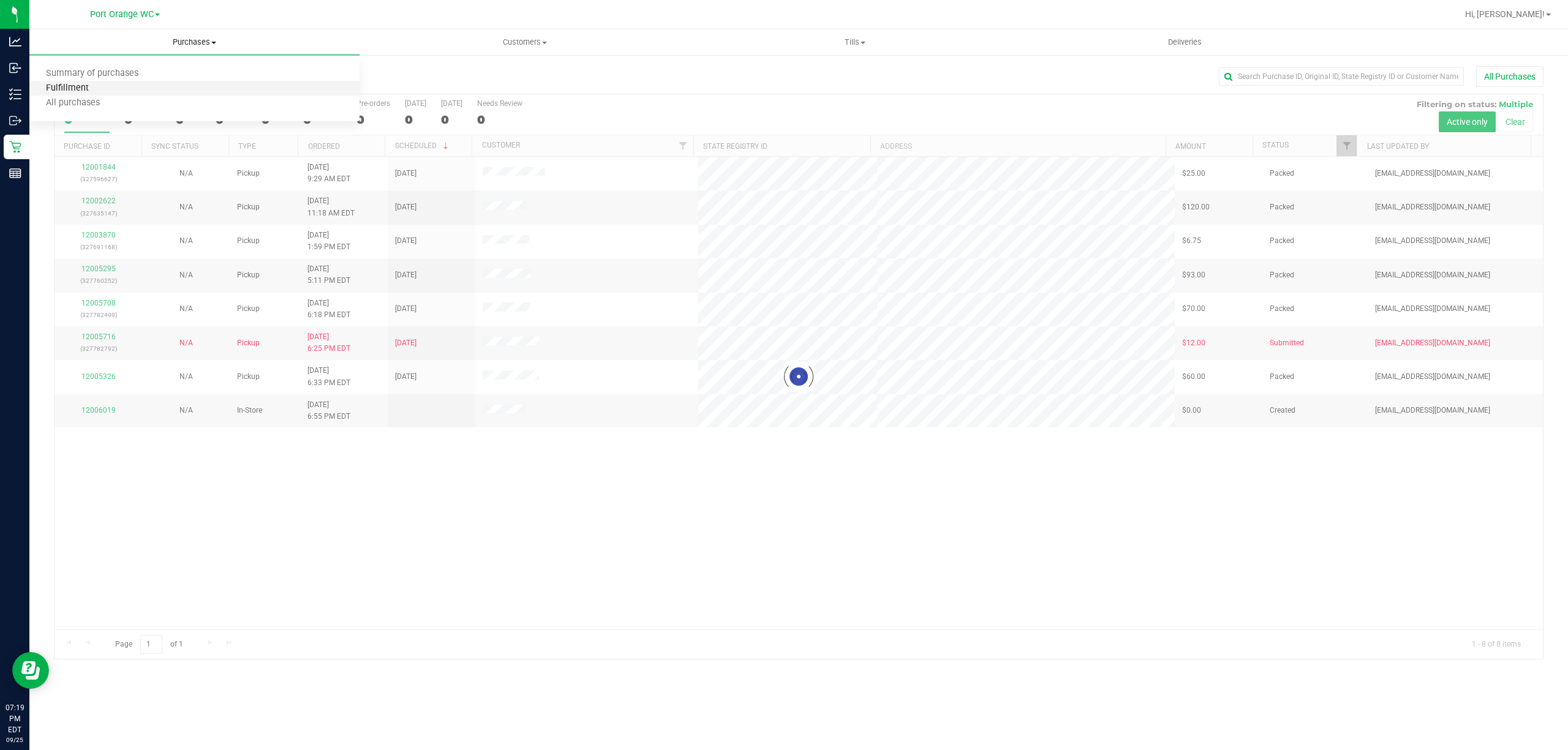
click at [66, 89] on span "Fulfillment" at bounding box center [67, 88] width 76 height 10
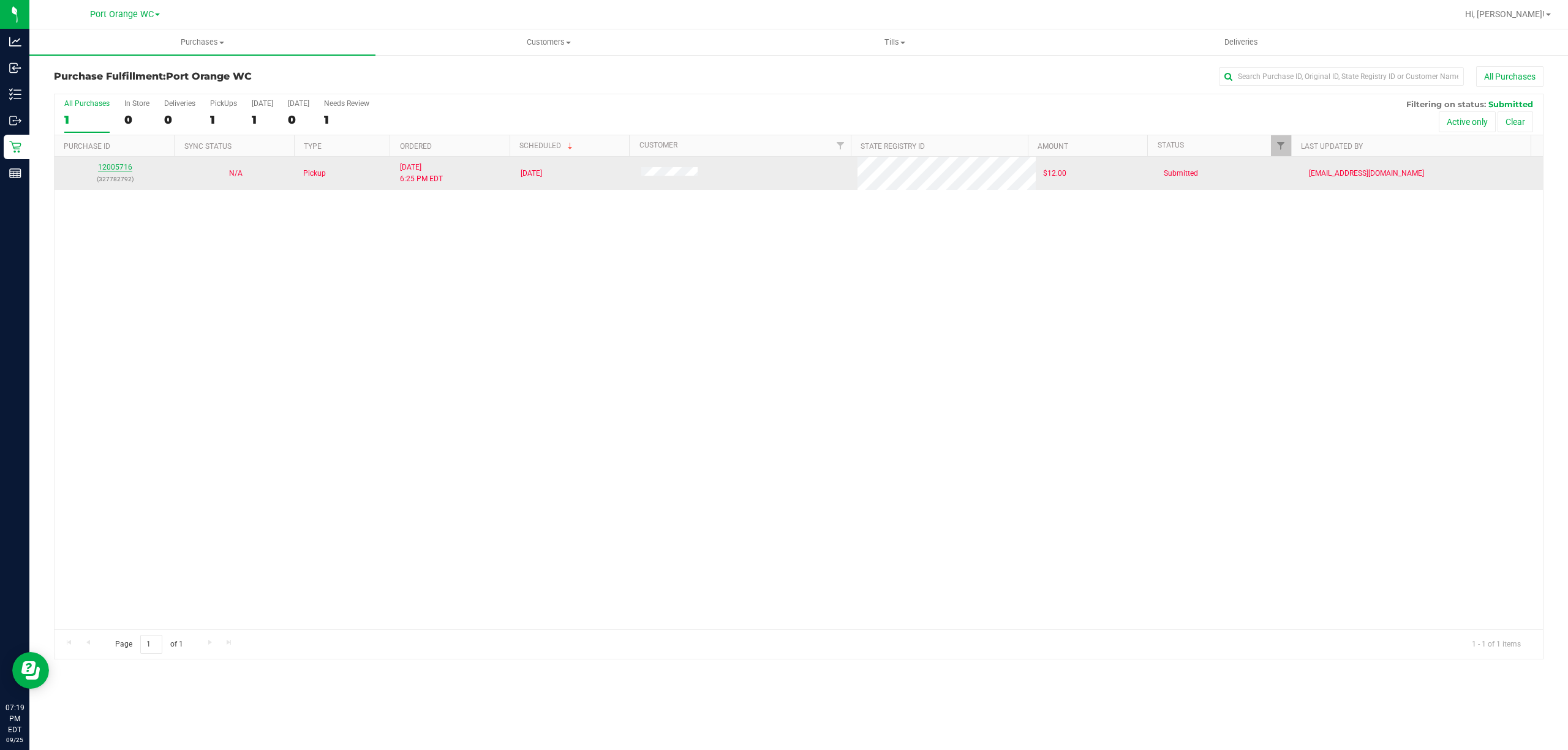
click at [118, 168] on link "12005716" at bounding box center [115, 167] width 34 height 8
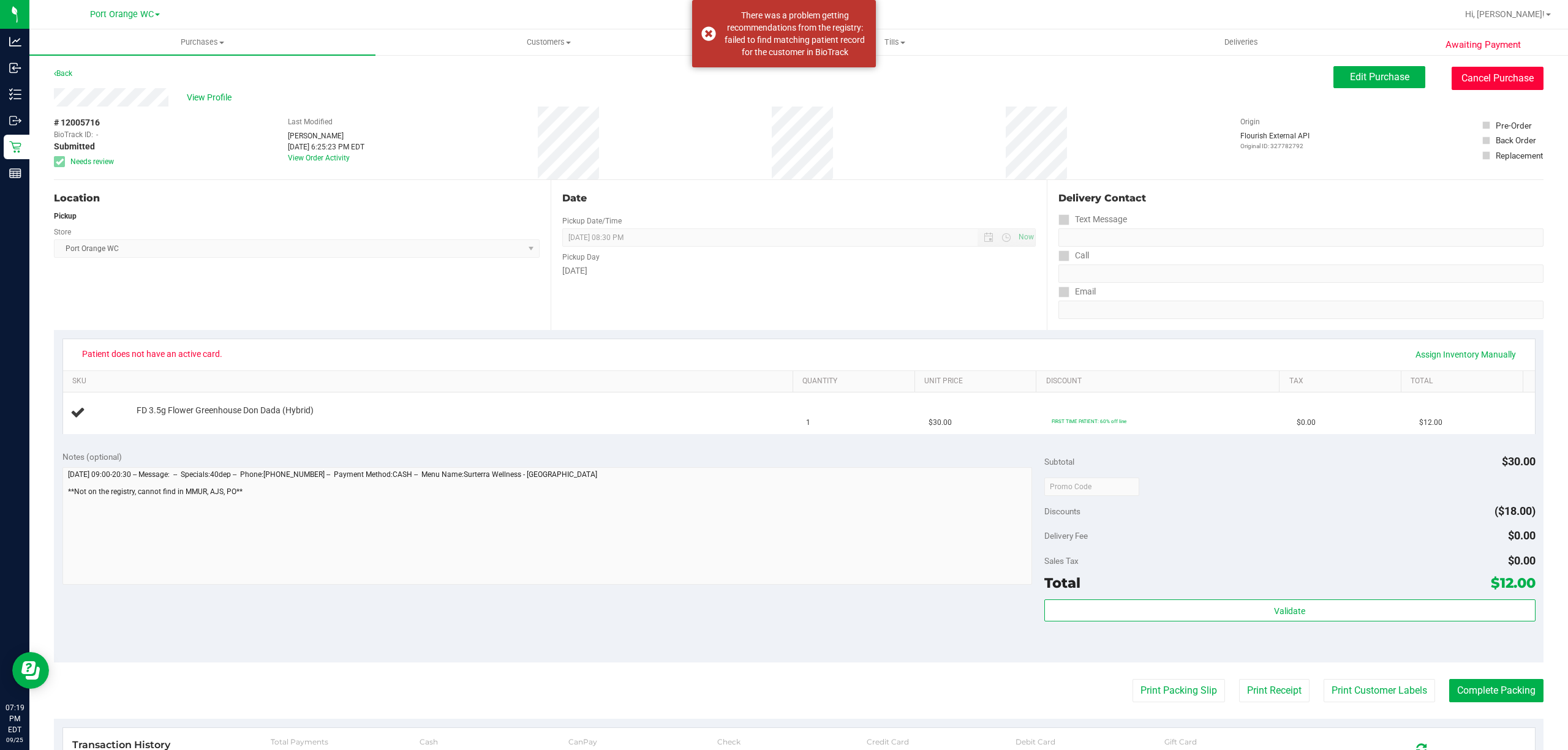
click at [1492, 72] on button "Cancel Purchase" at bounding box center [1498, 78] width 92 height 23
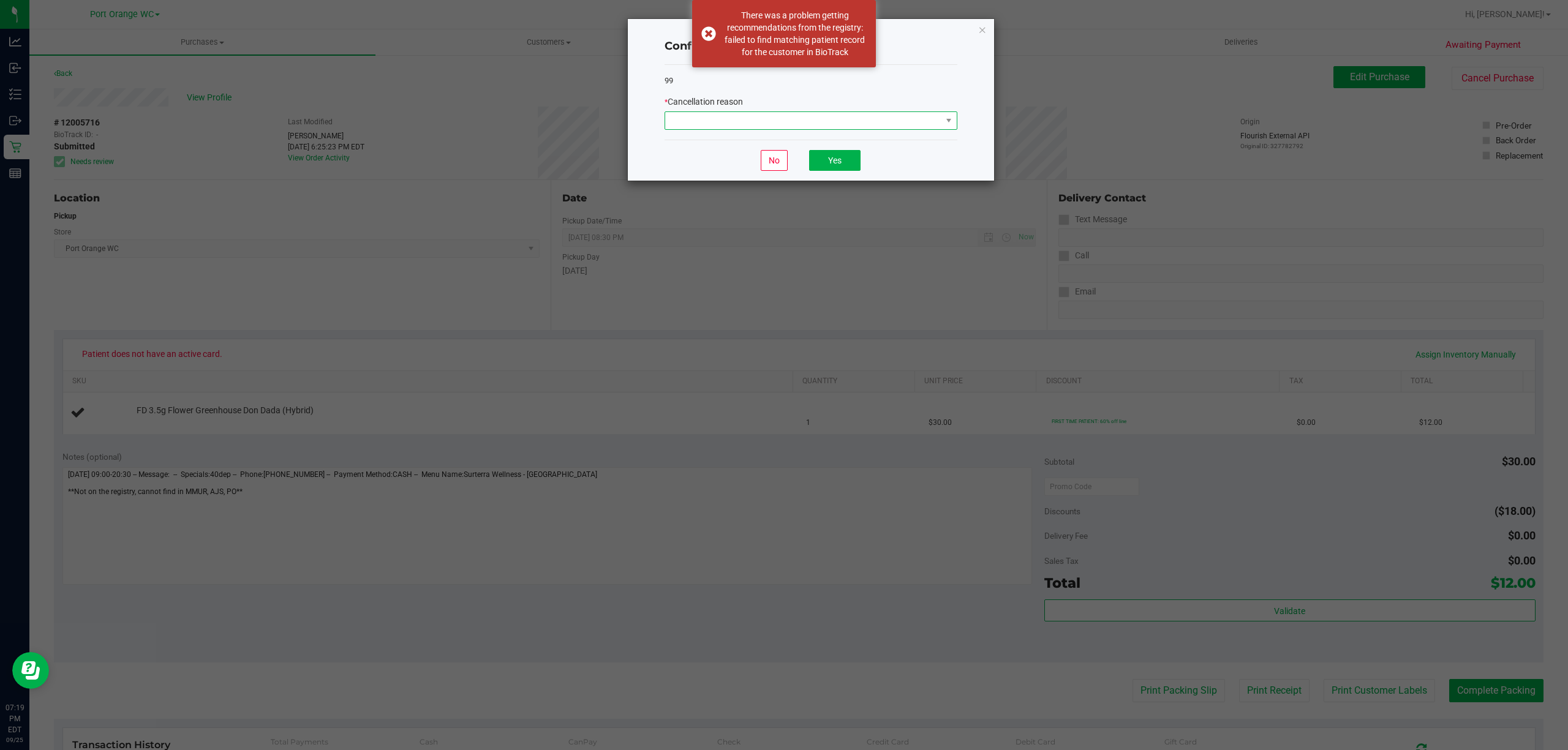
click at [785, 113] on span at bounding box center [803, 120] width 276 height 17
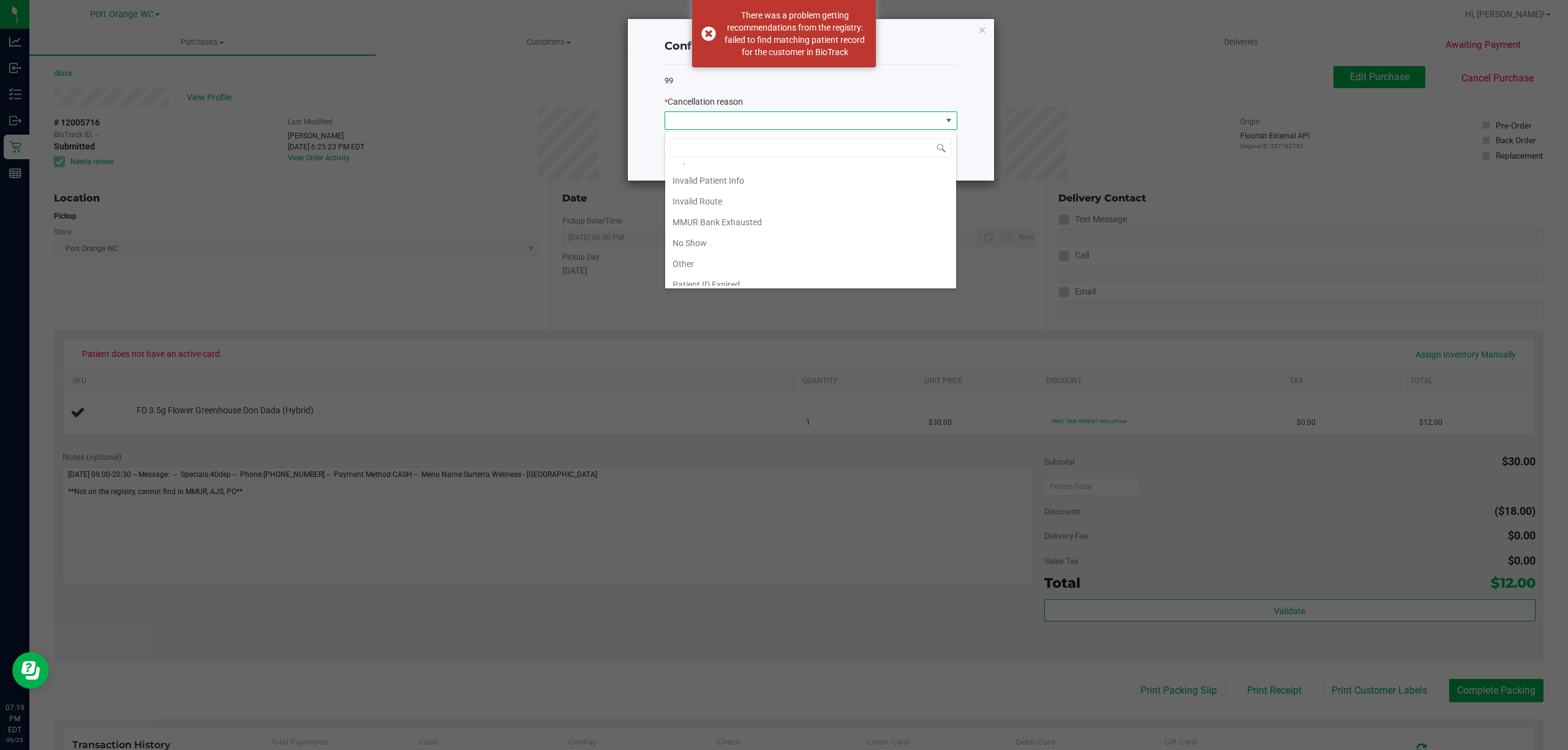
scroll to position [38, 0]
click at [694, 258] on li "Other" at bounding box center [810, 262] width 291 height 21
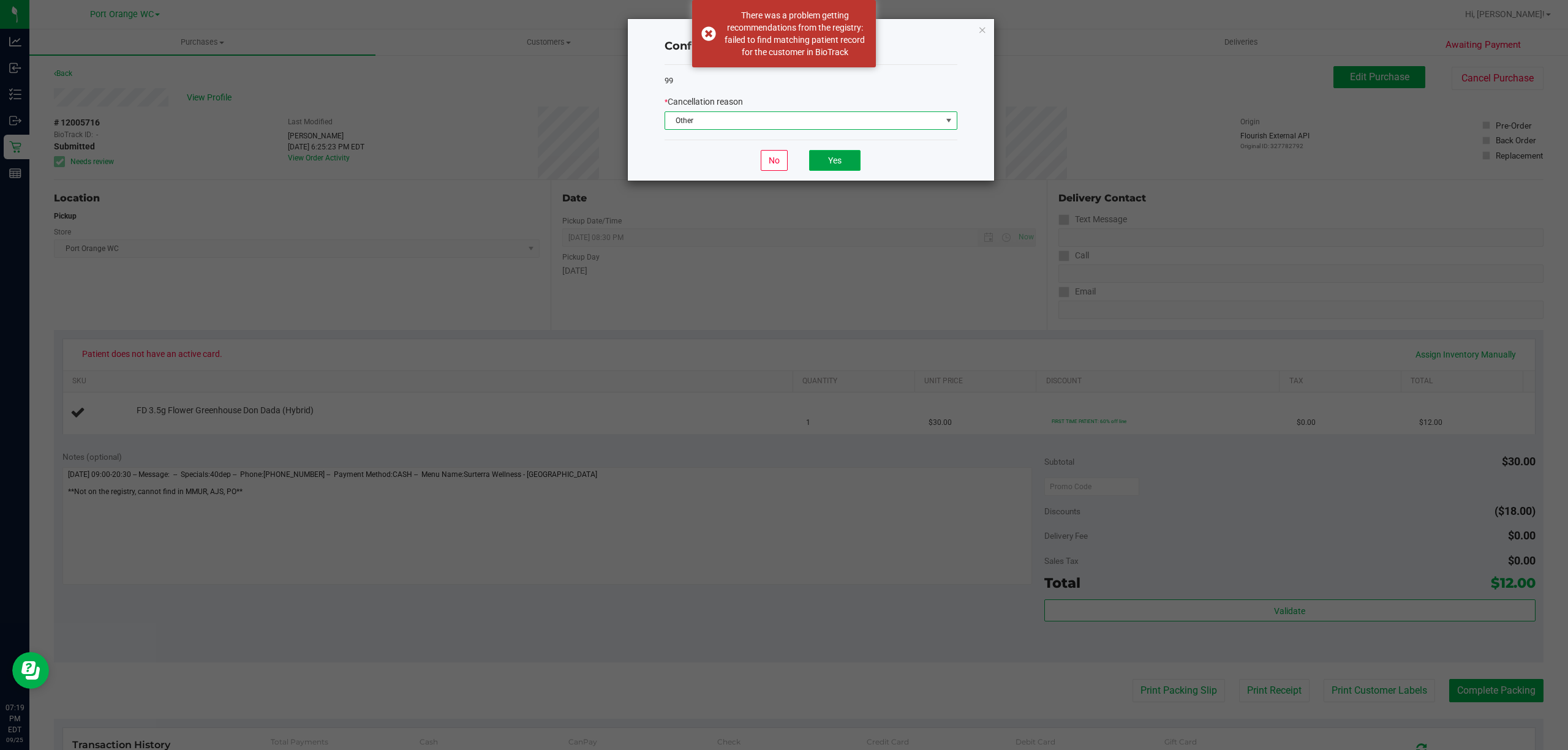
click at [858, 162] on button "Yes" at bounding box center [835, 161] width 51 height 21
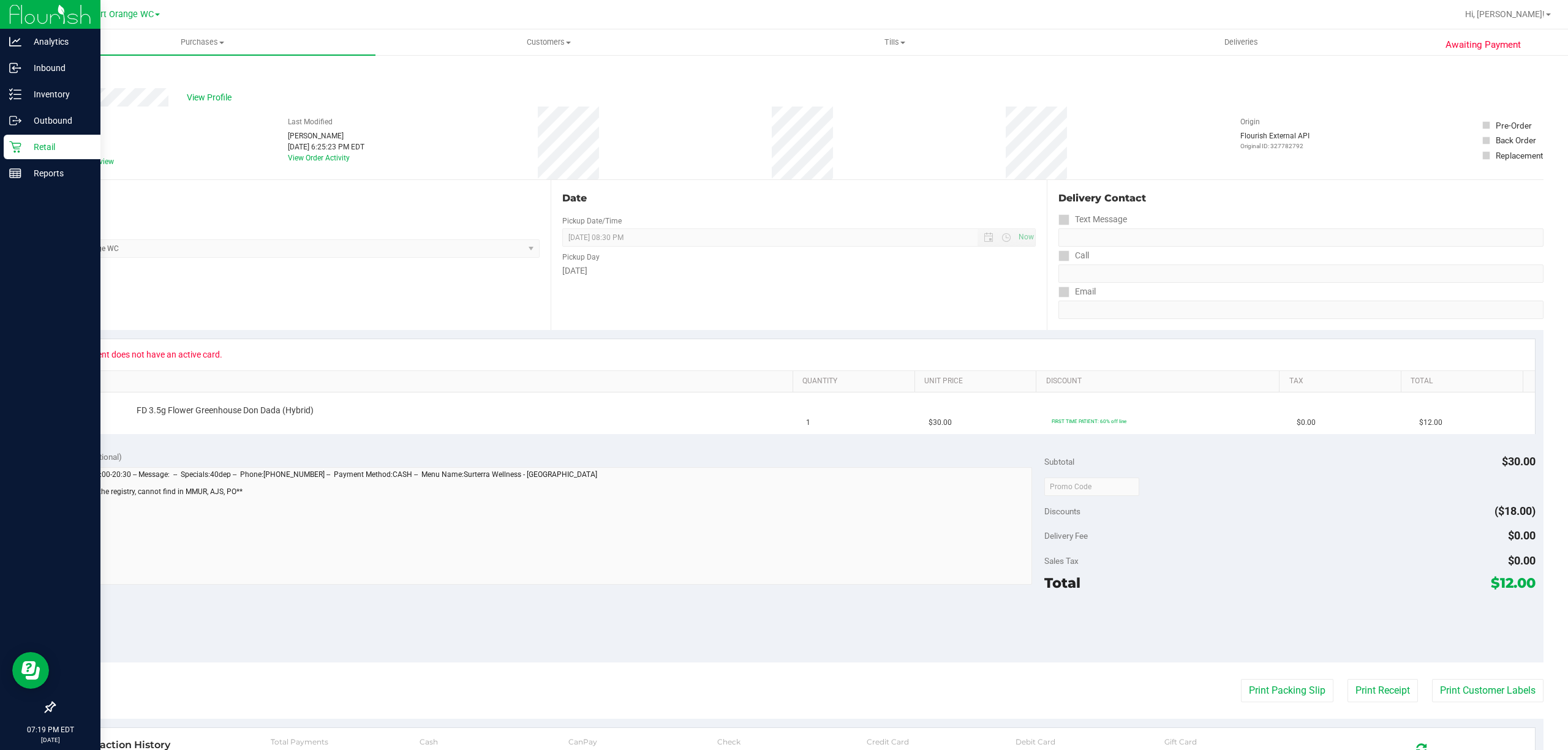
click at [17, 147] on icon at bounding box center [15, 147] width 12 height 12
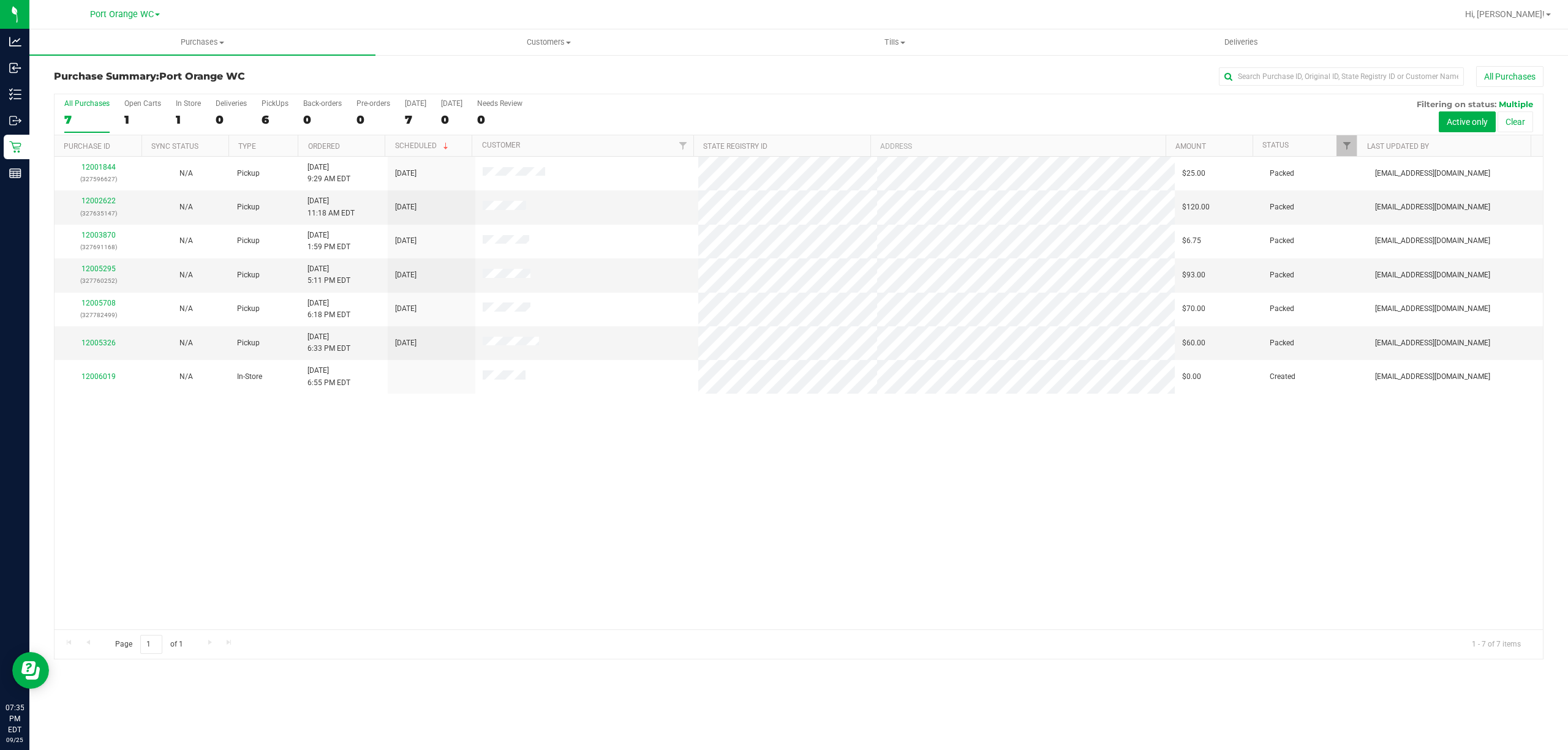
click at [666, 503] on div "12001844 (327596627) N/A Pickup [DATE] 9:29 AM EDT 9/25/2025 $25.00 Packed [EMA…" at bounding box center [798, 393] width 1488 height 473
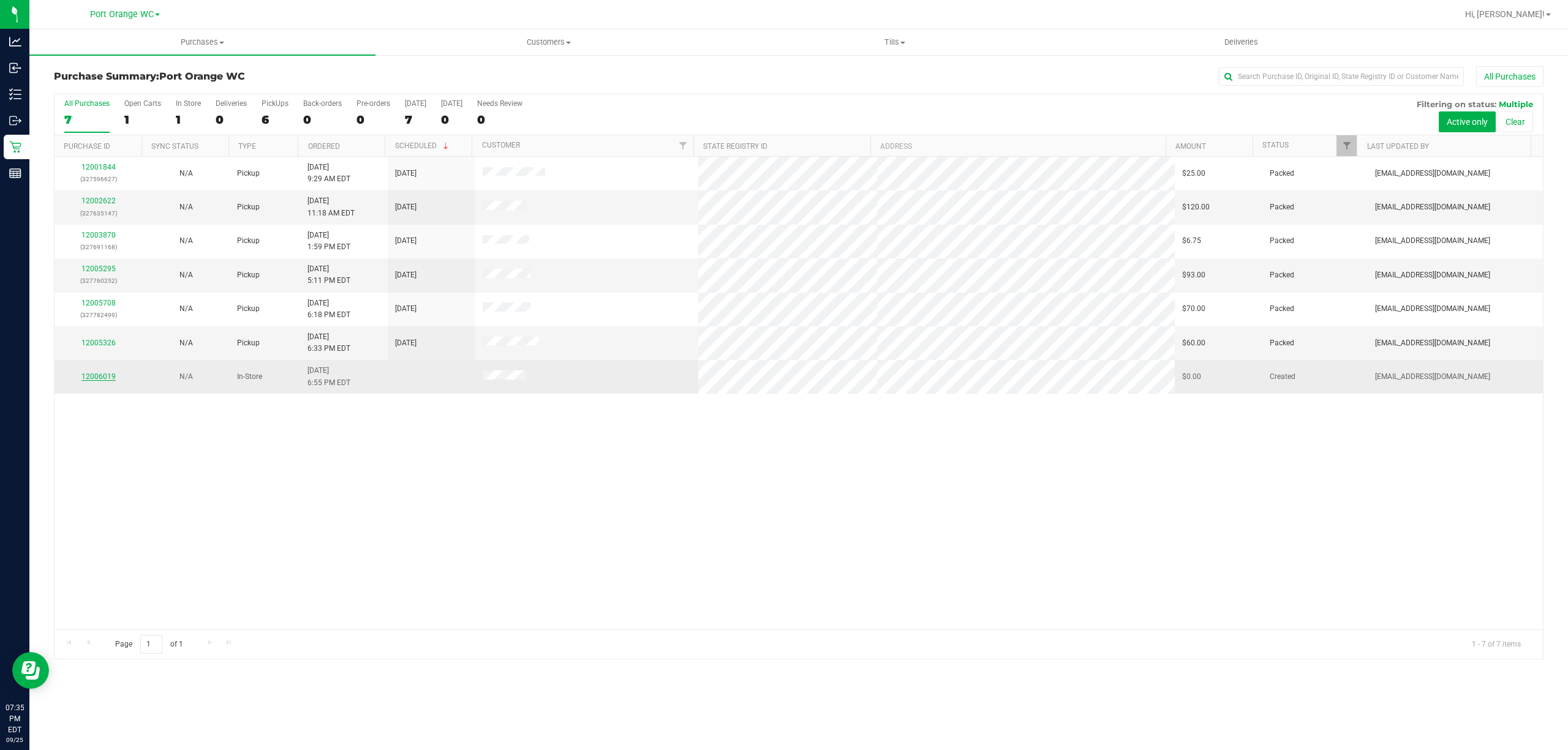
click at [111, 378] on link "12006019" at bounding box center [98, 376] width 34 height 8
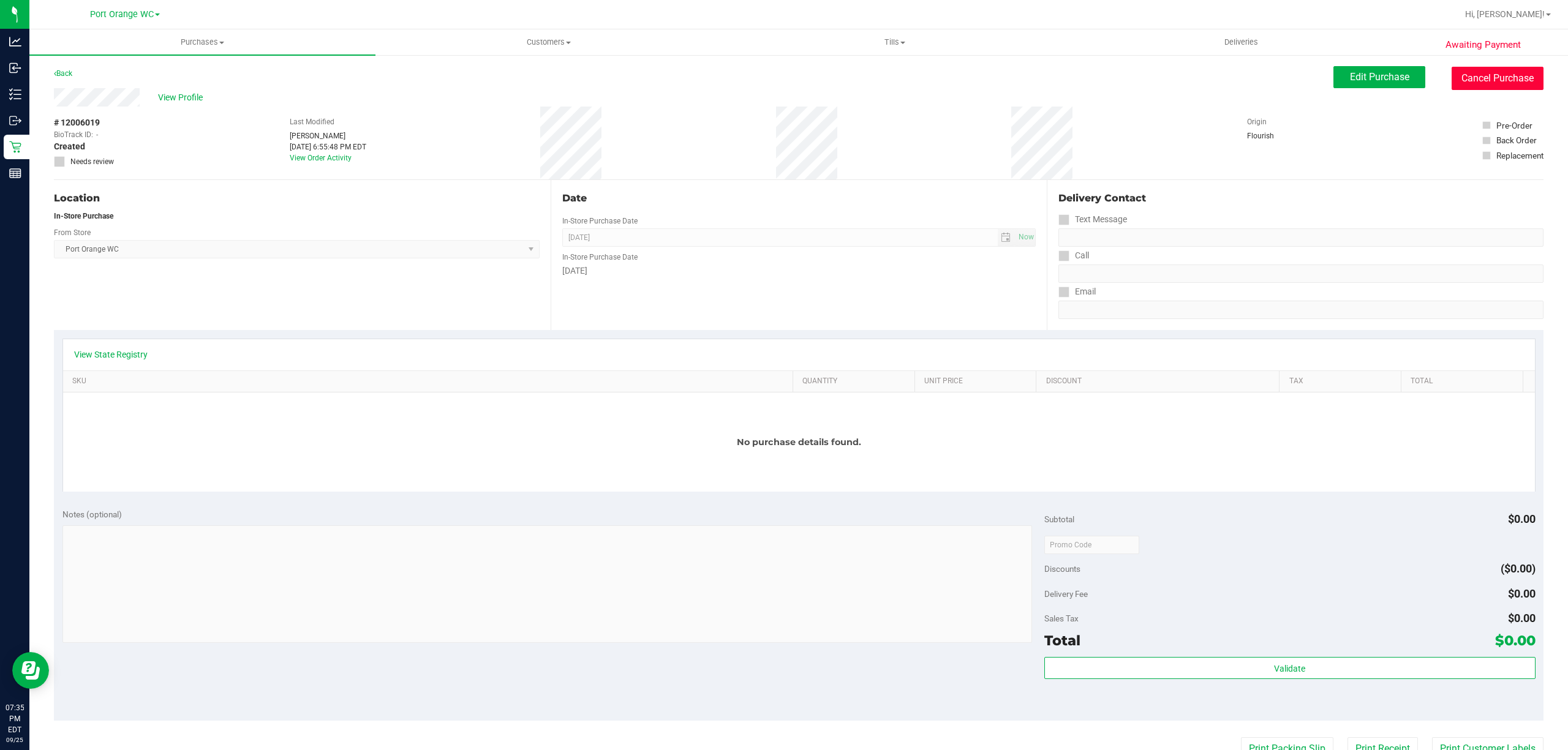
click at [1481, 83] on button "Cancel Purchase" at bounding box center [1498, 78] width 92 height 23
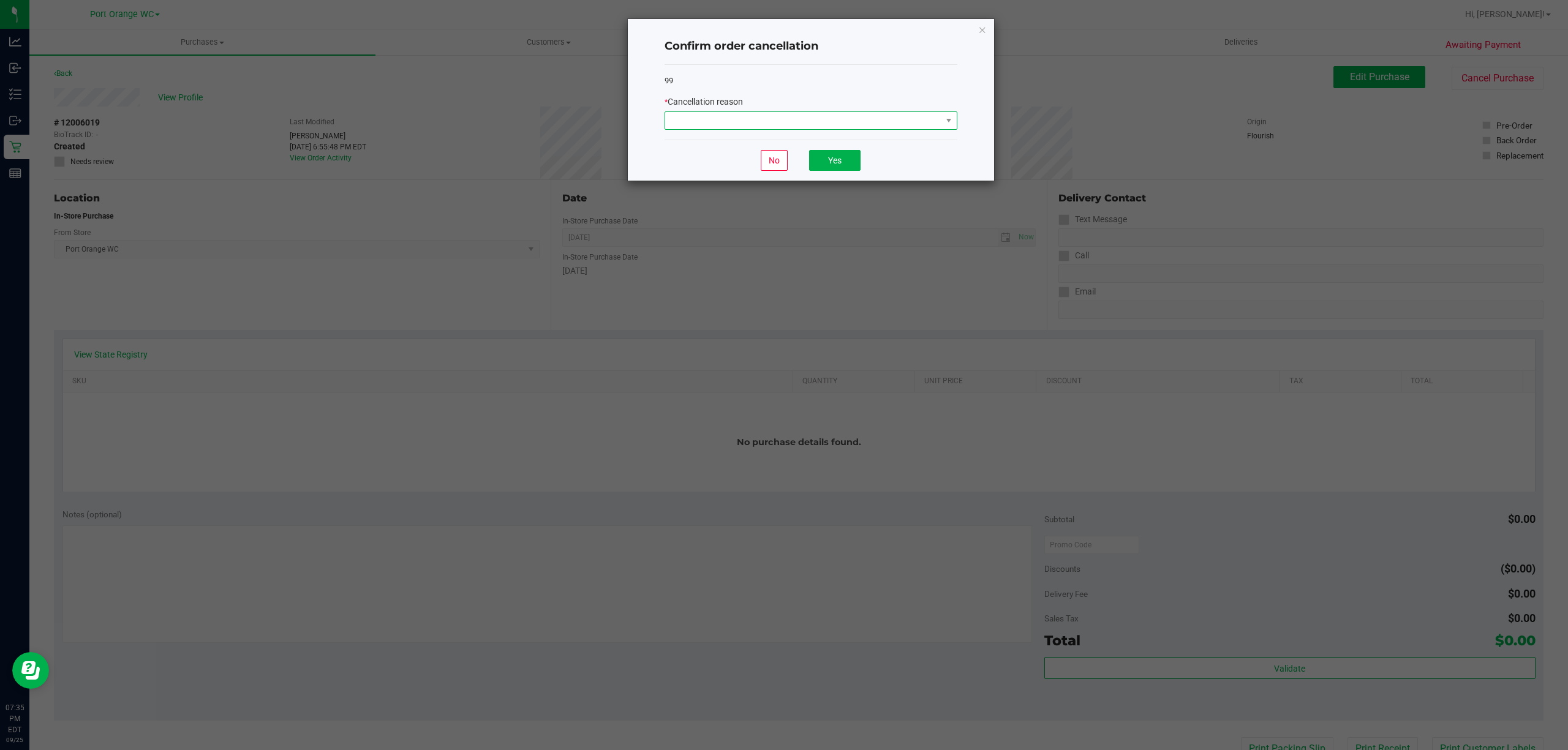
click at [802, 116] on span at bounding box center [803, 120] width 276 height 17
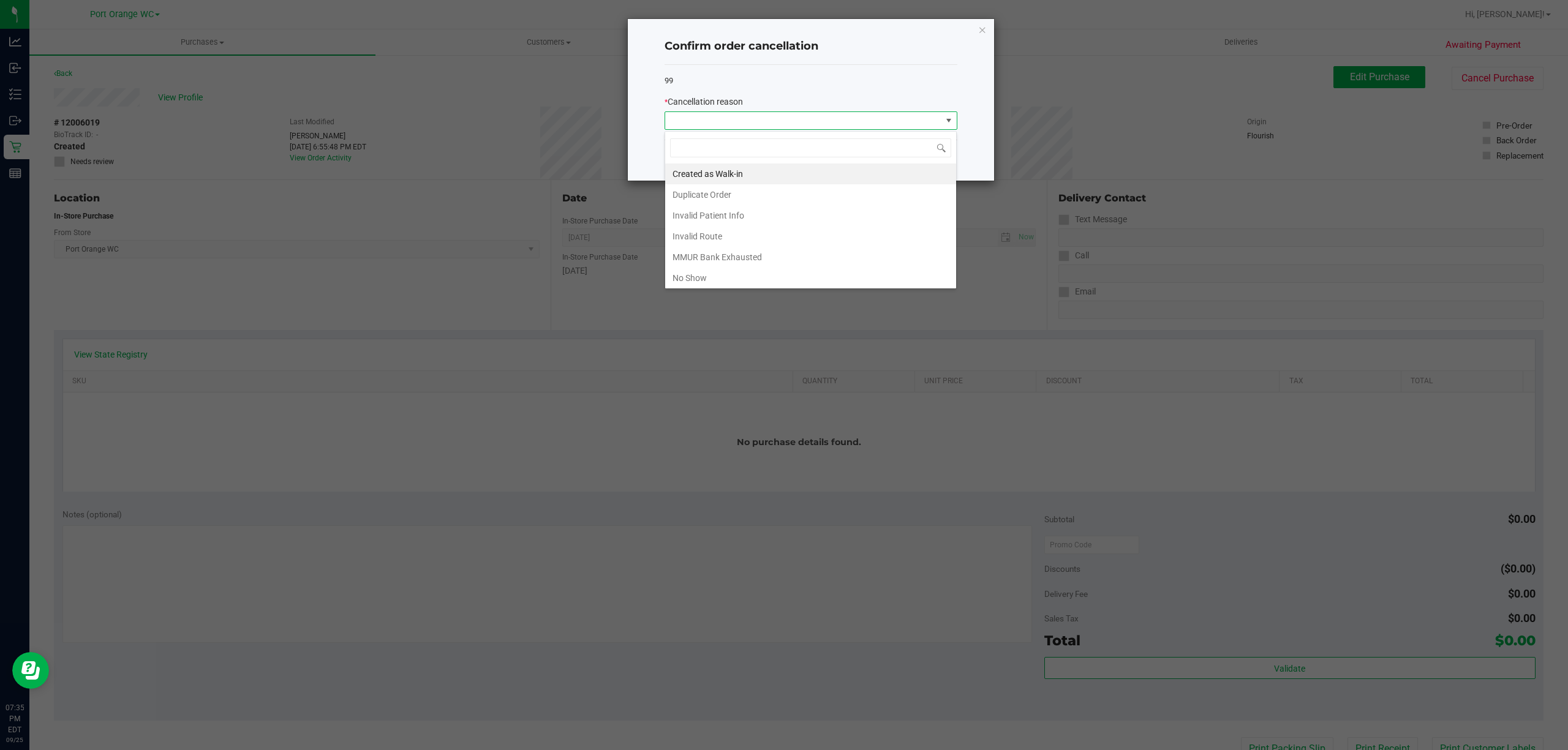
scroll to position [69, 0]
click at [692, 226] on li "Other" at bounding box center [810, 234] width 291 height 21
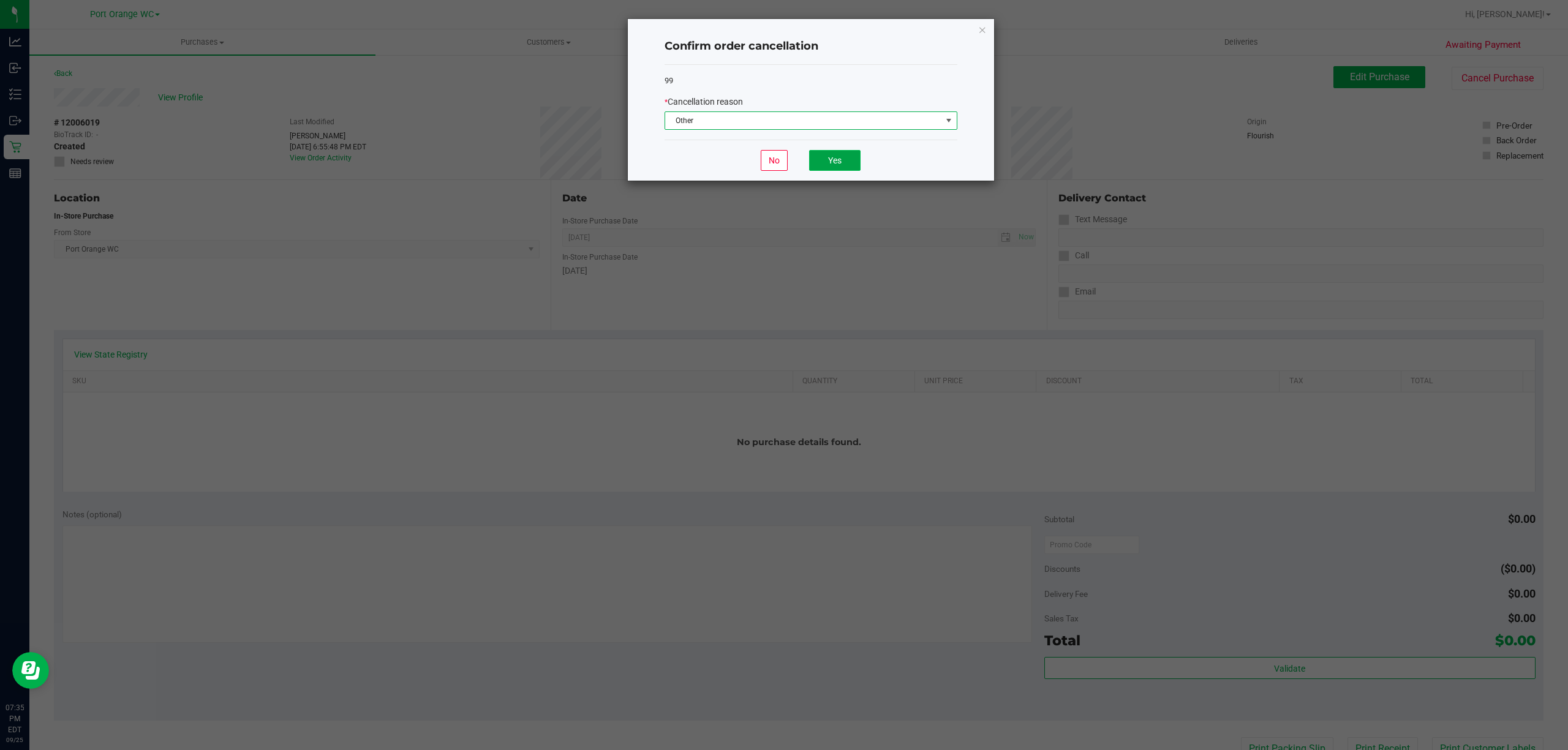
click at [819, 155] on button "Yes" at bounding box center [835, 161] width 51 height 21
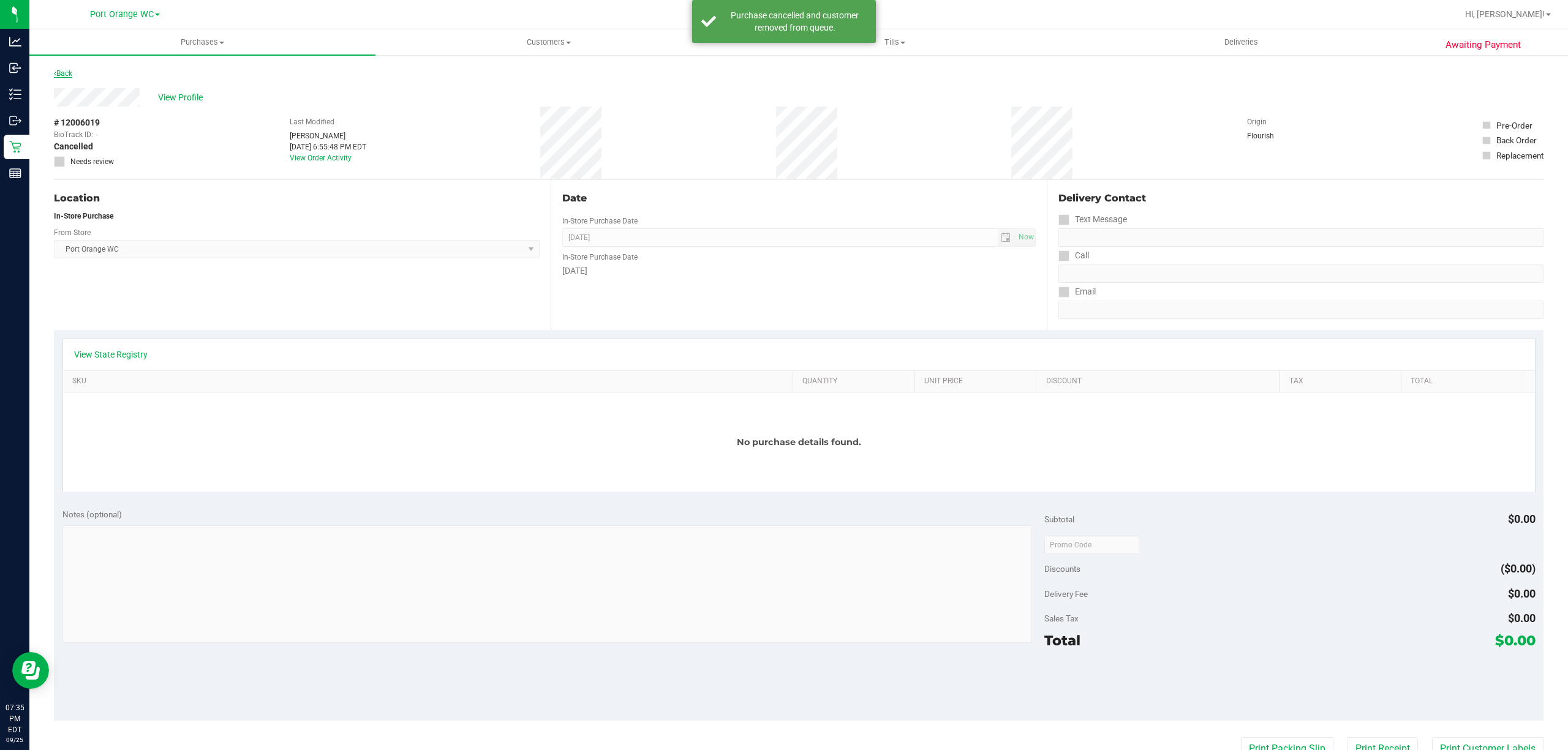
click at [55, 72] on icon at bounding box center [55, 73] width 3 height 8
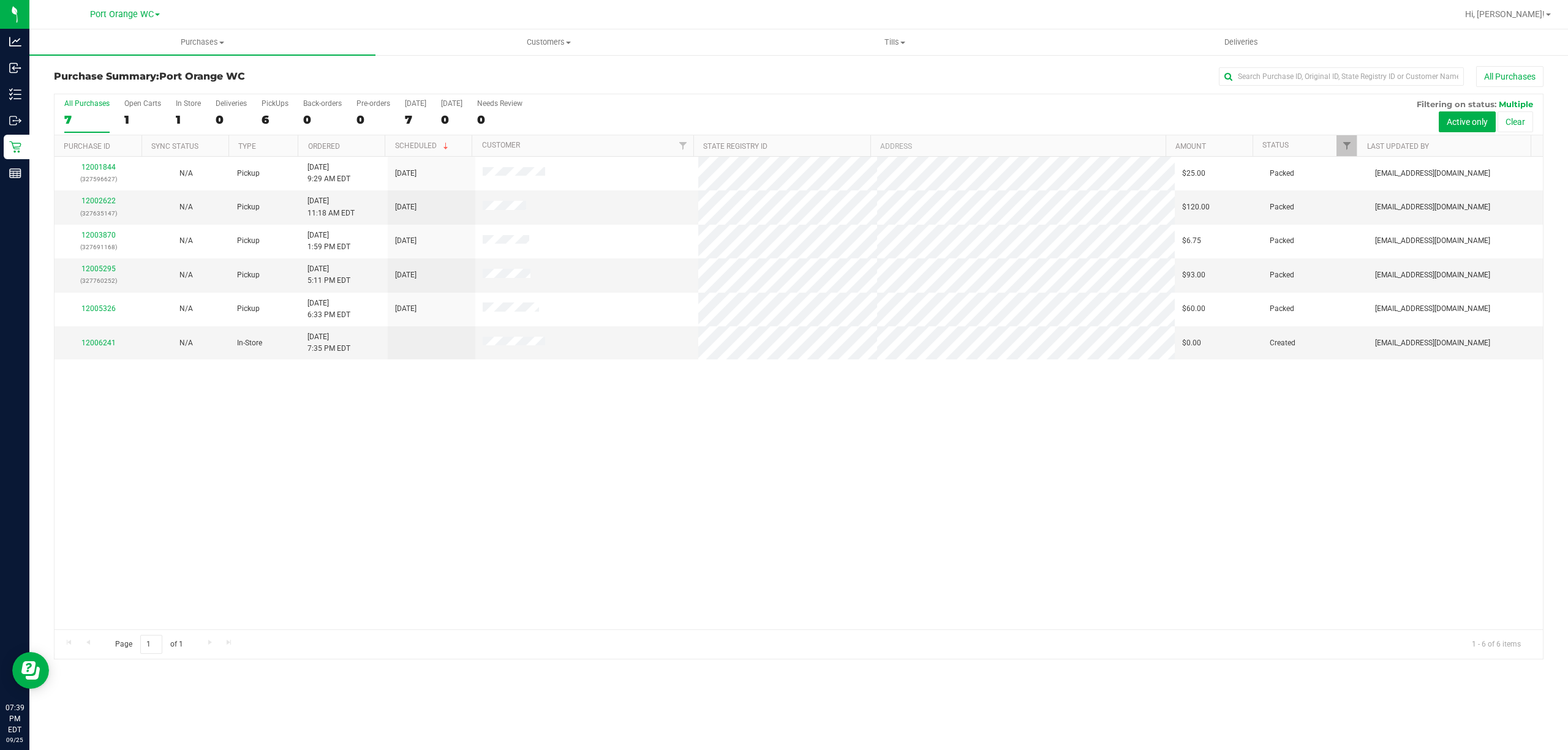
click at [941, 525] on div "12001844 (327596627) N/A Pickup [DATE] 9:29 AM EDT 9/25/2025 $25.00 Packed [EMA…" at bounding box center [798, 393] width 1488 height 473
click at [956, 493] on div "12001844 (327596627) N/A Pickup [DATE] 9:29 AM EDT 9/25/2025 $25.00 Packed [EMA…" at bounding box center [798, 393] width 1488 height 473
